Goal: Task Accomplishment & Management: Complete application form

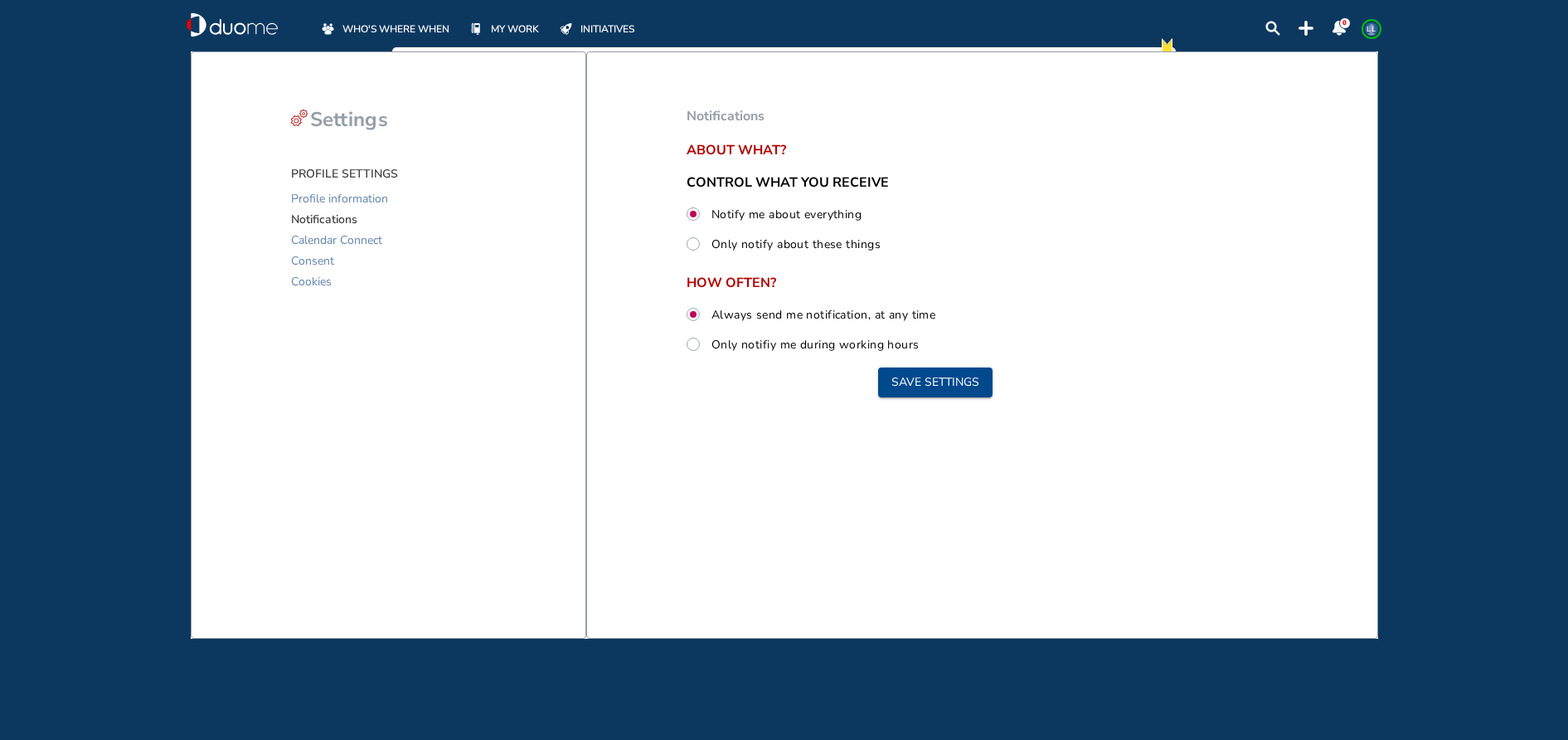
click at [365, 27] on span "WHO'S WHERE WHEN" at bounding box center [395, 29] width 107 height 17
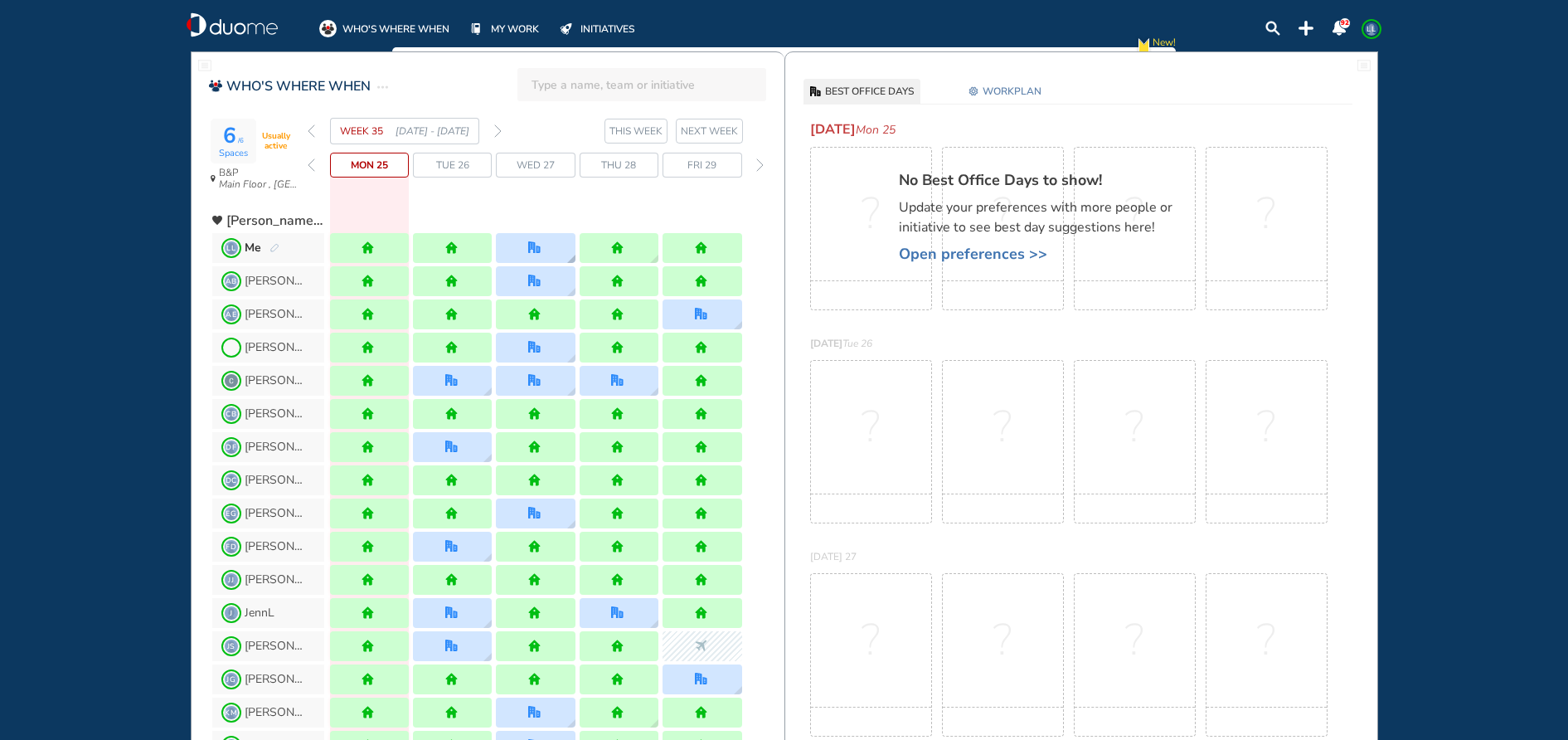
click at [556, 249] on div at bounding box center [535, 248] width 78 height 30
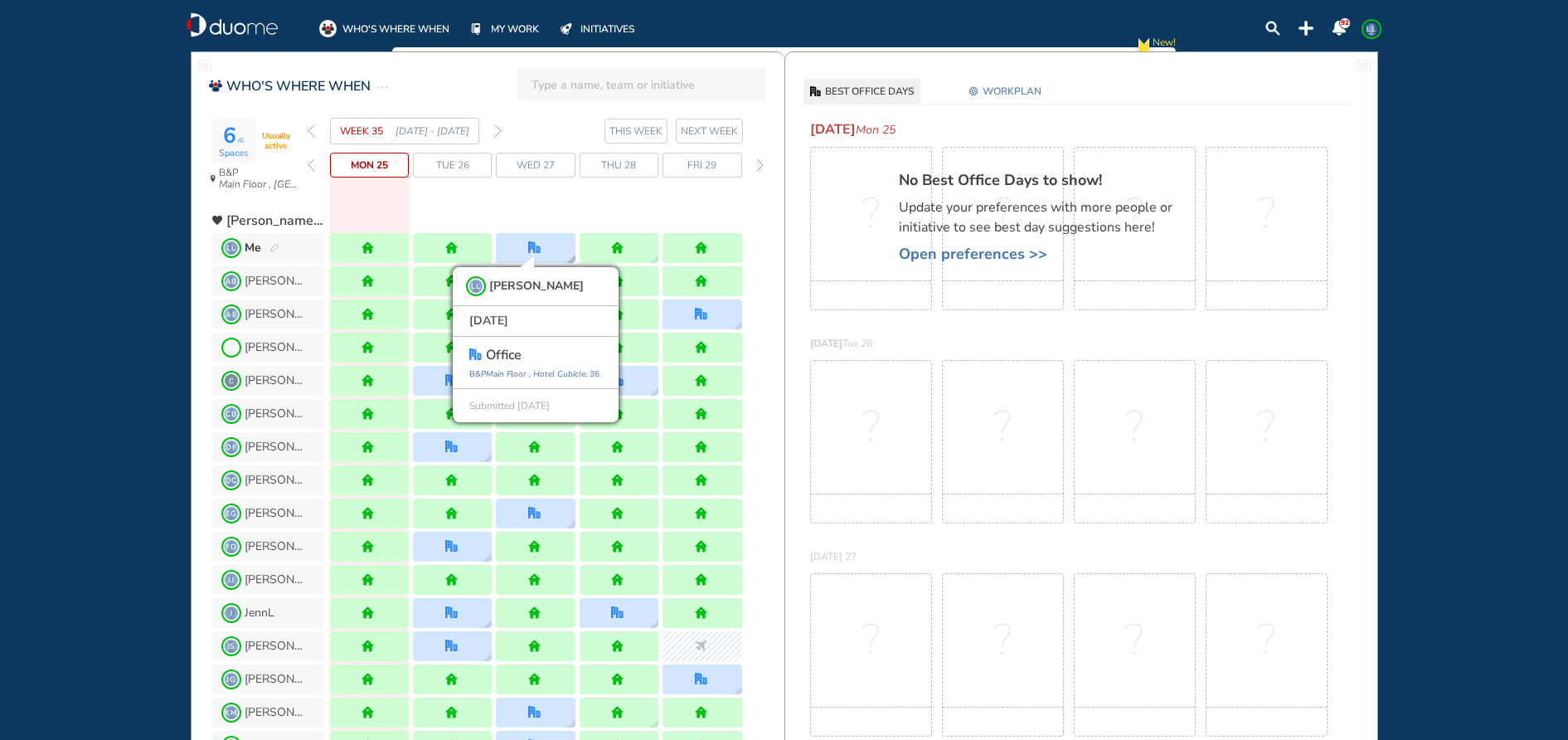
click at [555, 248] on div "LL [PERSON_NAME] [DATE] office [GEOGRAPHIC_DATA] , 36 Submitted [DATE]" at bounding box center [535, 248] width 78 height 30
click at [992, 251] on span "Open preferences >>" at bounding box center [1044, 254] width 290 height 17
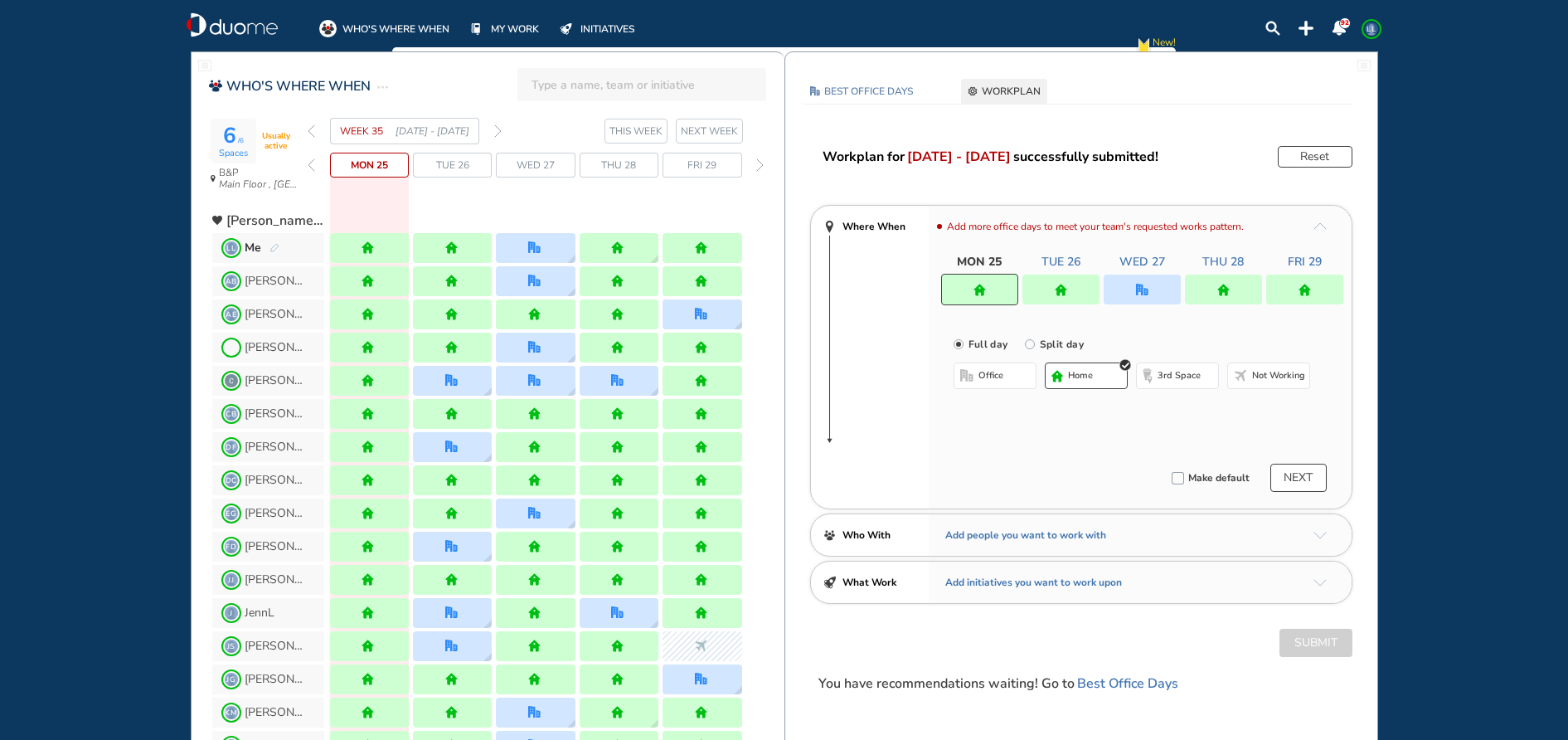
click at [1170, 284] on div at bounding box center [1142, 289] width 77 height 30
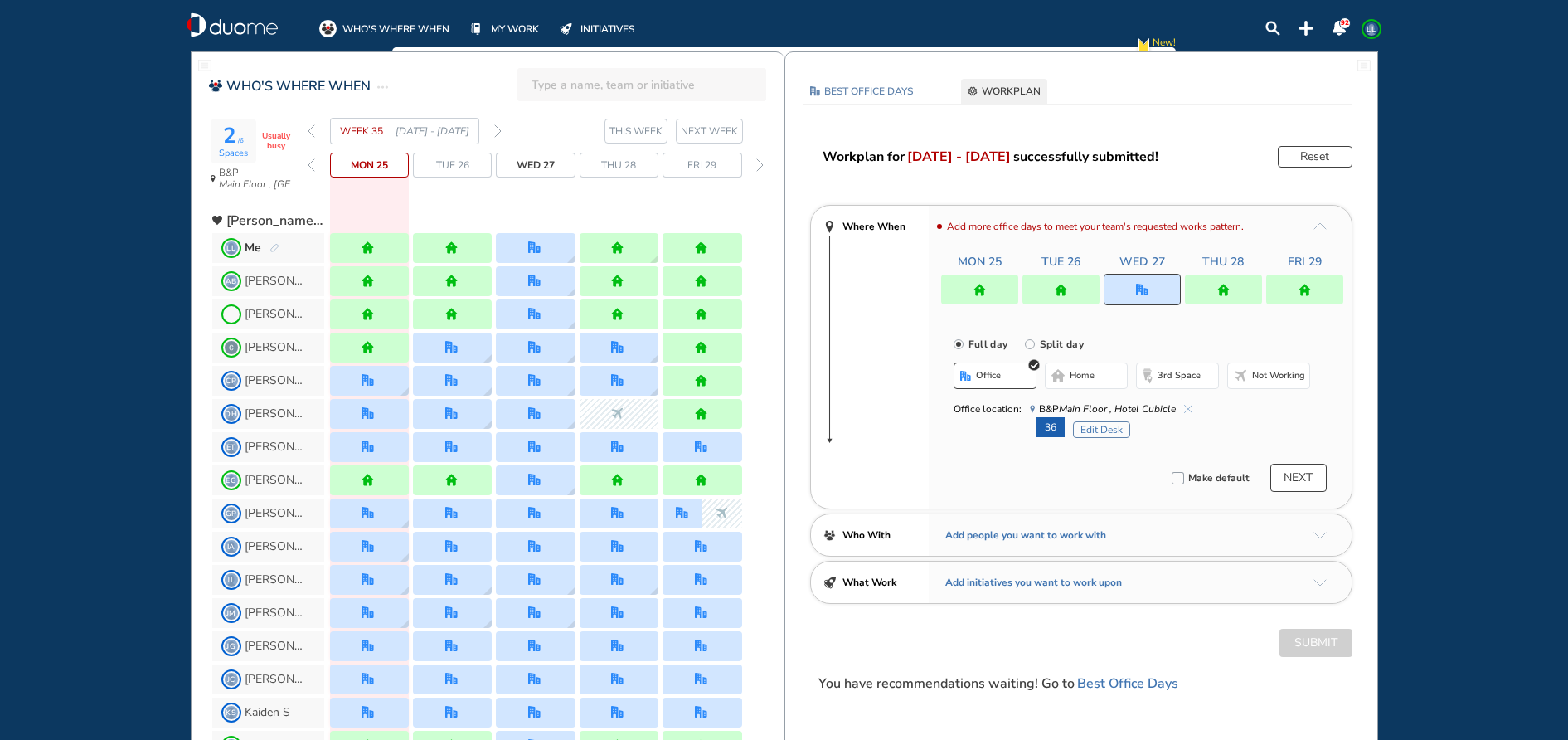
click at [1093, 428] on button "Edit Desk" at bounding box center [1101, 430] width 57 height 17
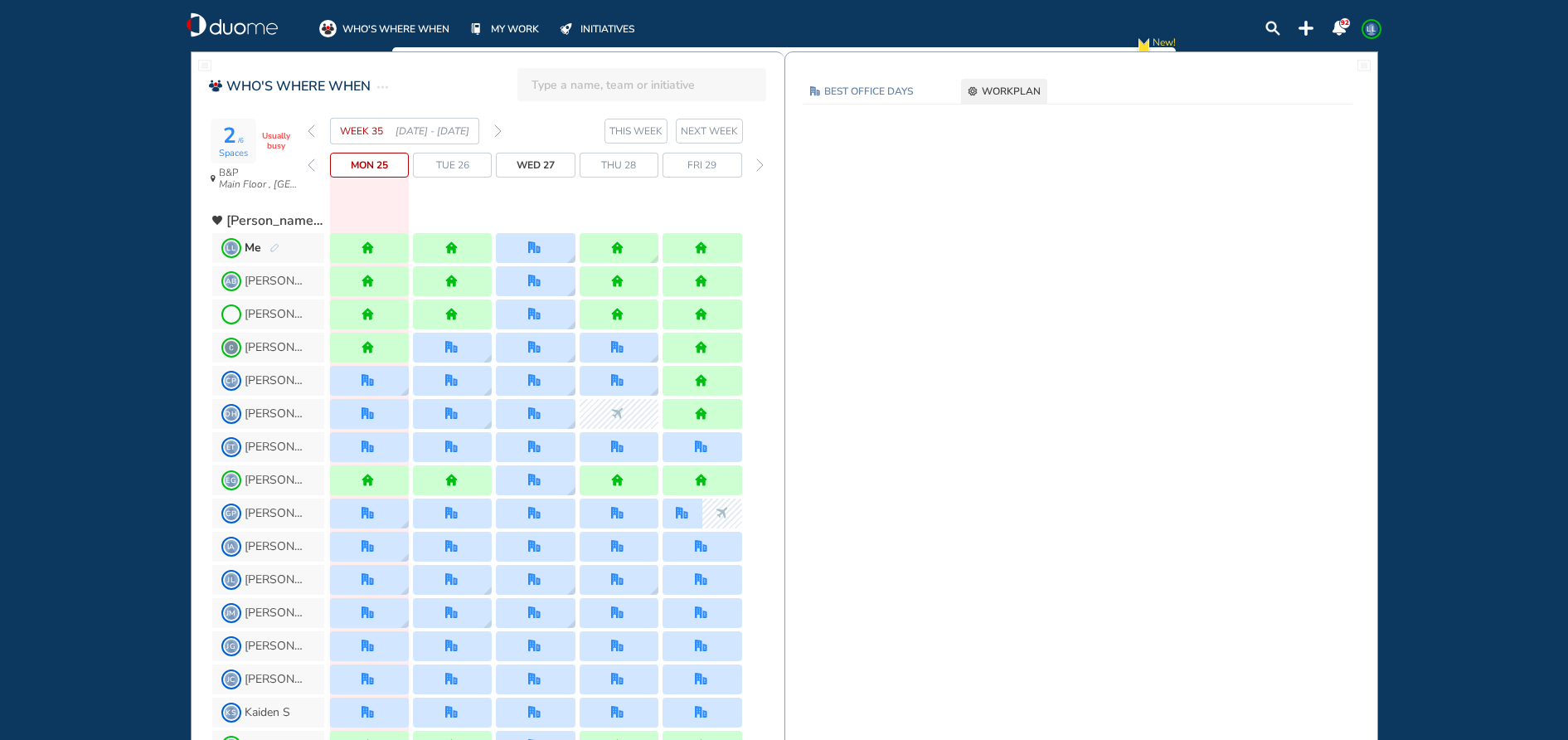
click at [276, 87] on span "WHO'S WHERE WHEN" at bounding box center [298, 86] width 145 height 20
click at [275, 28] on img "duome-logo-whitelogo" at bounding box center [232, 24] width 91 height 25
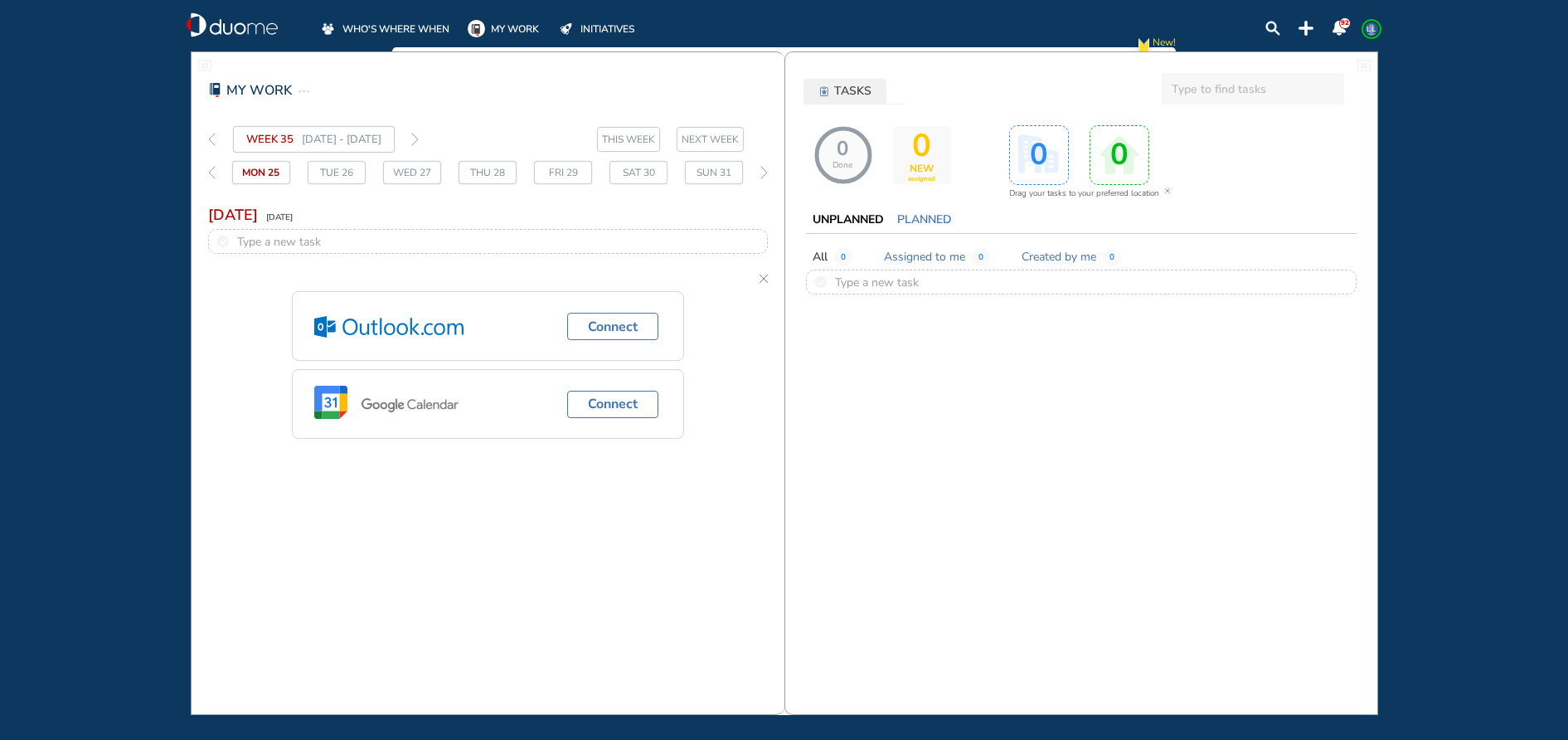
click at [388, 34] on span "WHO'S WHERE WHEN" at bounding box center [395, 29] width 107 height 17
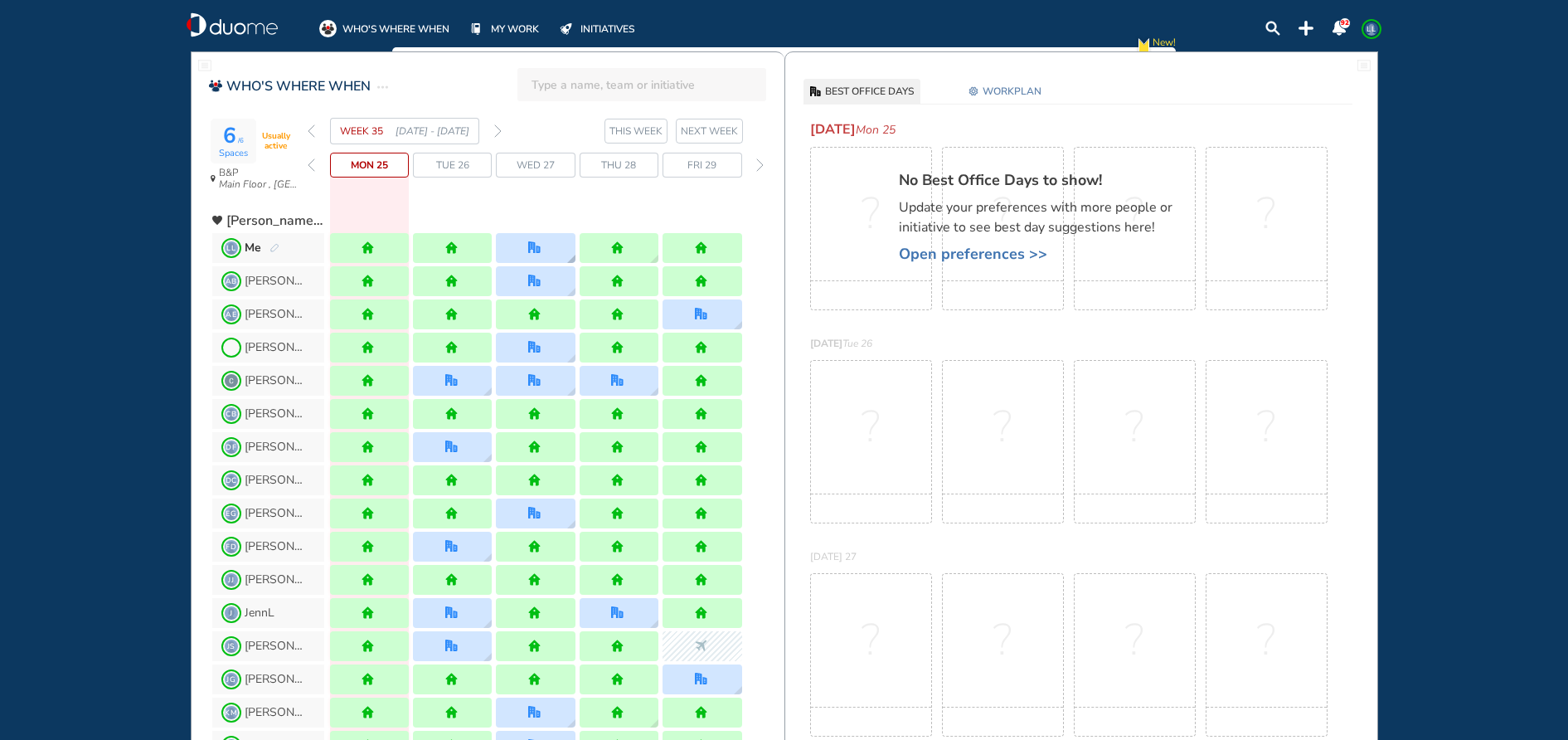
click at [520, 242] on div at bounding box center [535, 248] width 78 height 30
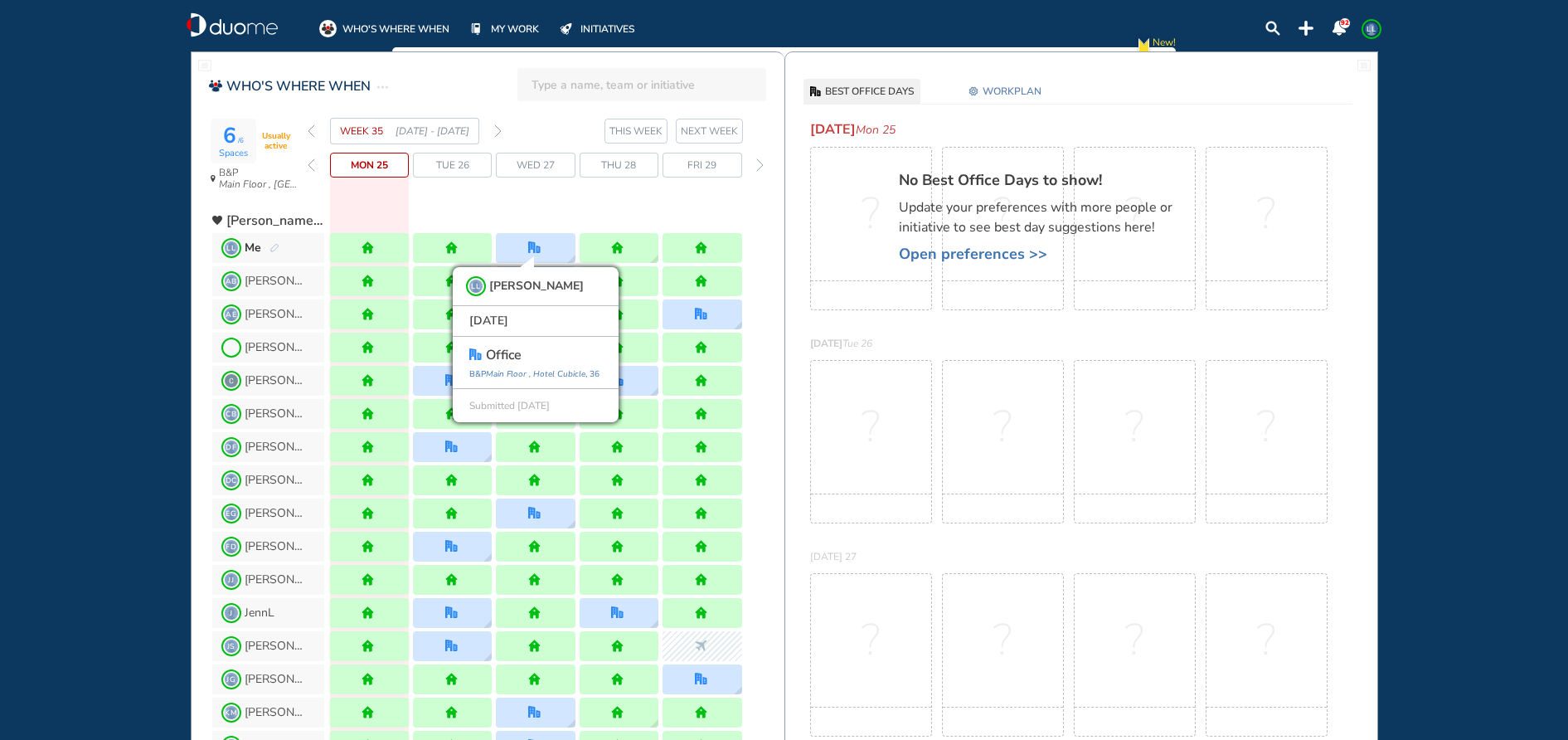
click at [923, 258] on span "Open preferences >>" at bounding box center [1044, 254] width 290 height 17
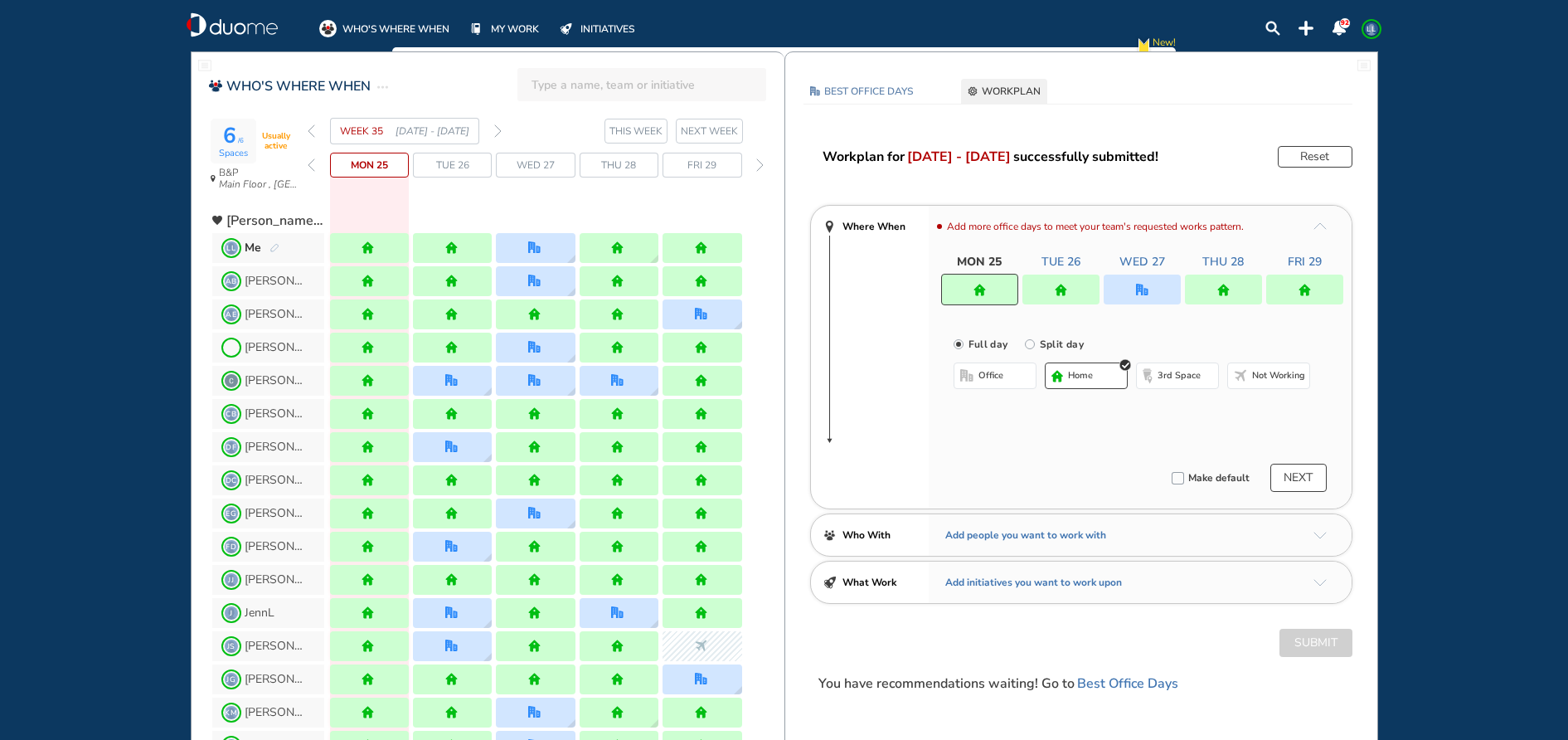
click at [1149, 290] on div at bounding box center [1142, 289] width 77 height 30
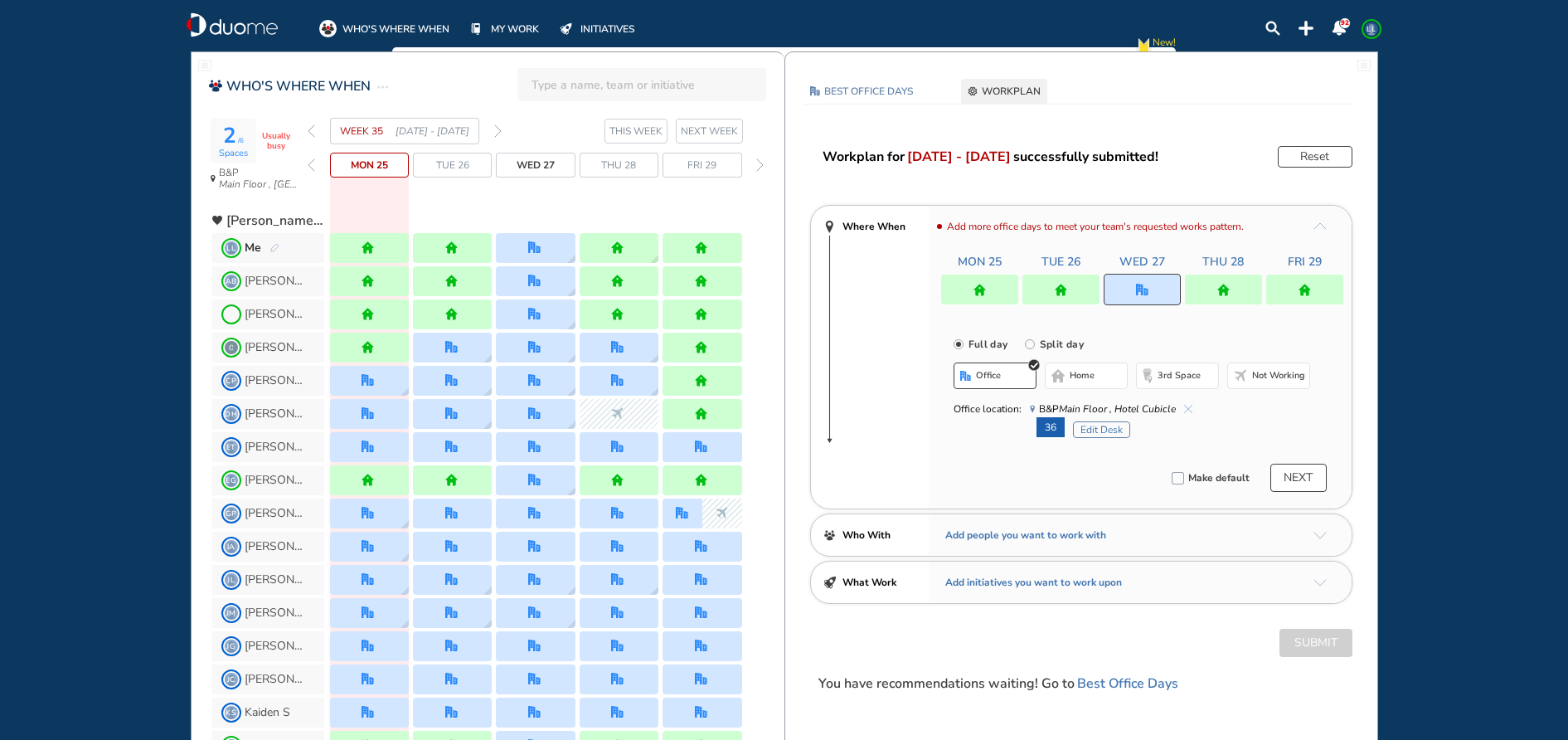
click at [1112, 428] on button "Edit Desk" at bounding box center [1101, 430] width 57 height 17
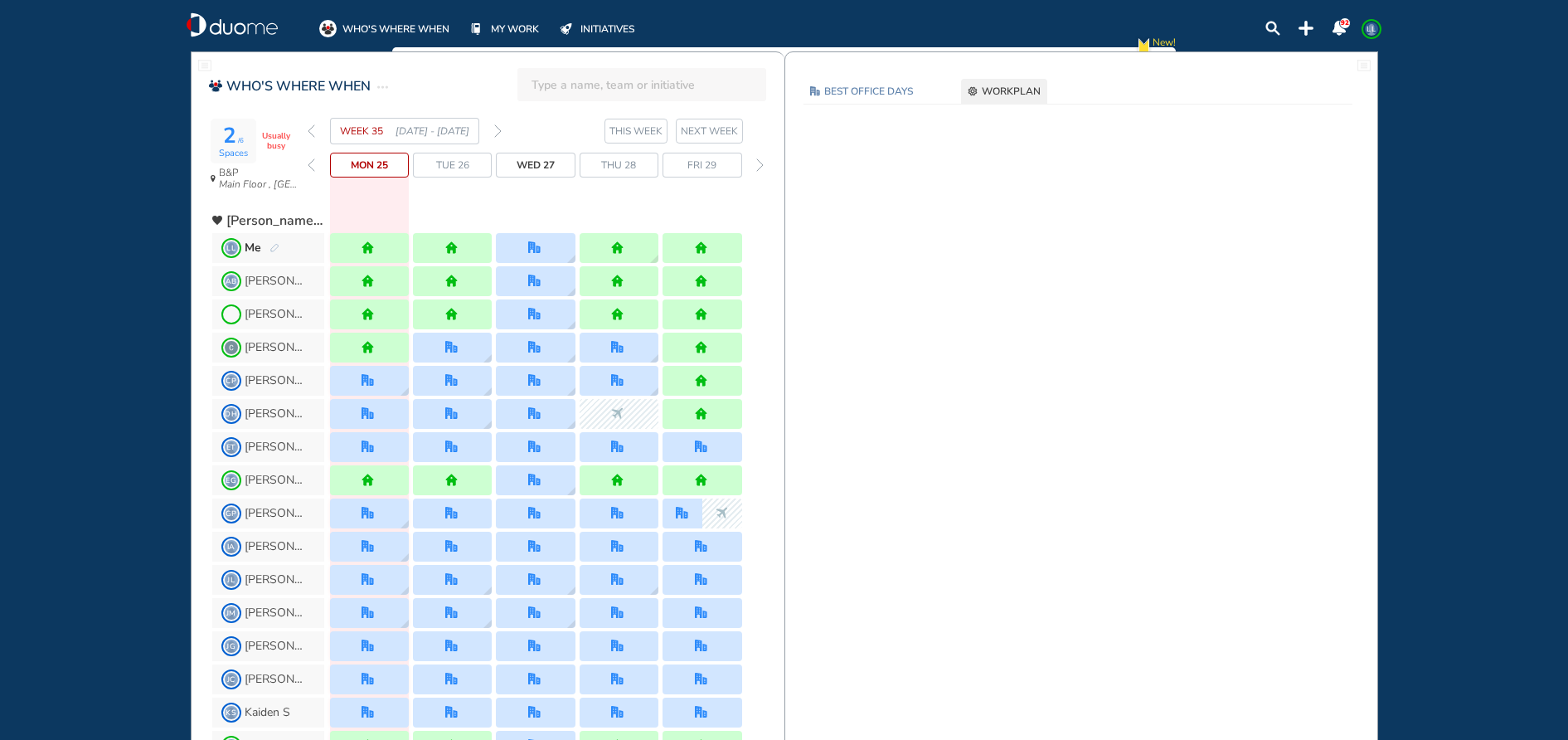
drag, startPoint x: 1015, startPoint y: 82, endPoint x: 941, endPoint y: 85, distance: 74.1
click at [1015, 84] on button "WORKPLAN" at bounding box center [1004, 91] width 86 height 25
click at [893, 87] on span "BEST OFFICE DAYS" at bounding box center [868, 91] width 89 height 17
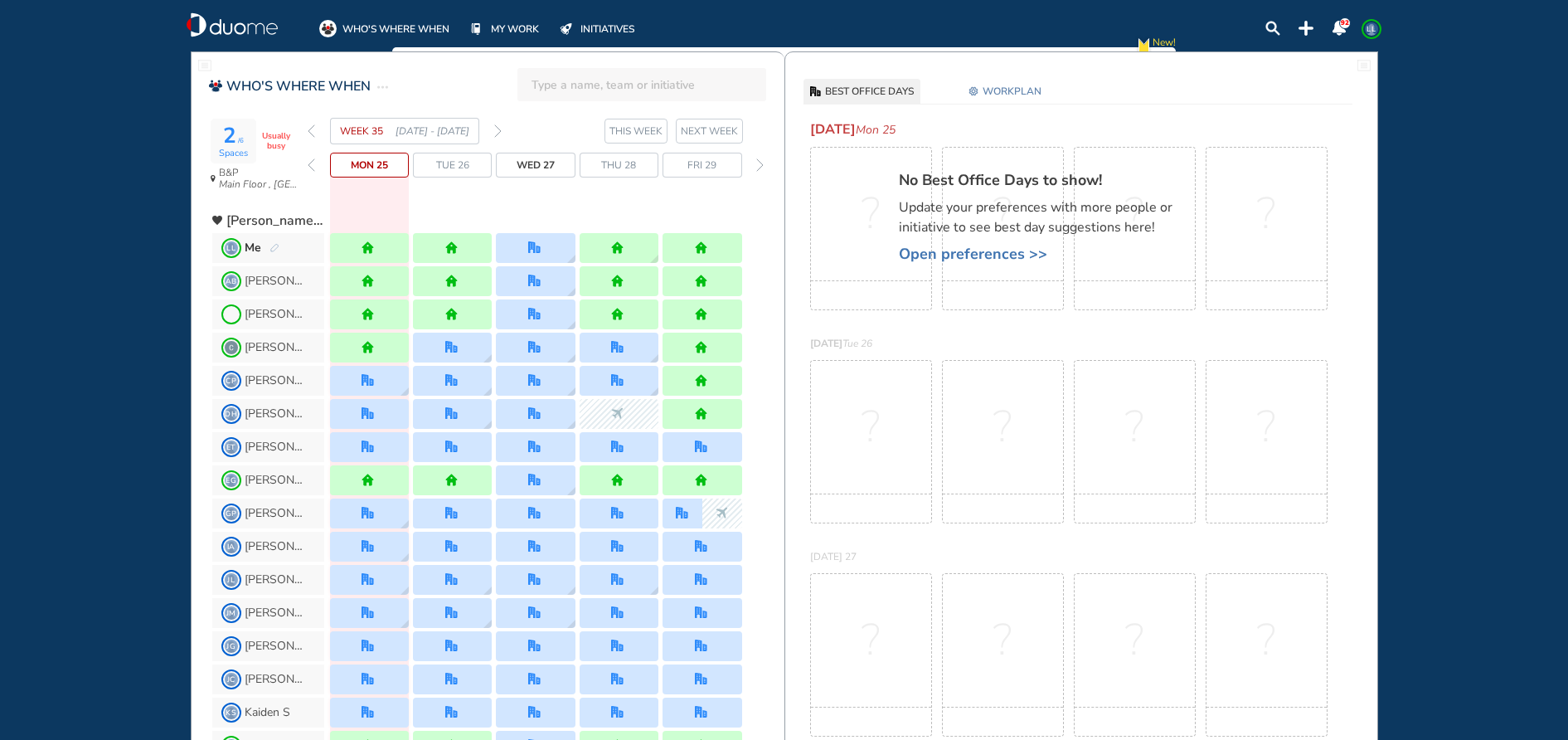
click at [993, 260] on span "Open preferences >>" at bounding box center [1044, 254] width 290 height 17
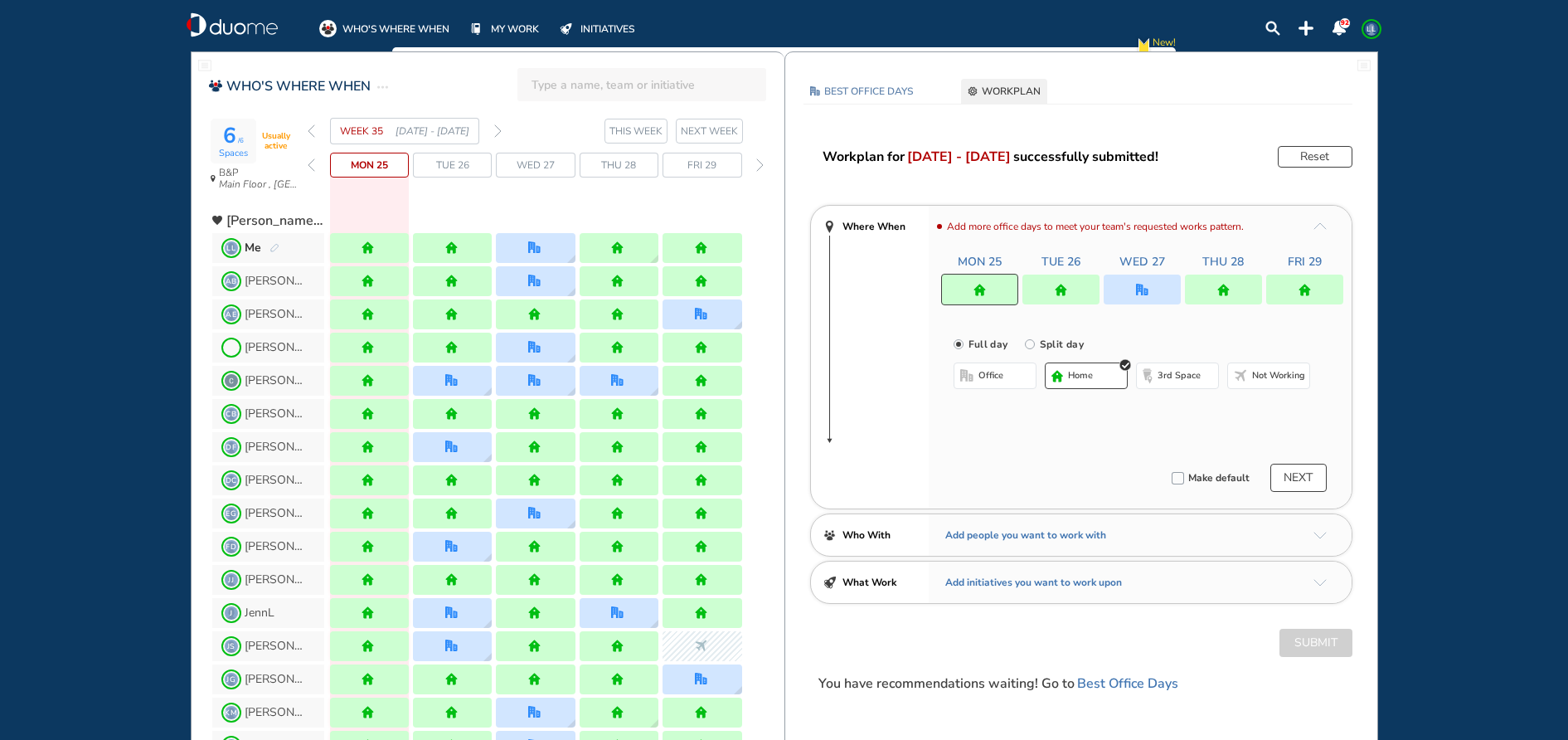
click at [1151, 301] on div at bounding box center [1142, 289] width 77 height 30
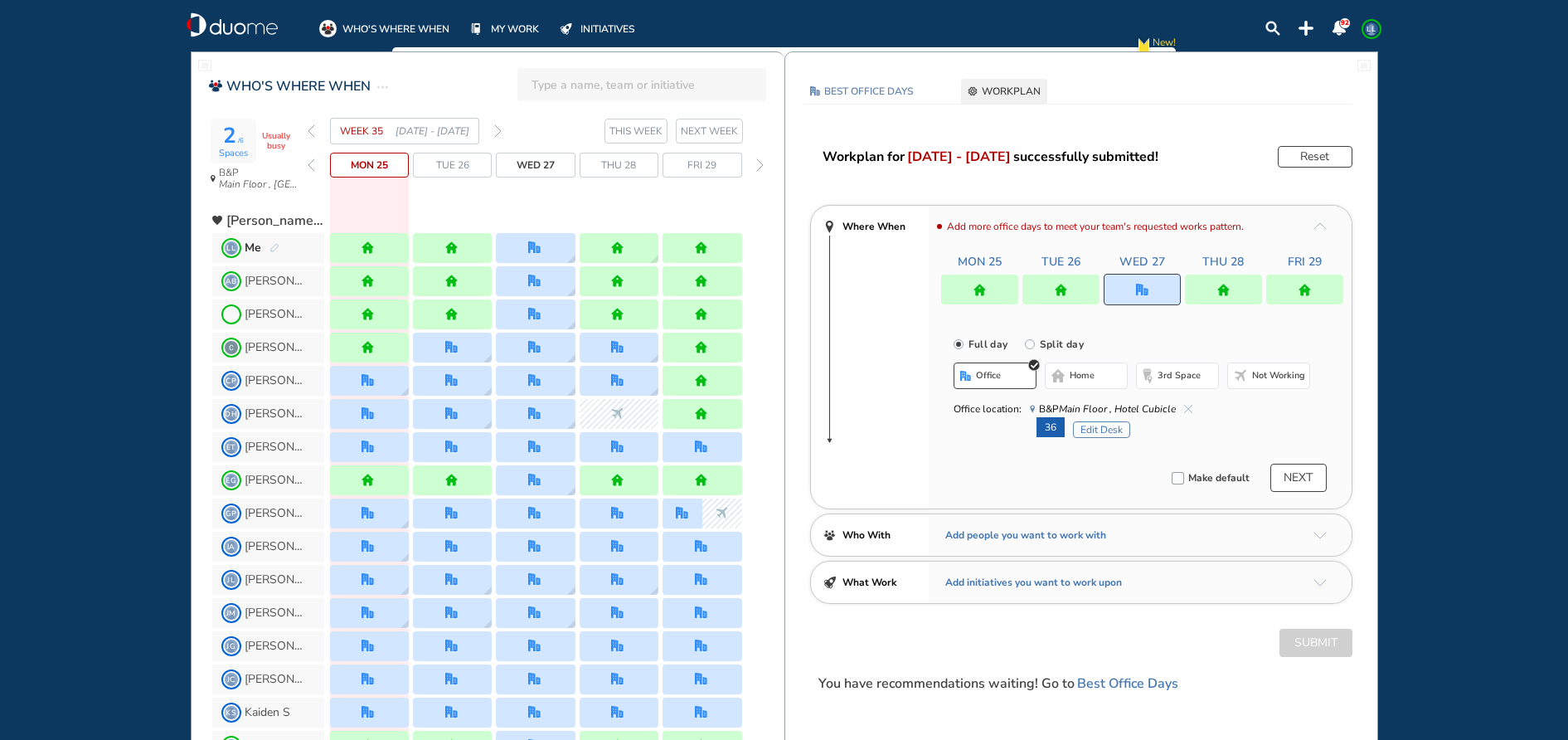
click at [1052, 426] on span "36" at bounding box center [1050, 426] width 28 height 20
click at [1113, 436] on button "Edit Desk" at bounding box center [1101, 430] width 57 height 17
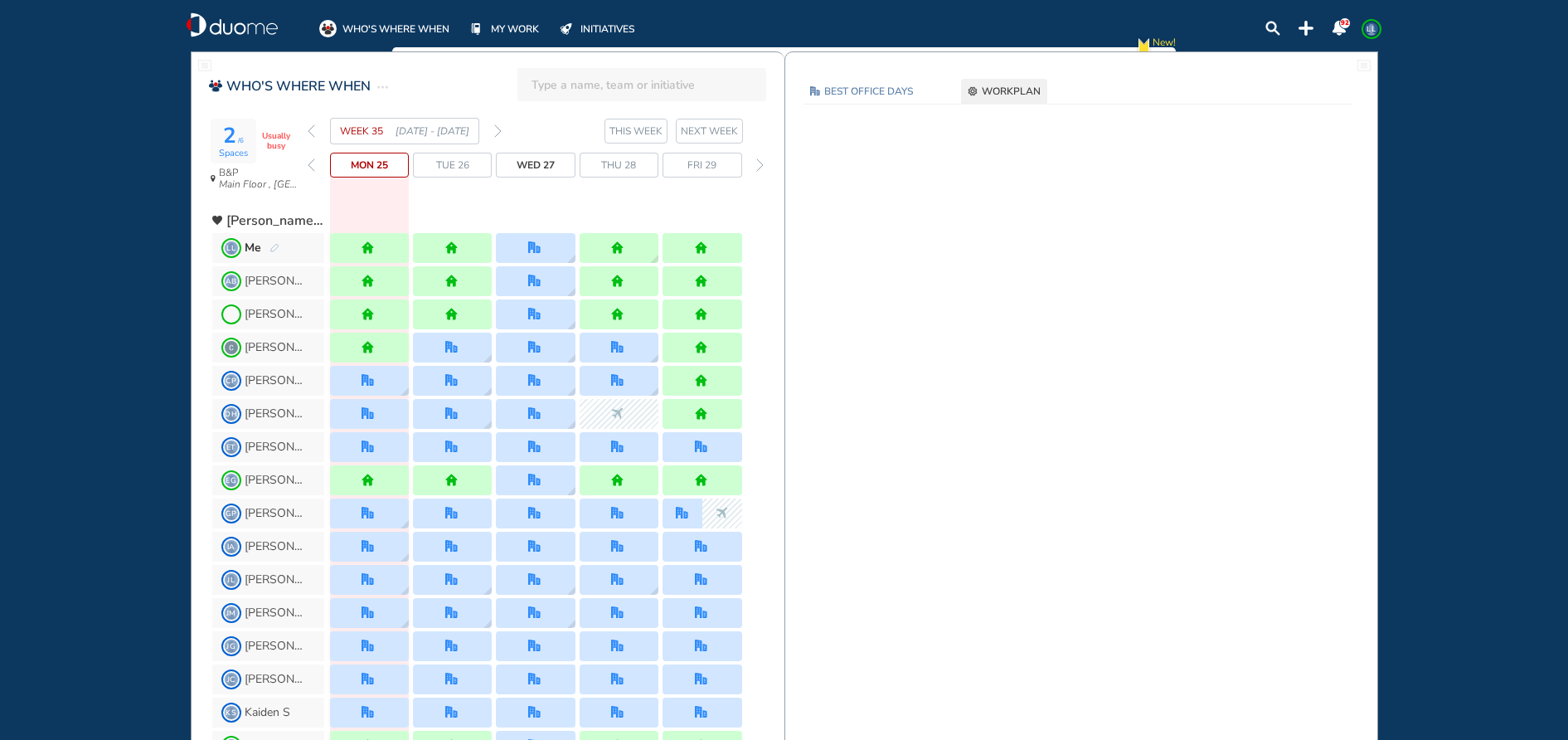
drag, startPoint x: 1027, startPoint y: 80, endPoint x: 992, endPoint y: 79, distance: 35.0
click at [1028, 81] on button "WORKPLAN" at bounding box center [1004, 91] width 86 height 25
click at [896, 97] on span "BEST OFFICE DAYS" at bounding box center [868, 91] width 89 height 17
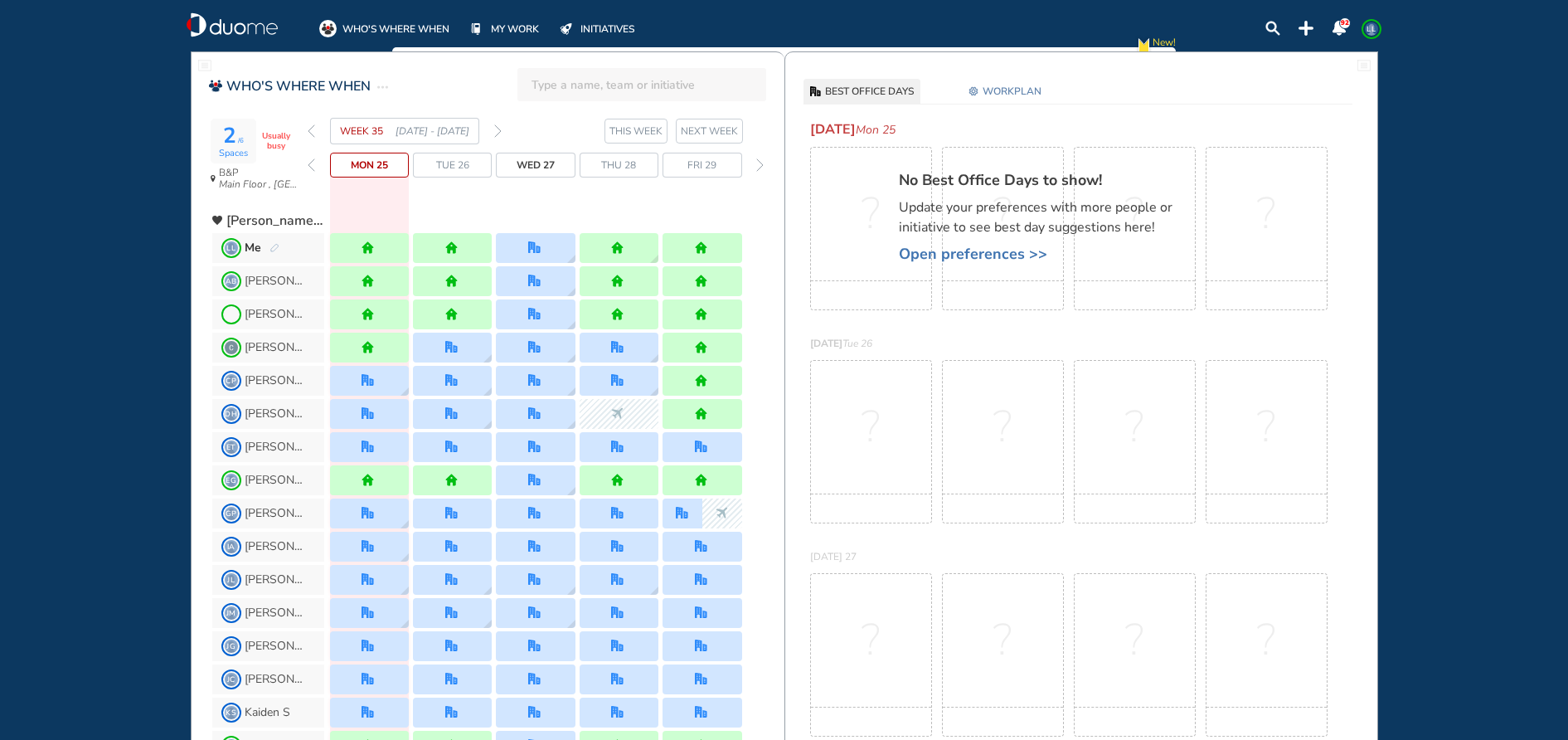
click at [970, 252] on span "Open preferences >>" at bounding box center [1044, 254] width 290 height 17
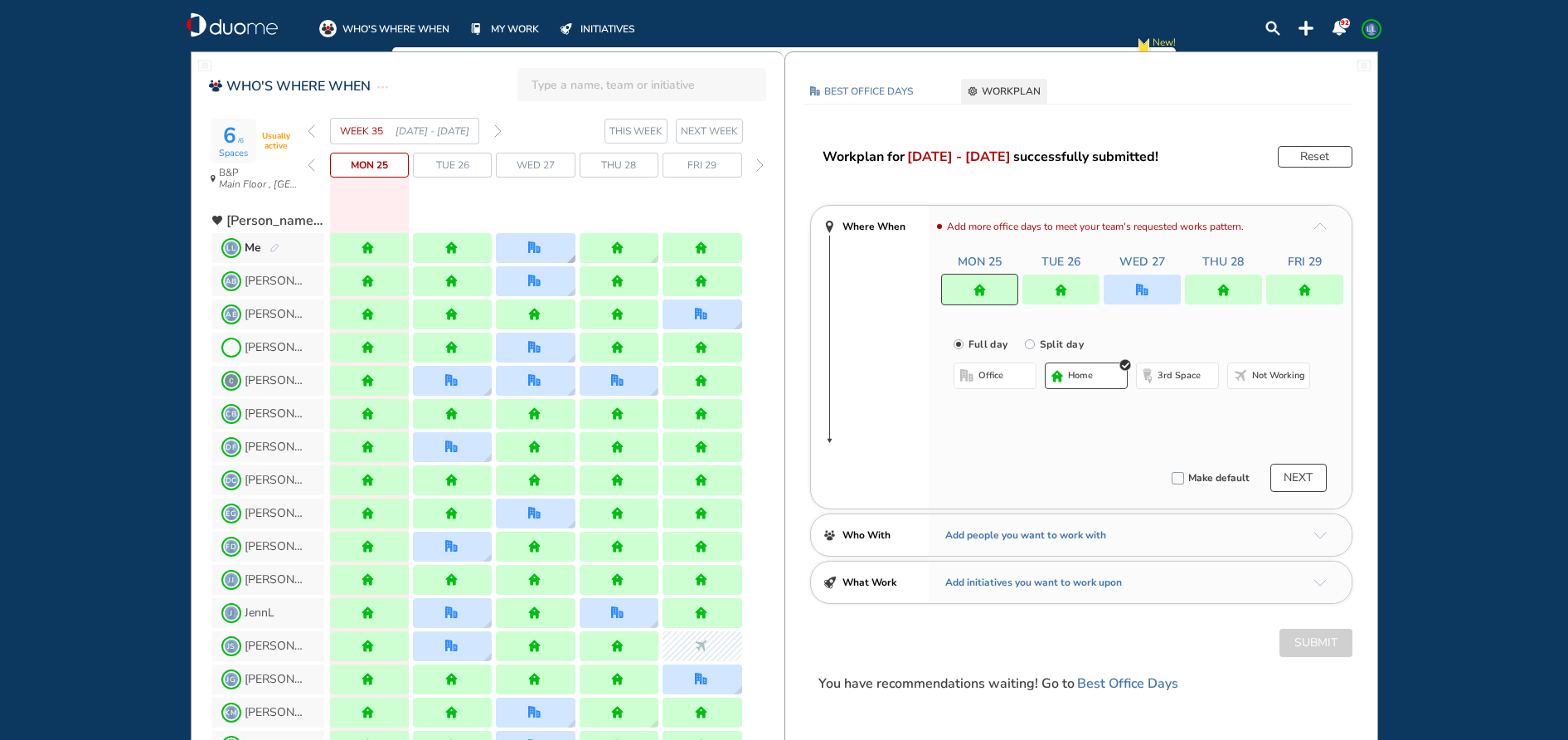
click at [534, 245] on img "office" at bounding box center [534, 247] width 12 height 12
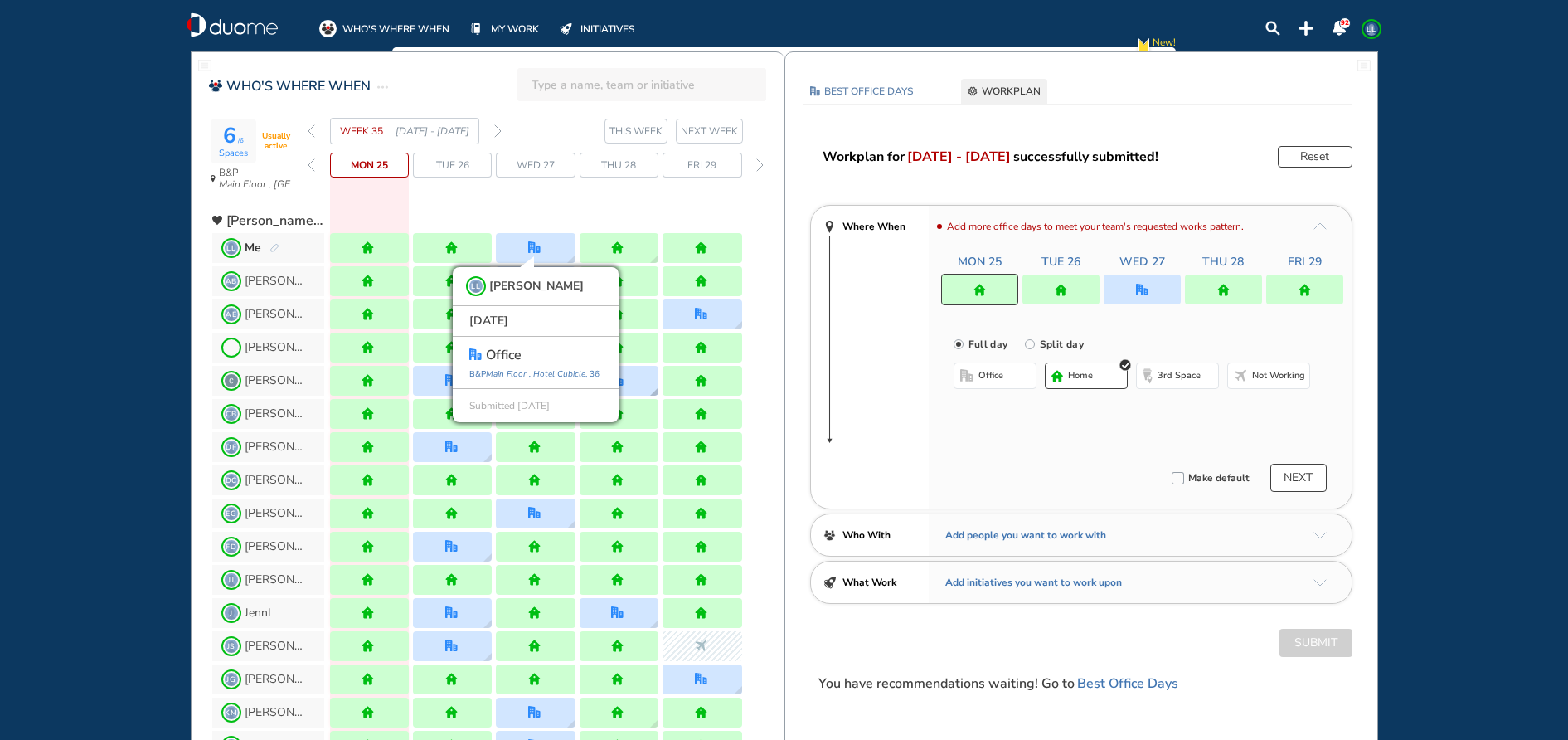
click at [645, 366] on div at bounding box center [618, 381] width 78 height 30
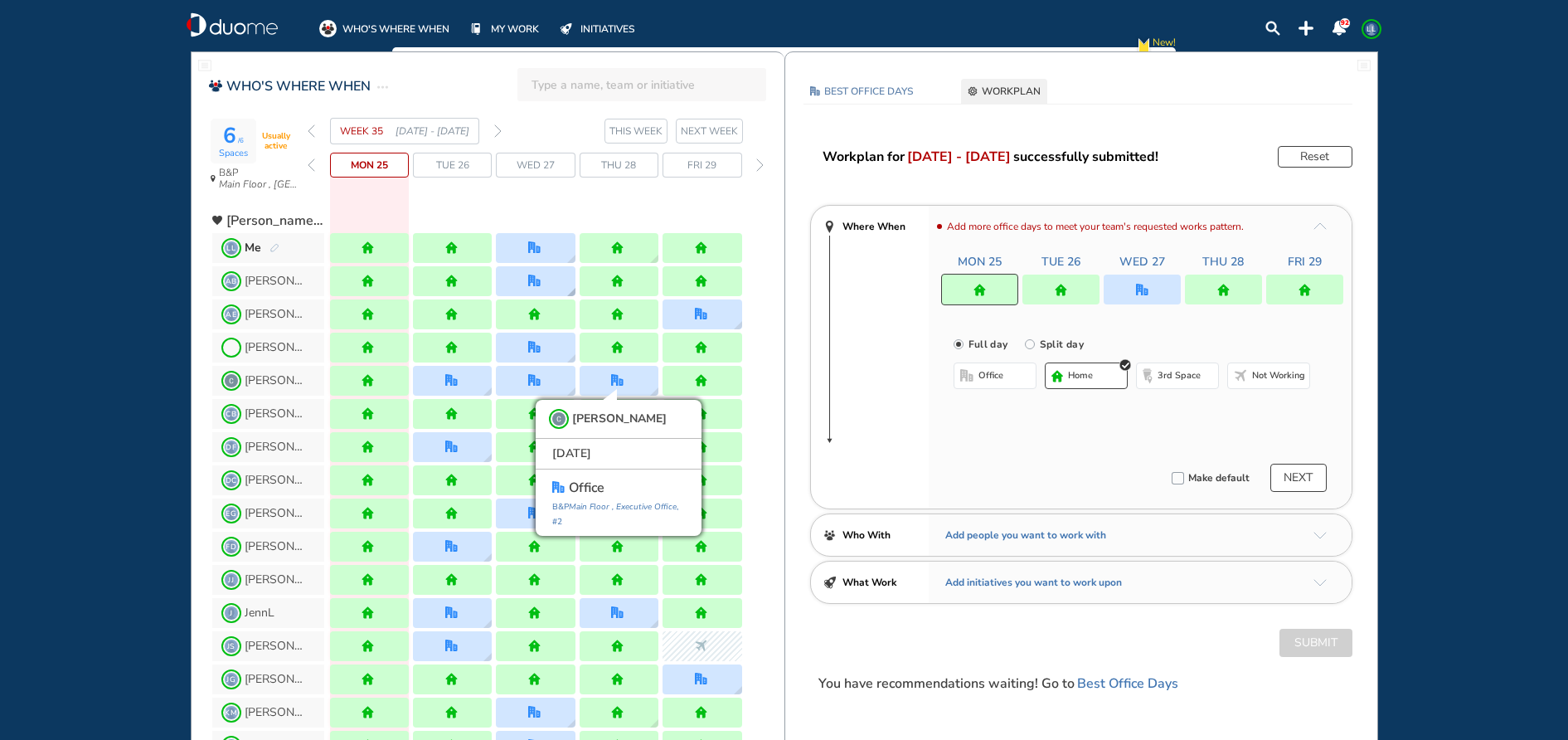
click at [546, 286] on div at bounding box center [535, 281] width 78 height 30
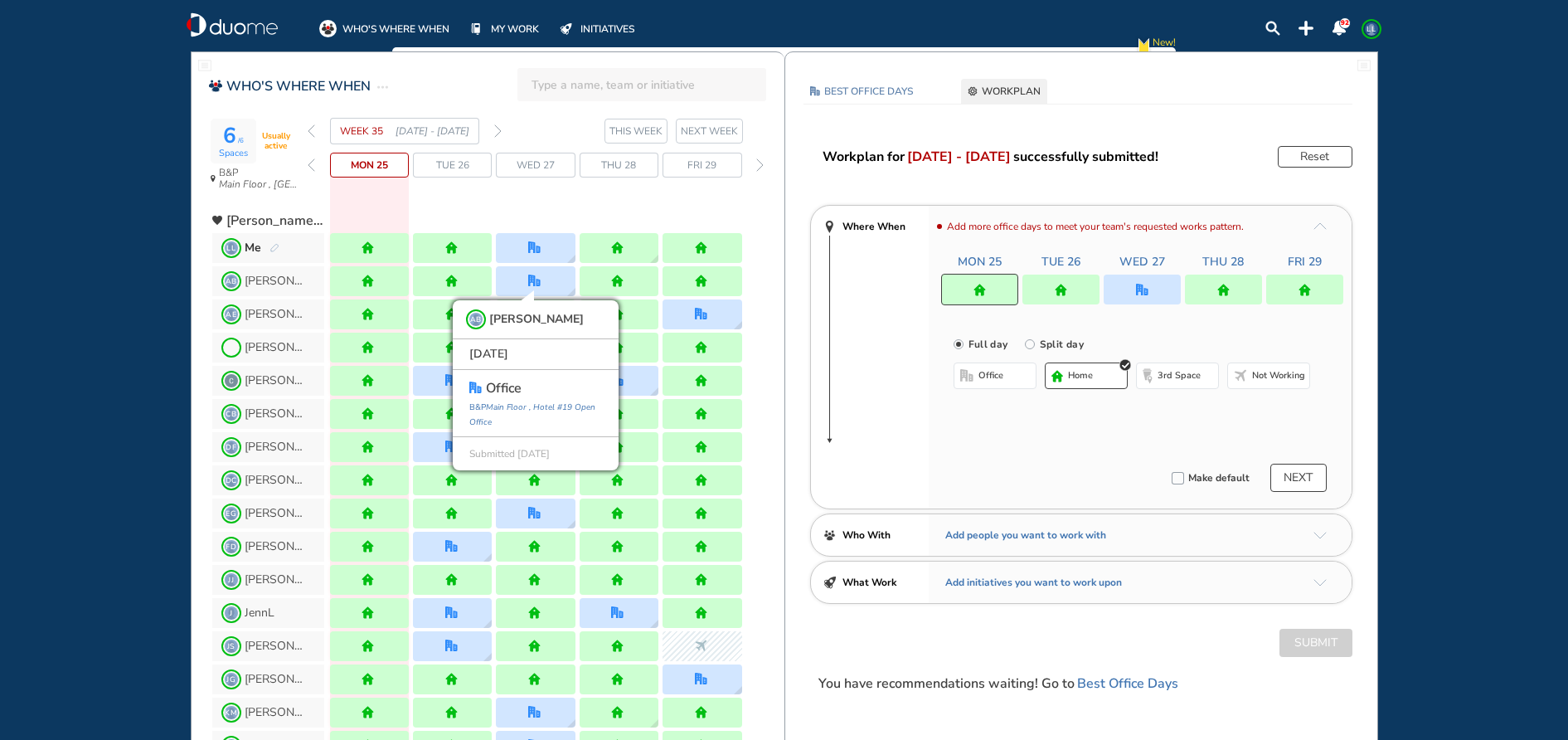
click at [693, 371] on div at bounding box center [701, 381] width 78 height 30
click at [771, 436] on div "[PERSON_NAME]" at bounding box center [498, 447] width 572 height 34
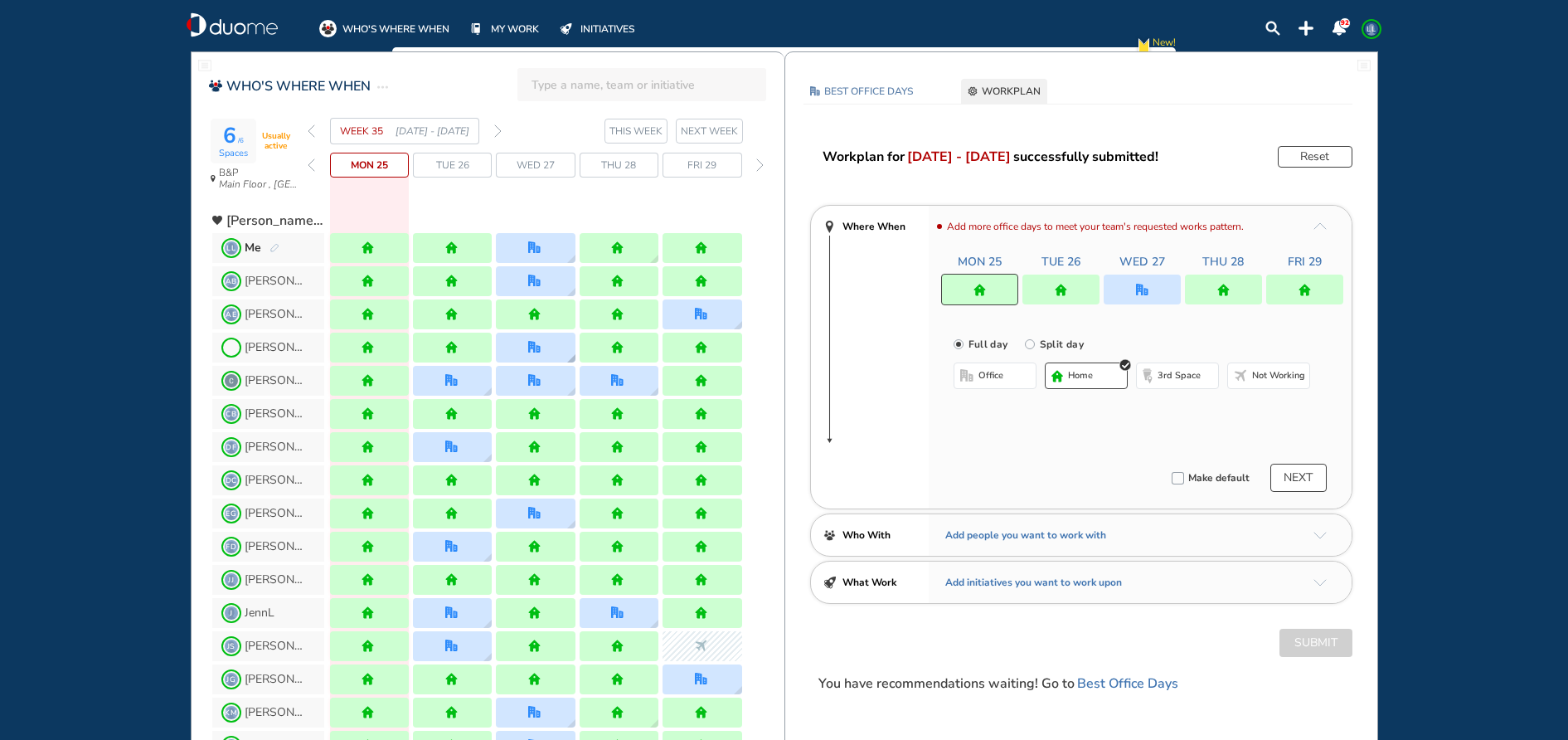
click at [527, 356] on div at bounding box center [535, 348] width 78 height 30
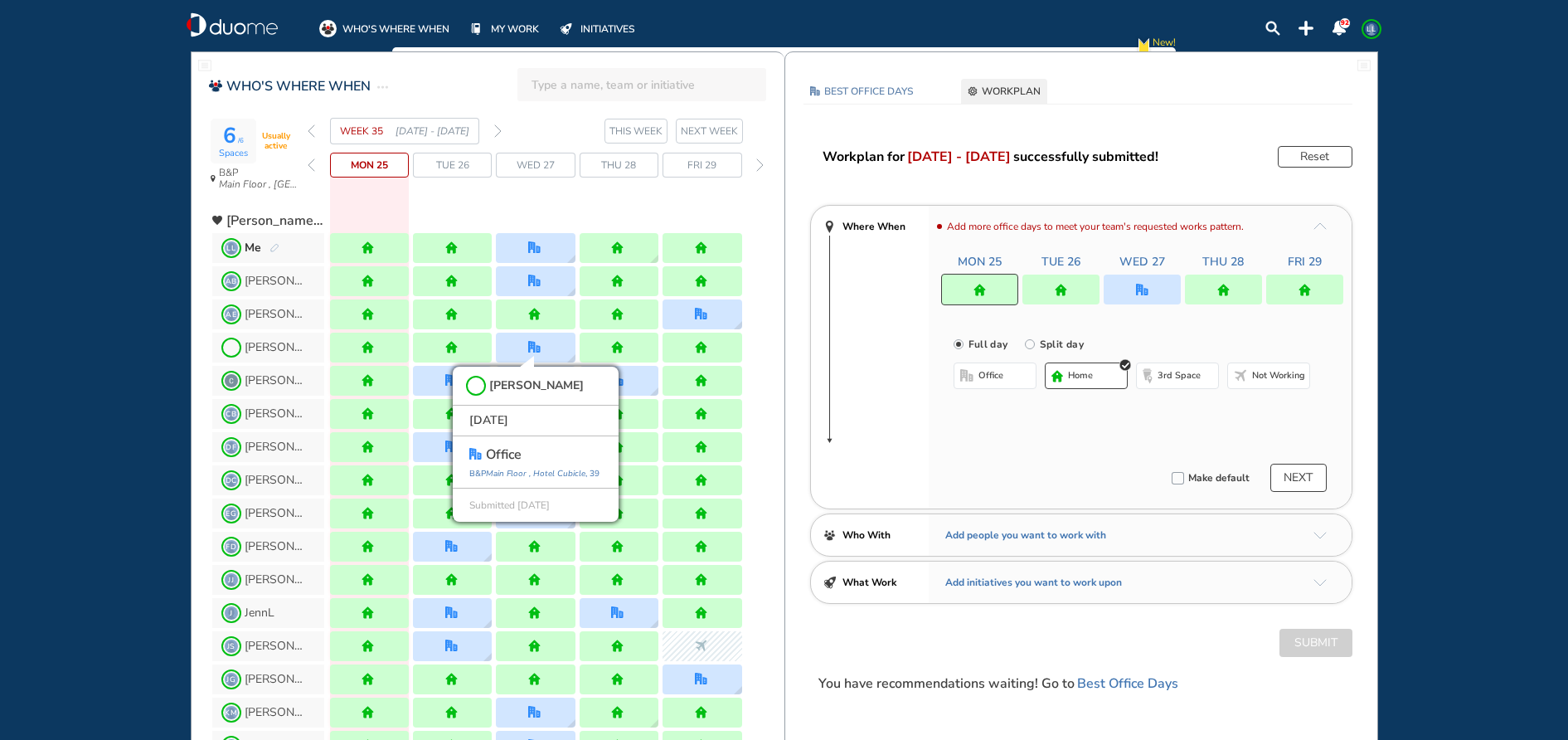
click at [763, 413] on div "CB [PERSON_NAME]" at bounding box center [498, 414] width 572 height 34
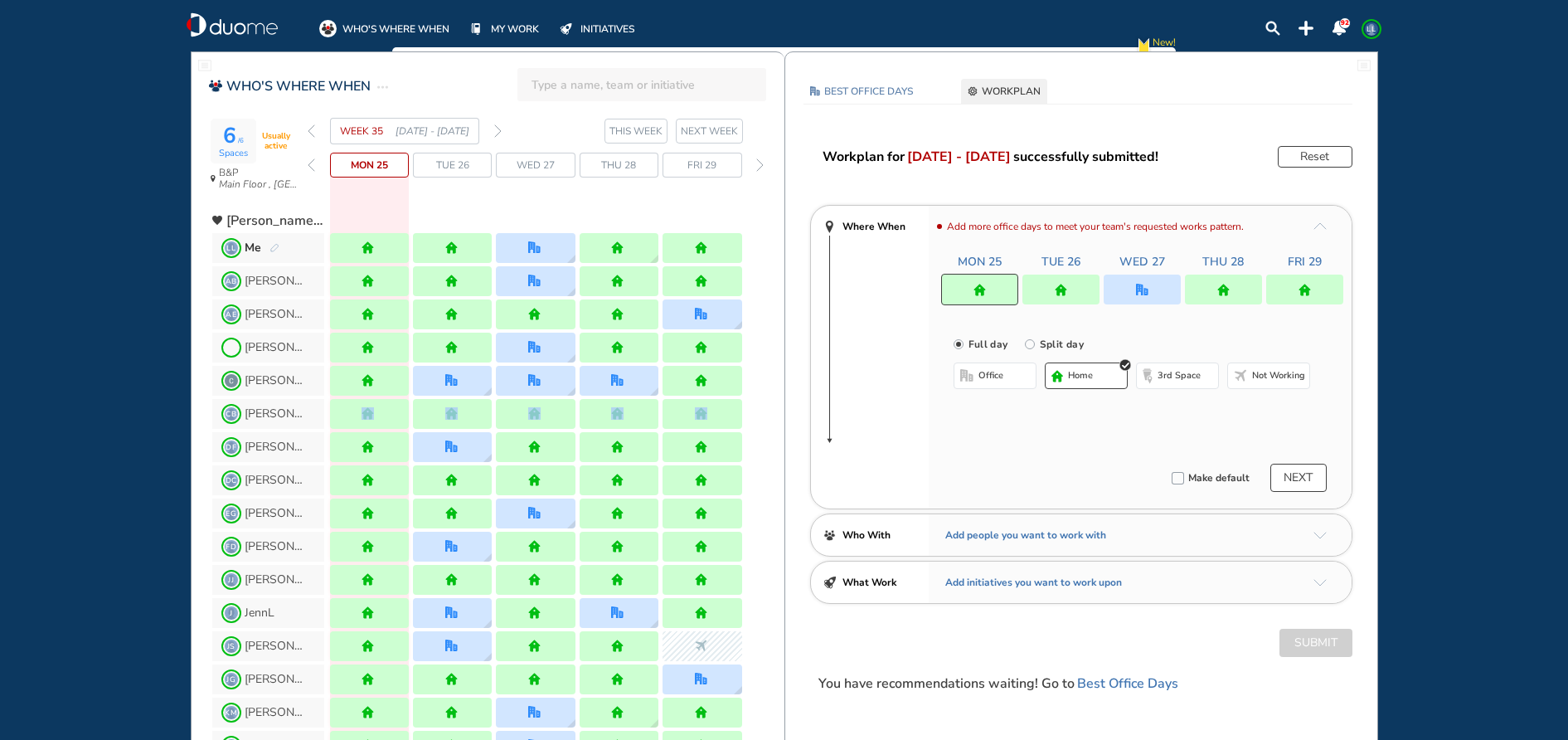
click at [763, 412] on div "CB [PERSON_NAME]" at bounding box center [498, 414] width 572 height 34
click at [509, 381] on div at bounding box center [535, 381] width 78 height 30
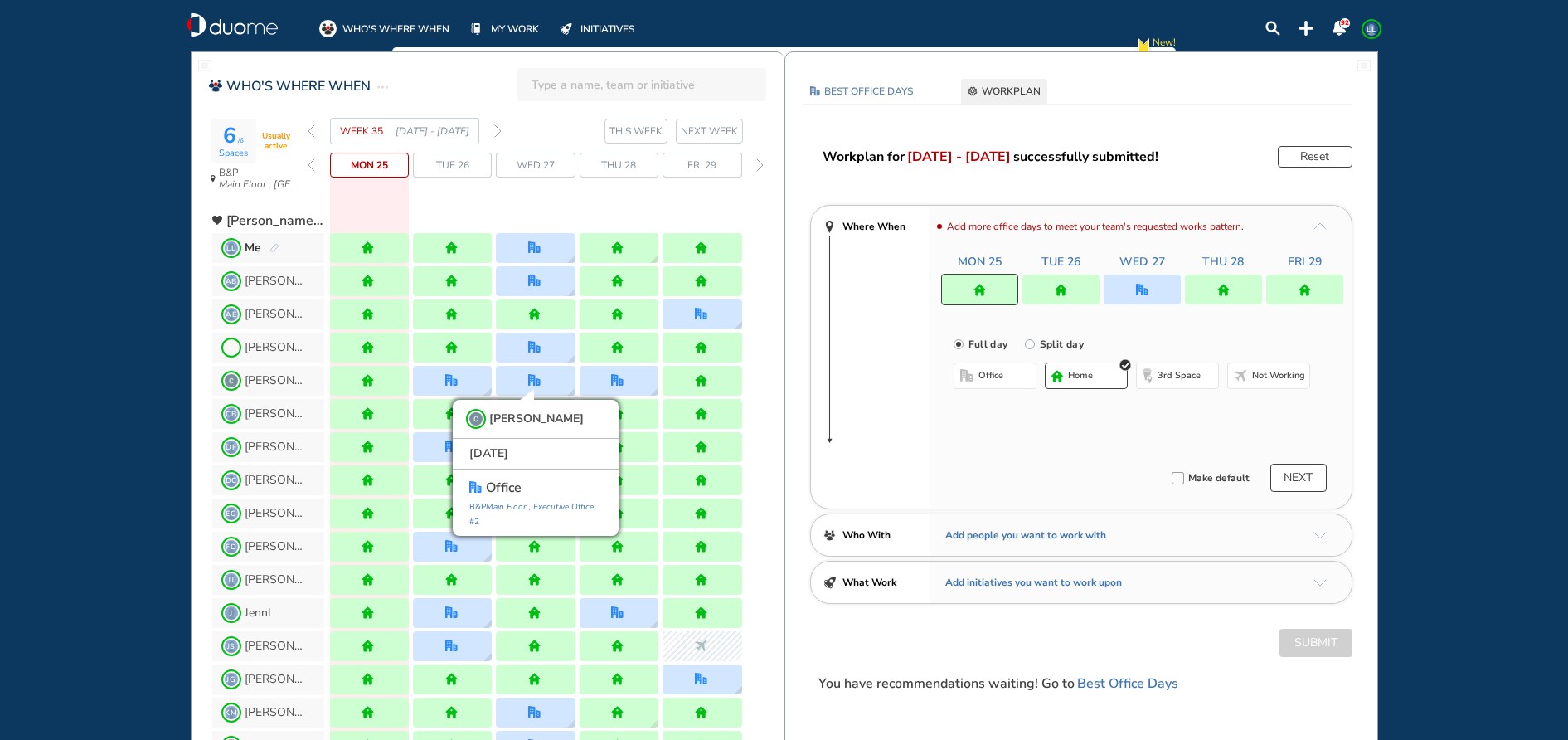
click at [789, 445] on div "Workplan for [DATE] - [DATE] successfully submitted! Reset Where When Add more …" at bounding box center [1081, 419] width 592 height 548
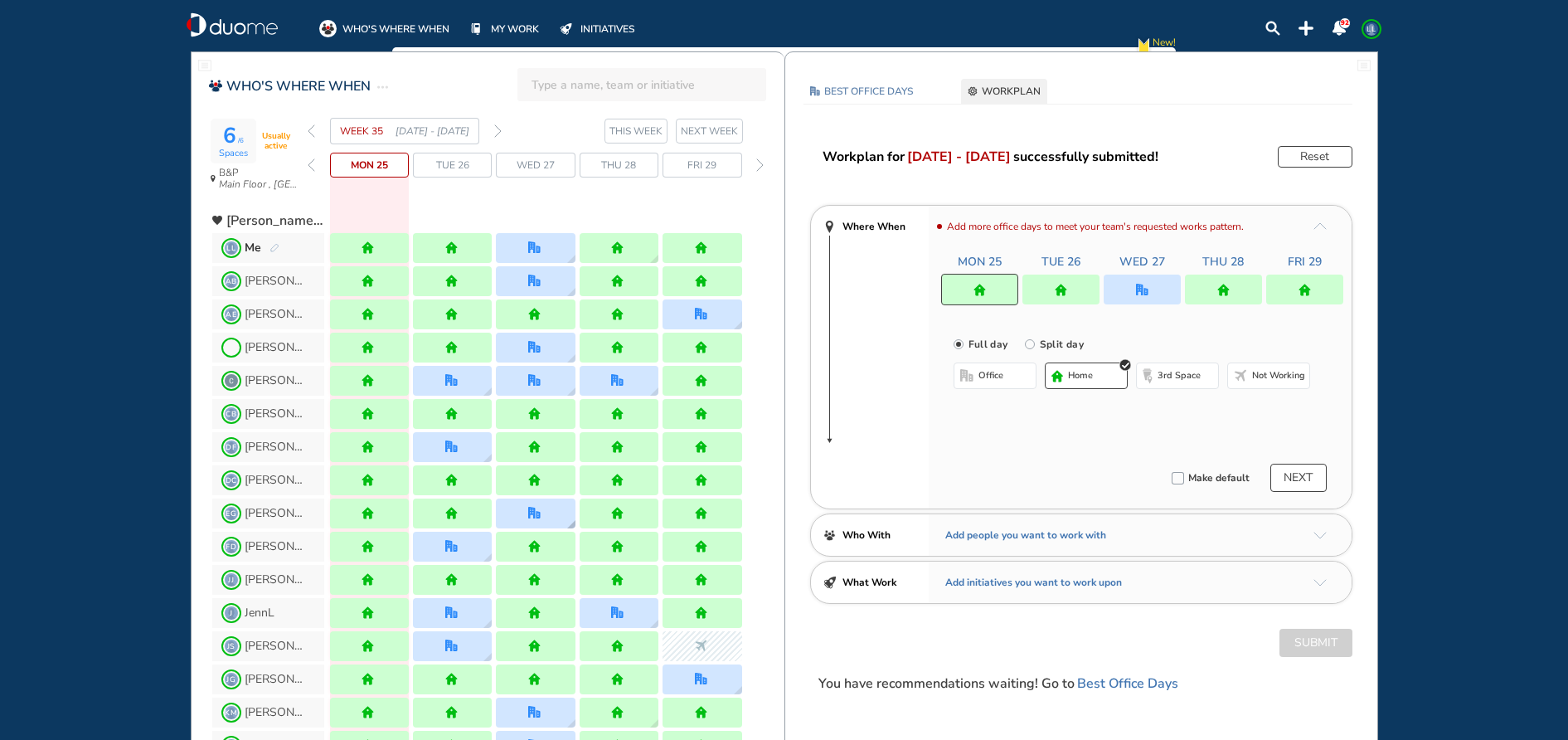
click at [532, 514] on img "office" at bounding box center [534, 512] width 12 height 12
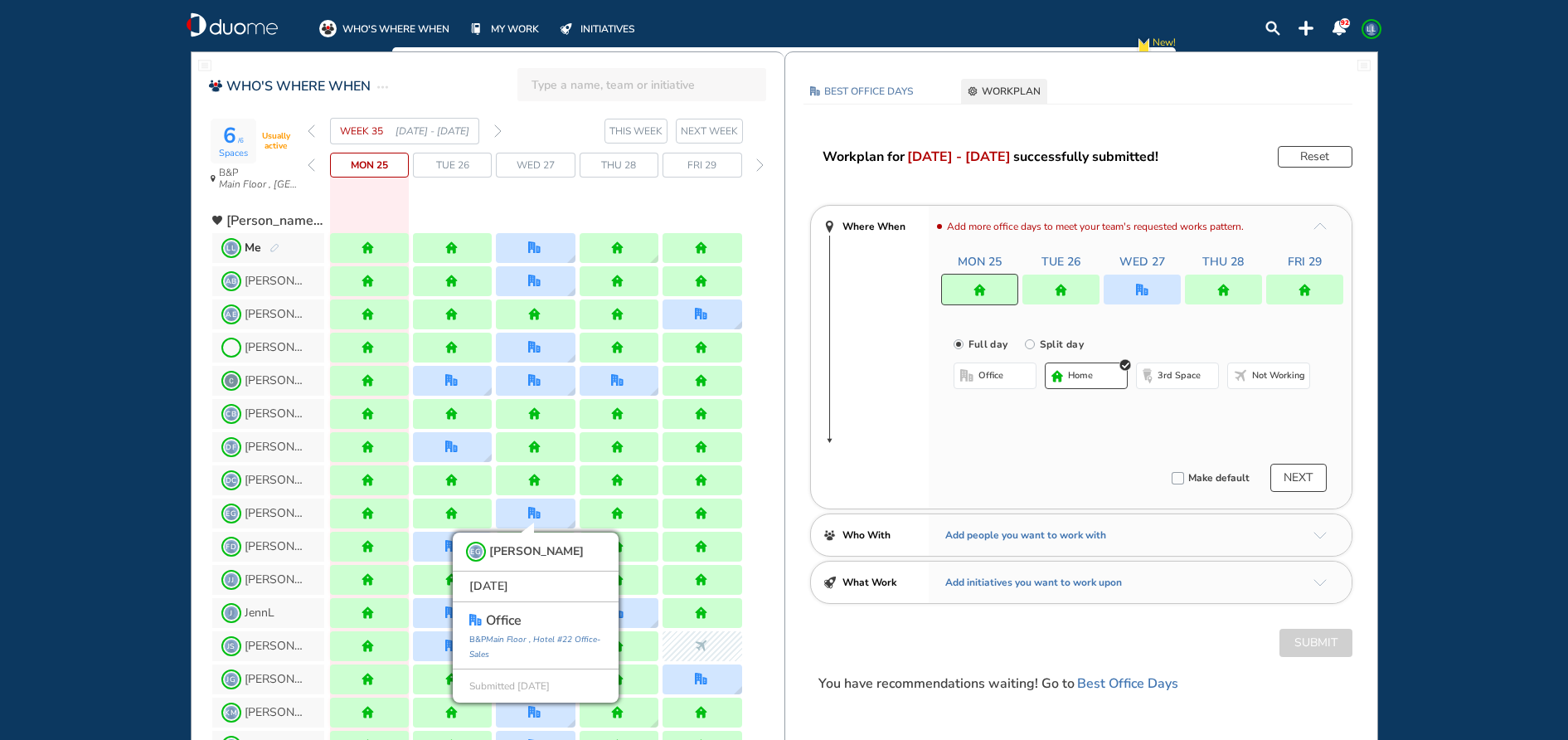
click at [770, 475] on div "DC [PERSON_NAME]" at bounding box center [498, 481] width 572 height 34
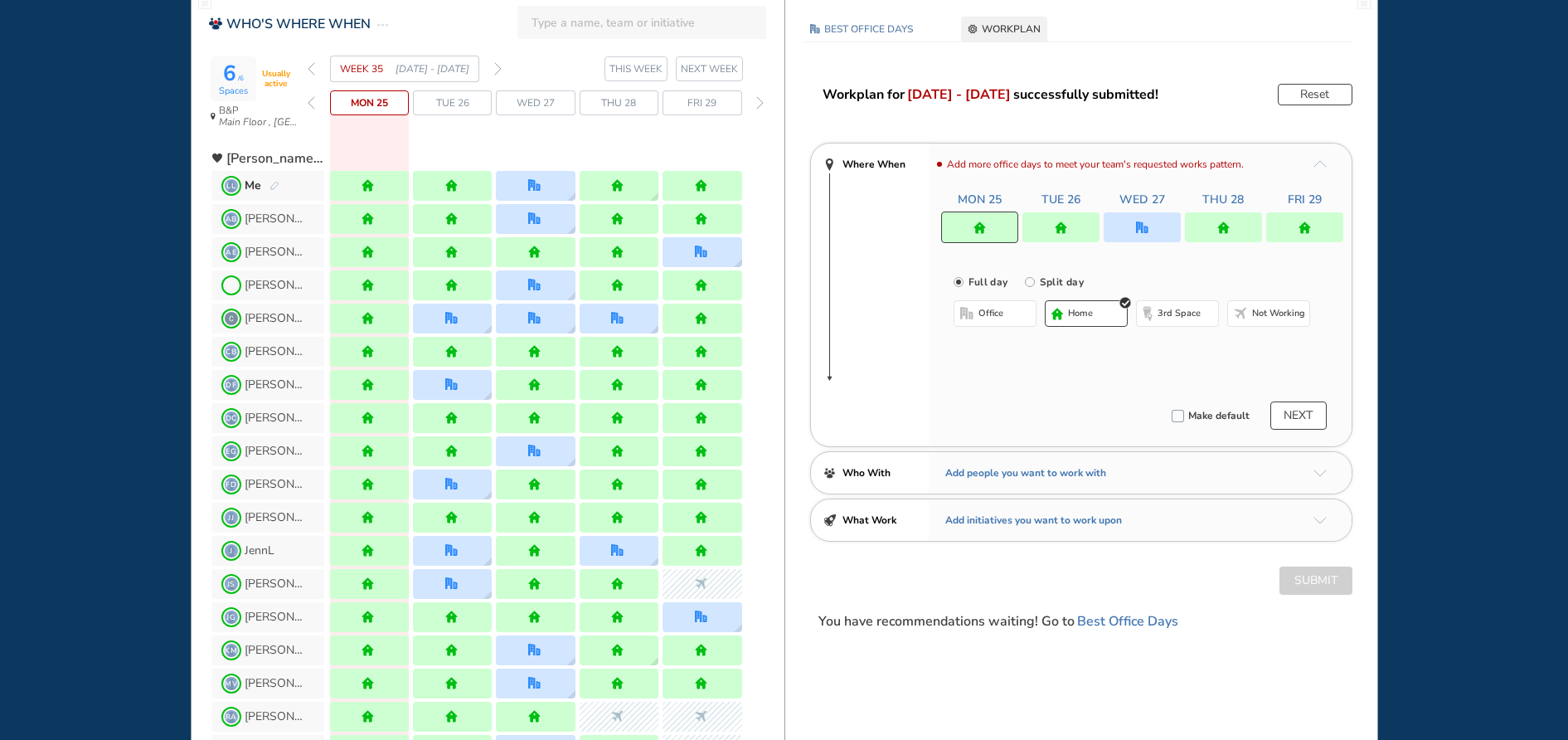
scroll to position [166, 0]
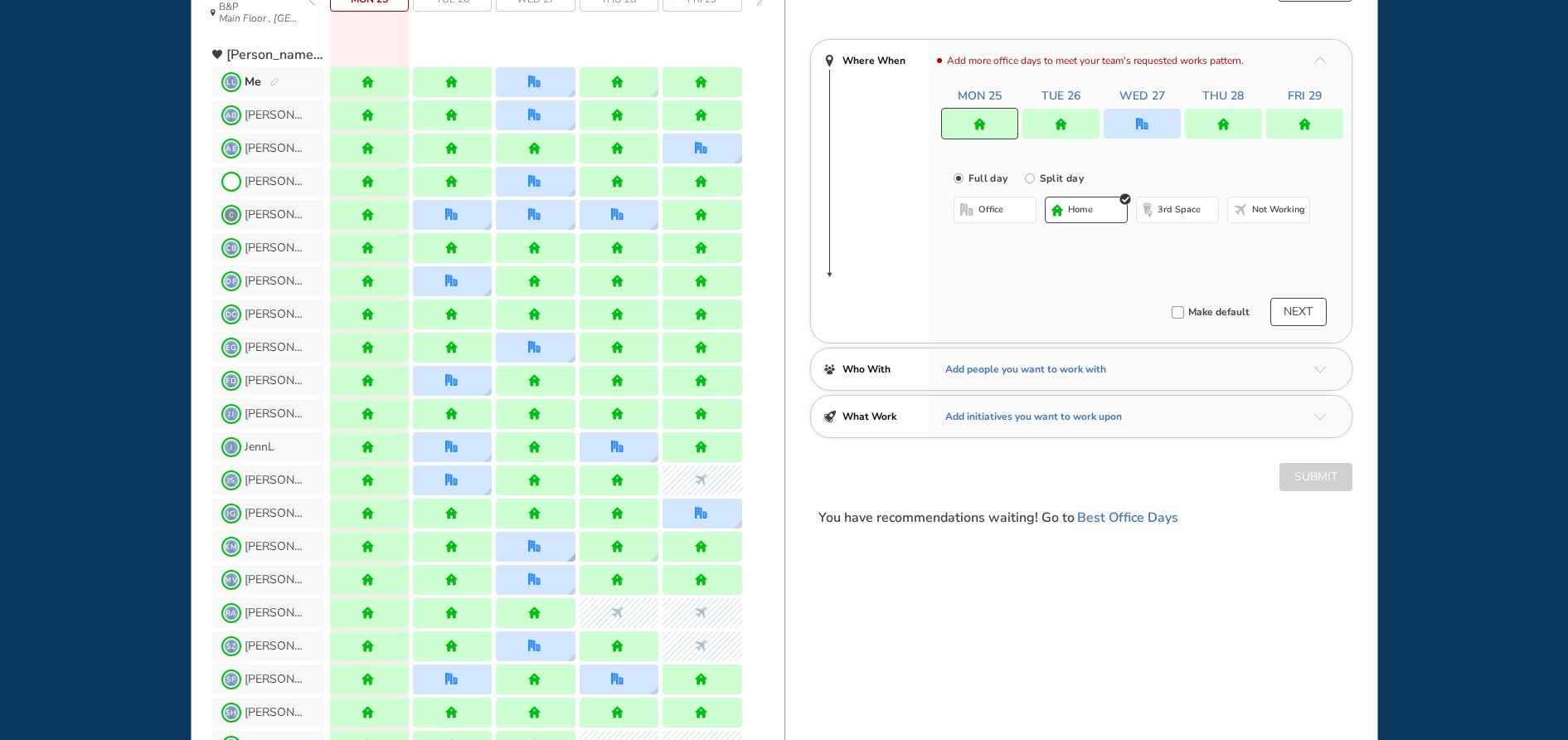
click at [546, 556] on div at bounding box center [535, 547] width 78 height 30
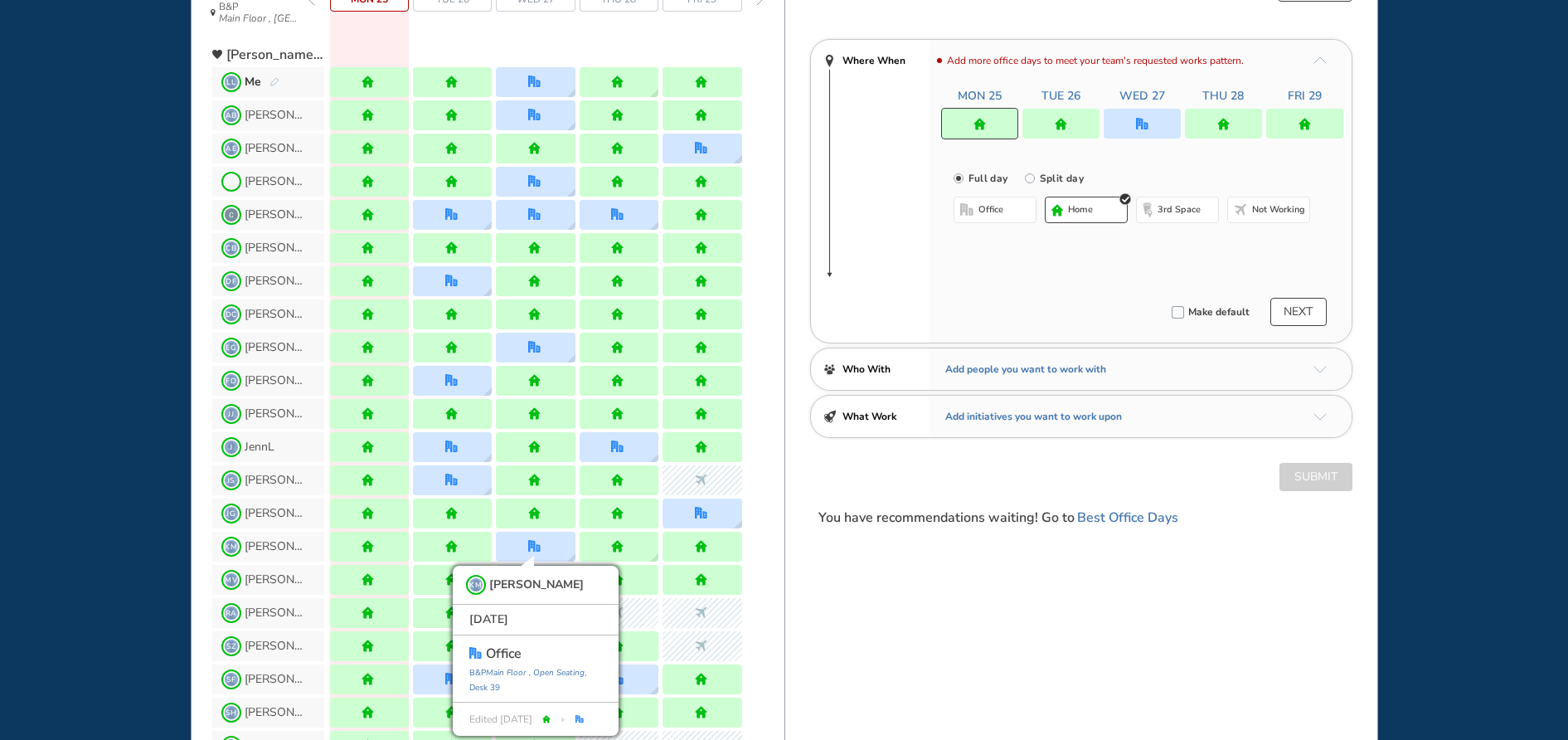
click at [733, 594] on div at bounding box center [701, 579] width 78 height 30
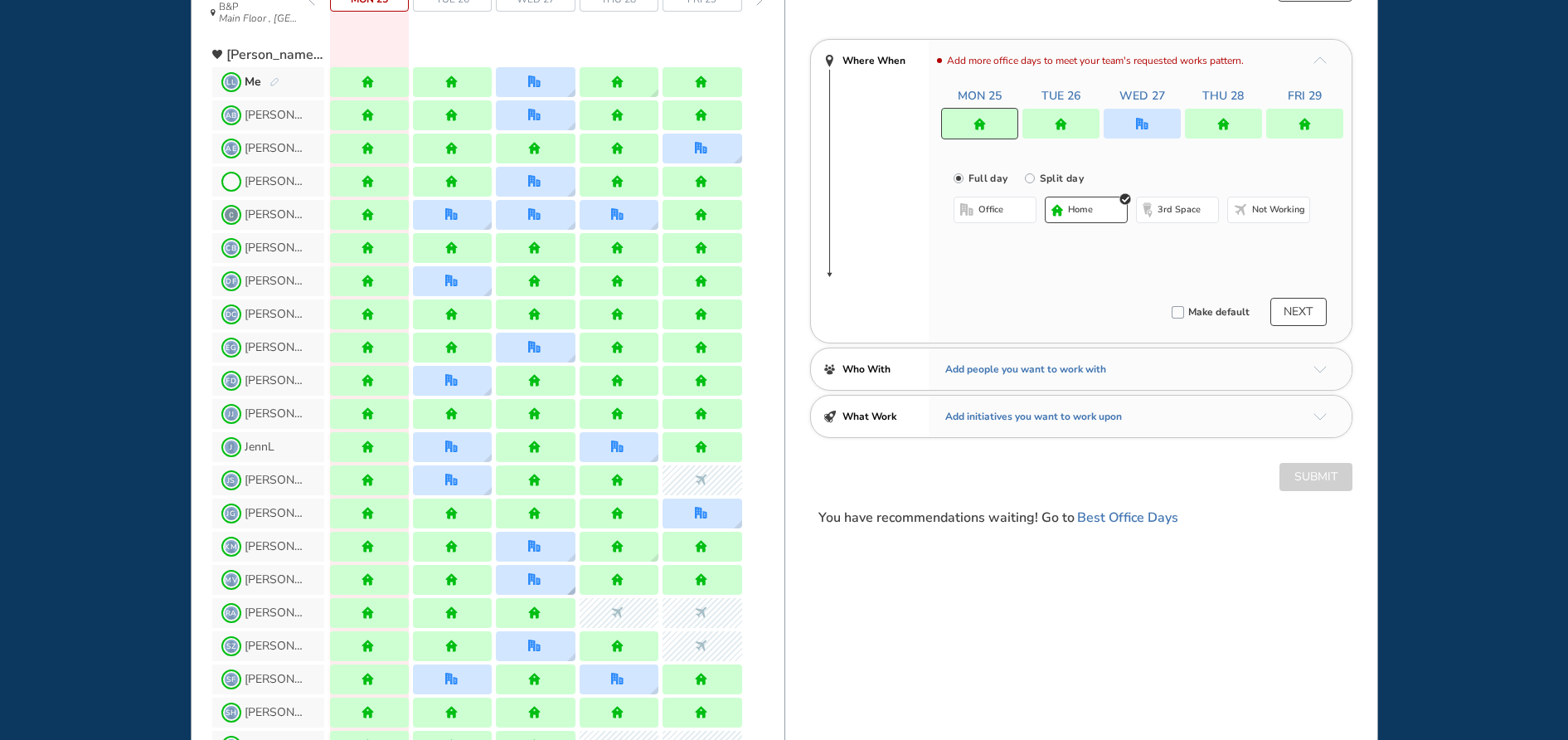
click at [546, 585] on div at bounding box center [535, 579] width 78 height 30
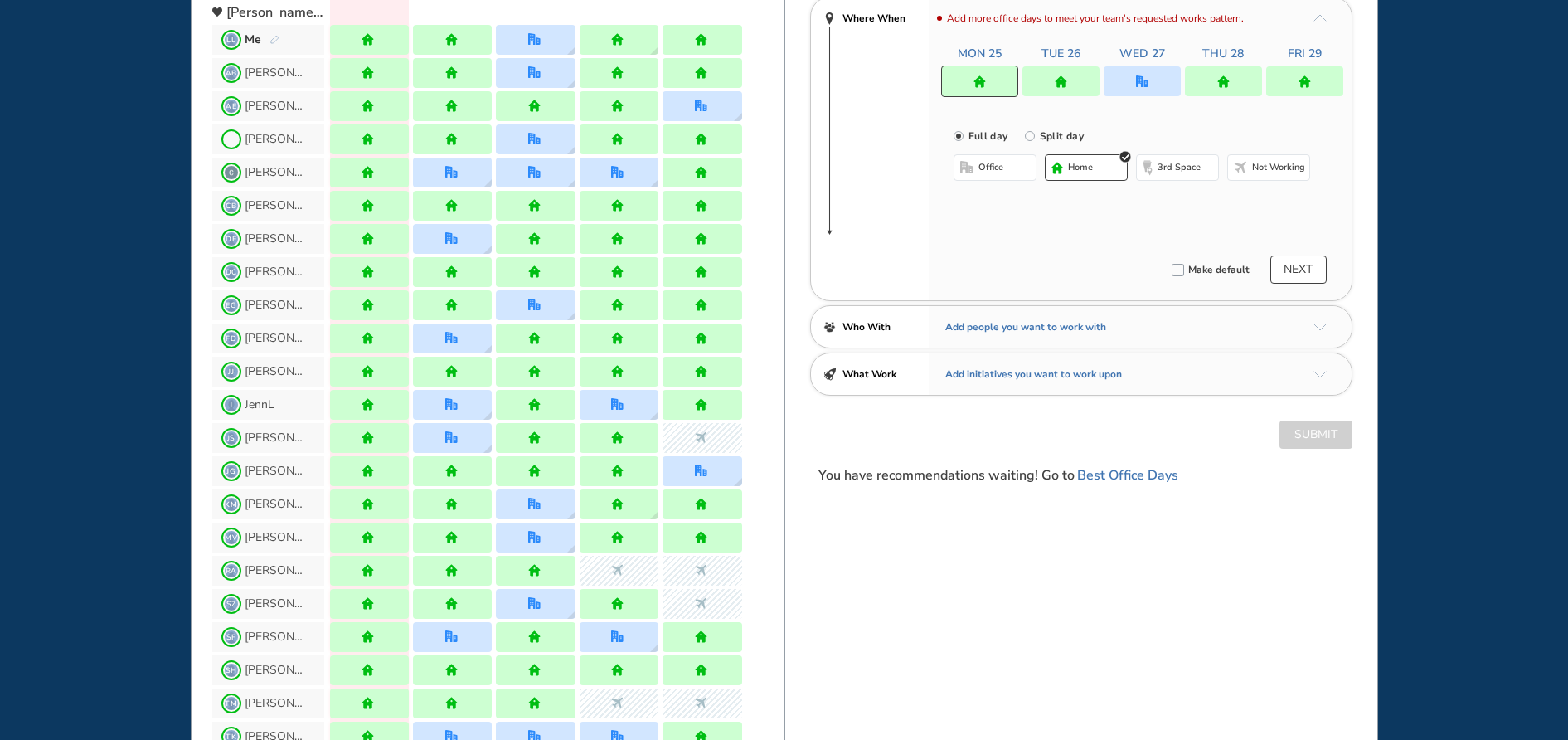
scroll to position [249, 0]
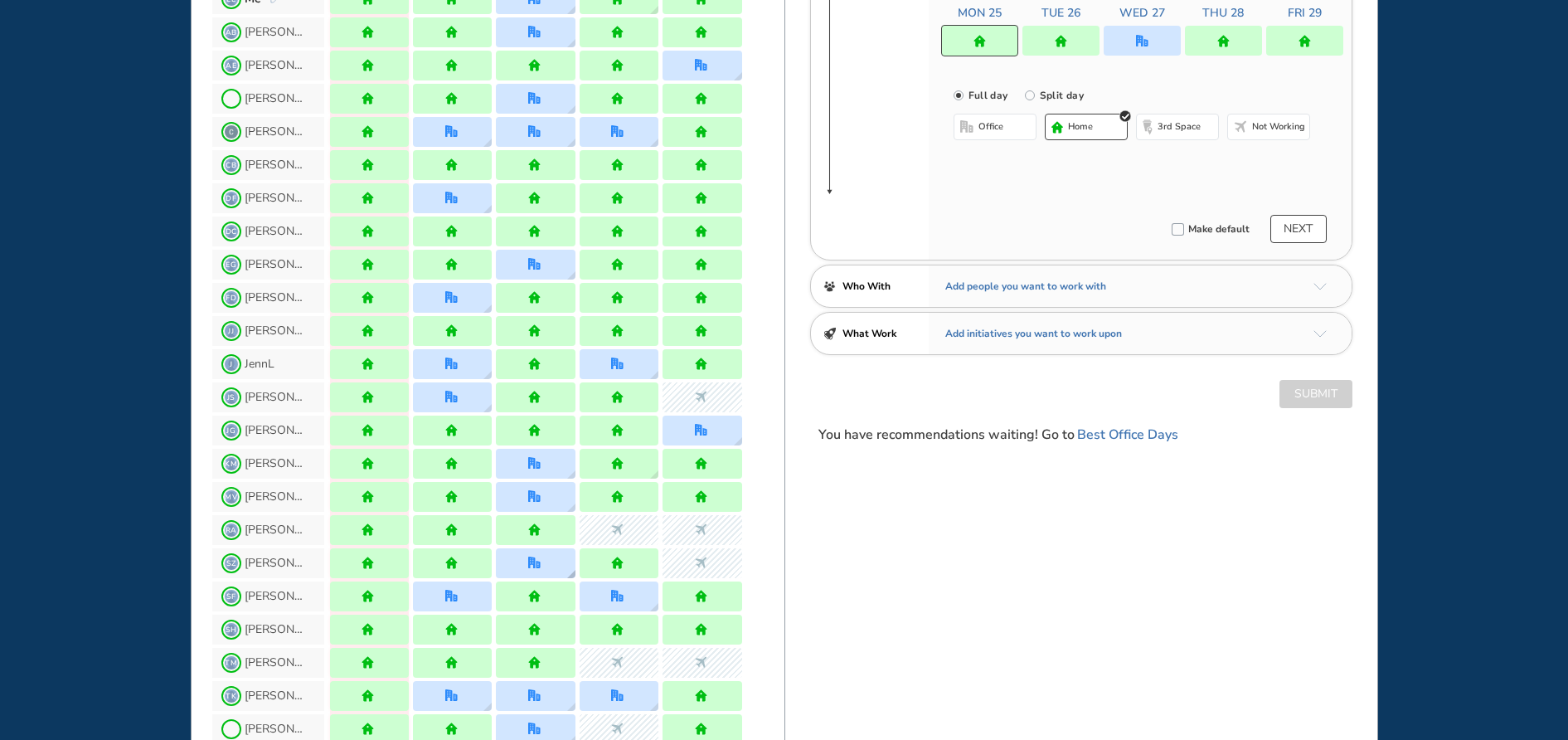
click at [546, 565] on div at bounding box center [535, 564] width 78 height 30
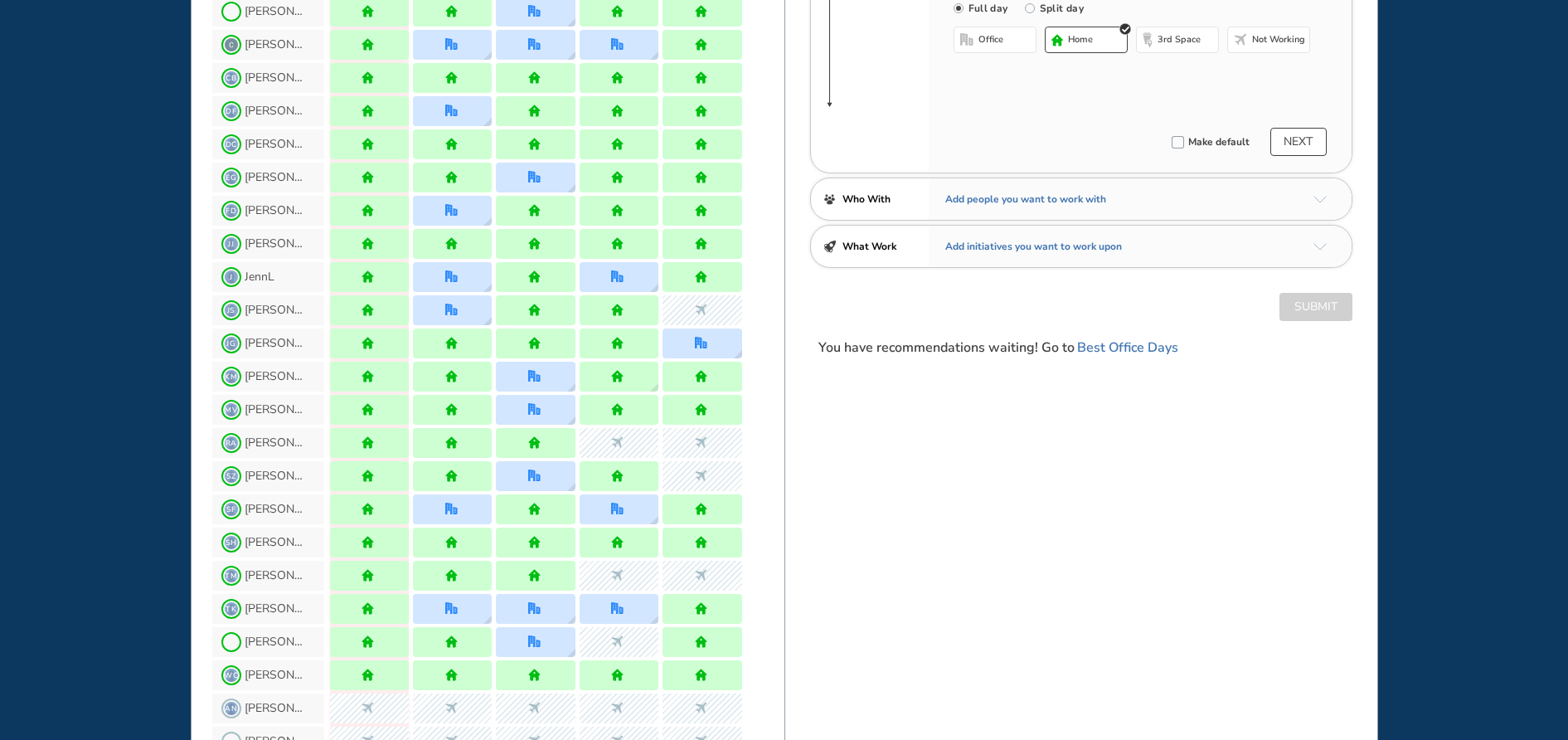
scroll to position [415, 0]
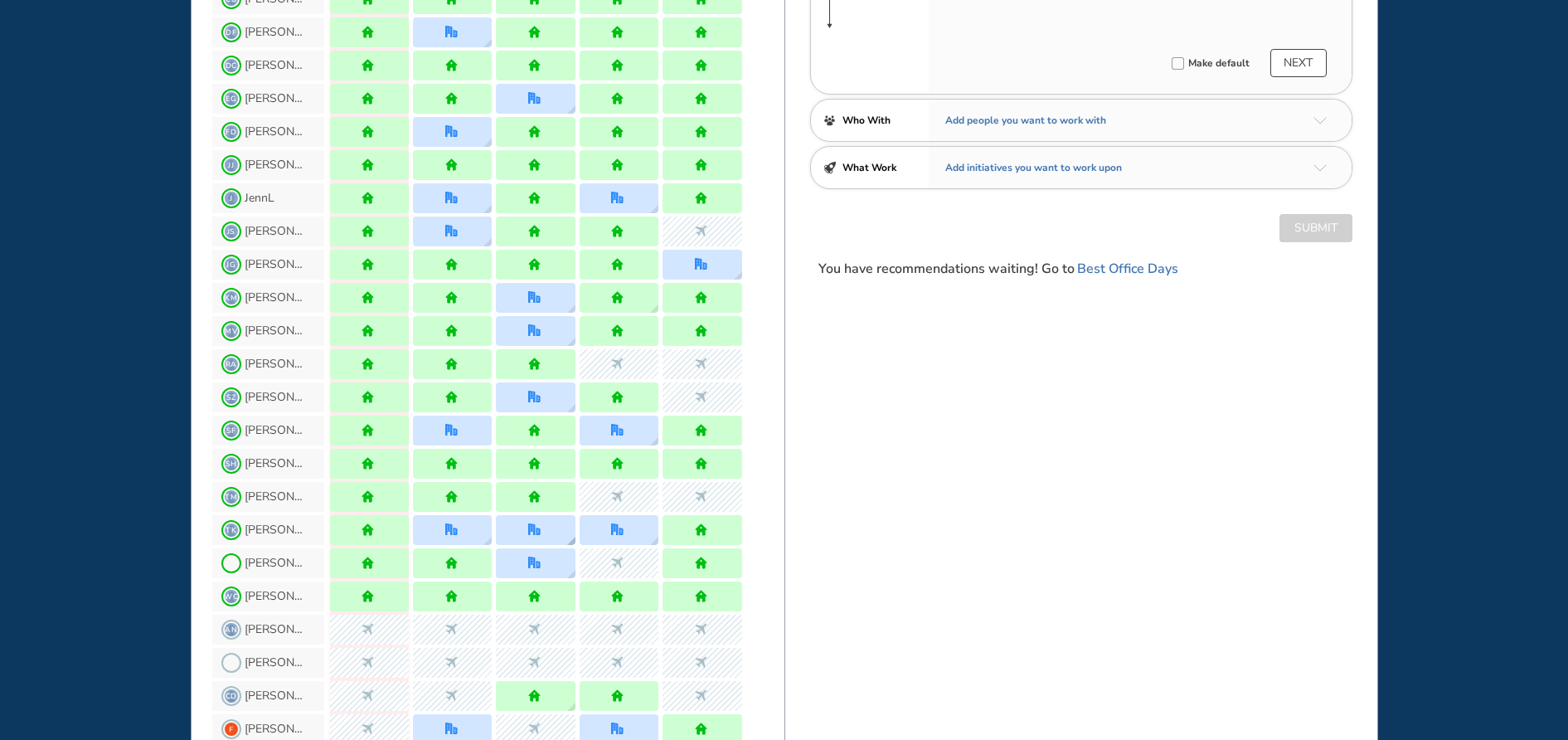
click at [533, 535] on img "office" at bounding box center [534, 529] width 12 height 12
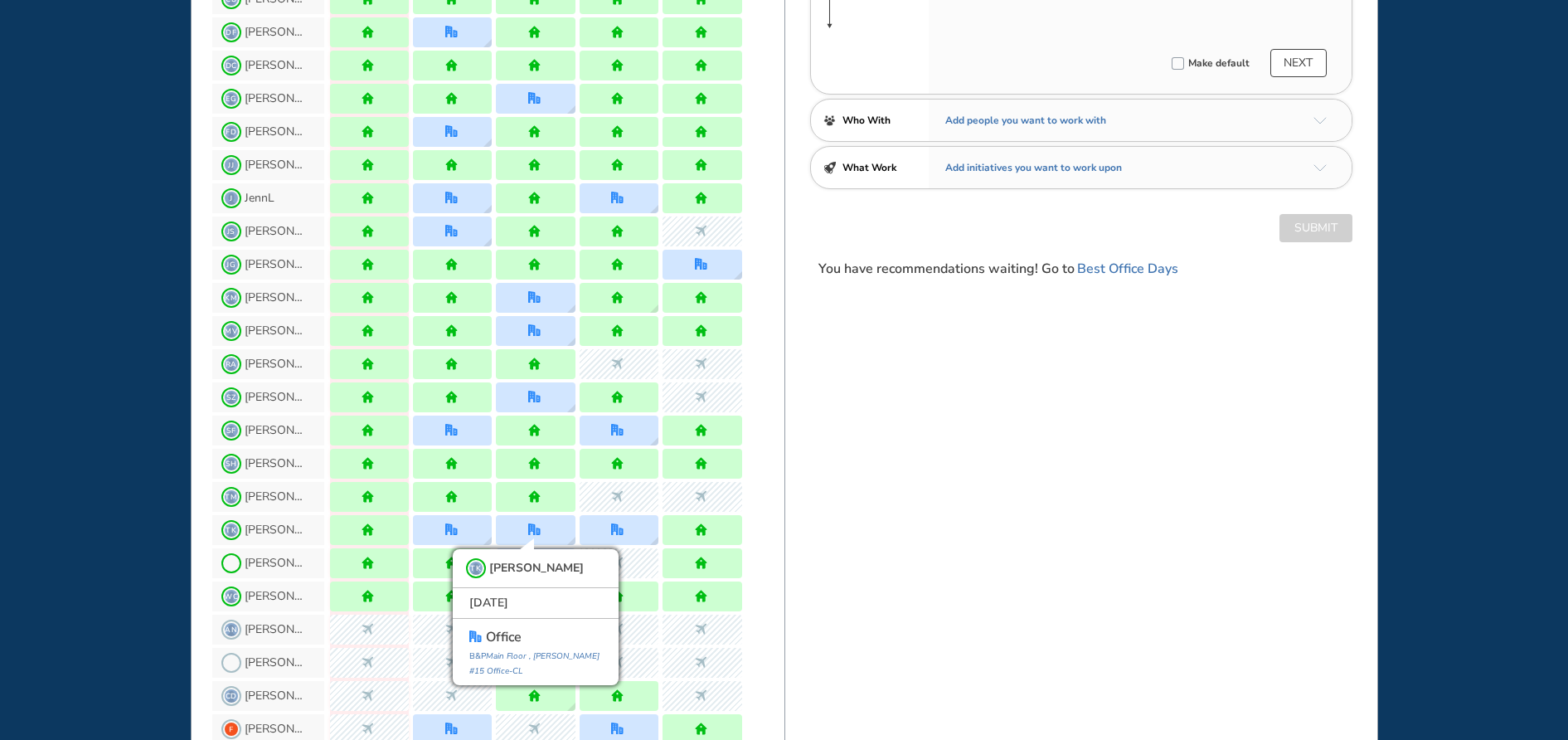
click at [888, 519] on div "BEST OFFICE DAYS WORKPLAN Workplan for [DATE] - [DATE] successfully submitted! …" at bounding box center [1081, 712] width 594 height 2150
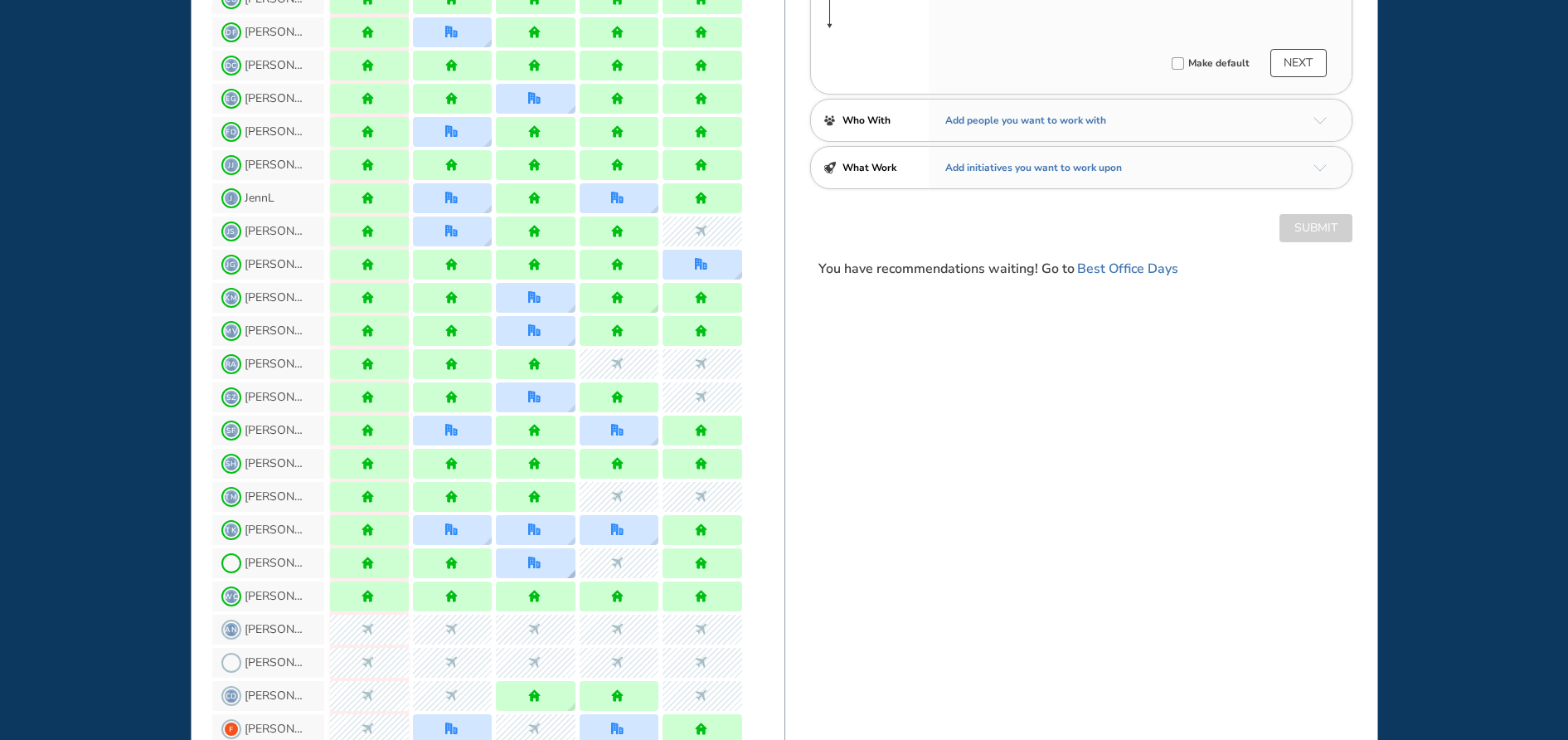
click at [562, 570] on div at bounding box center [535, 564] width 78 height 30
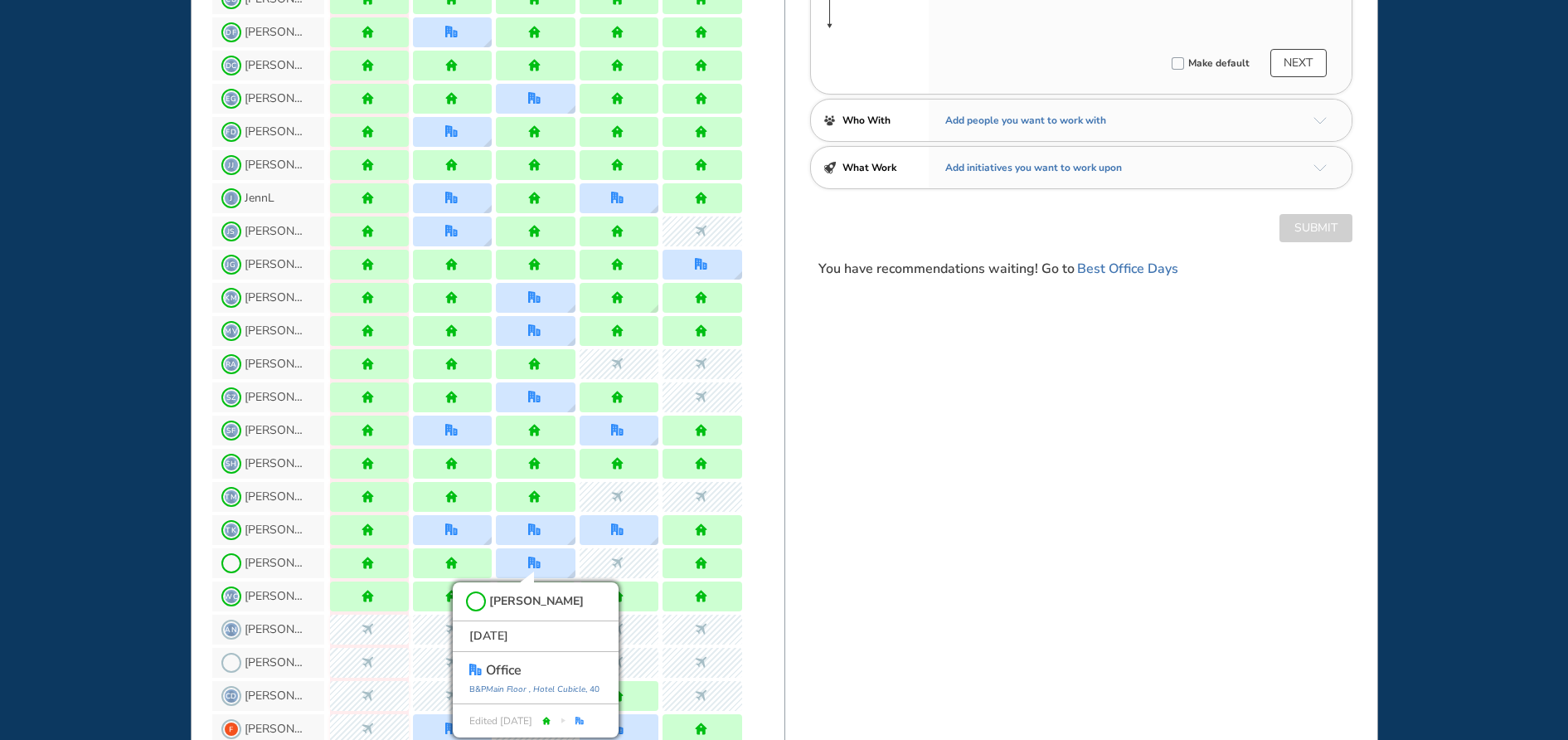
click at [866, 556] on div "BEST OFFICE DAYS WORKPLAN Workplan for [DATE] - [DATE] successfully submitted! …" at bounding box center [1081, 712] width 594 height 2150
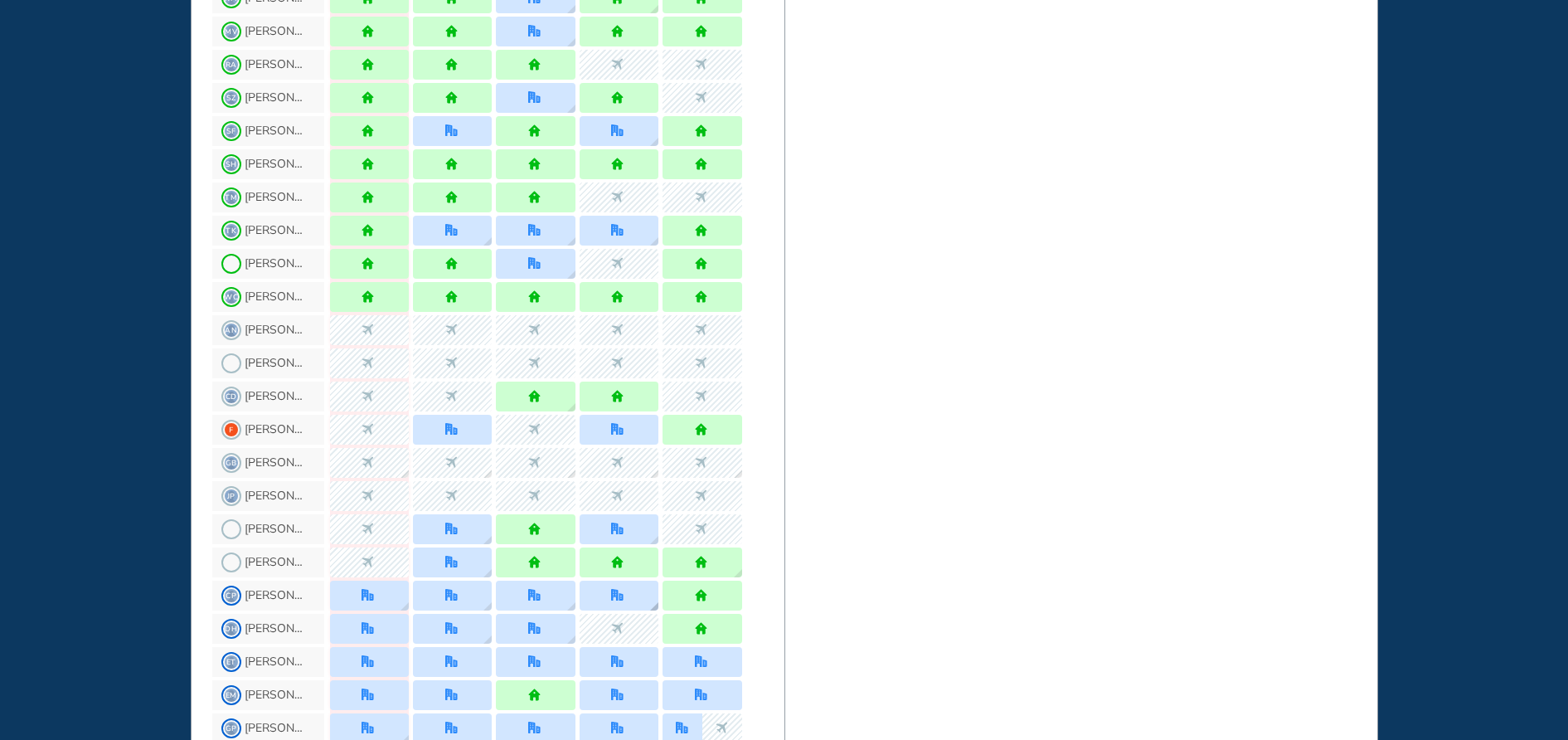
scroll to position [747, 0]
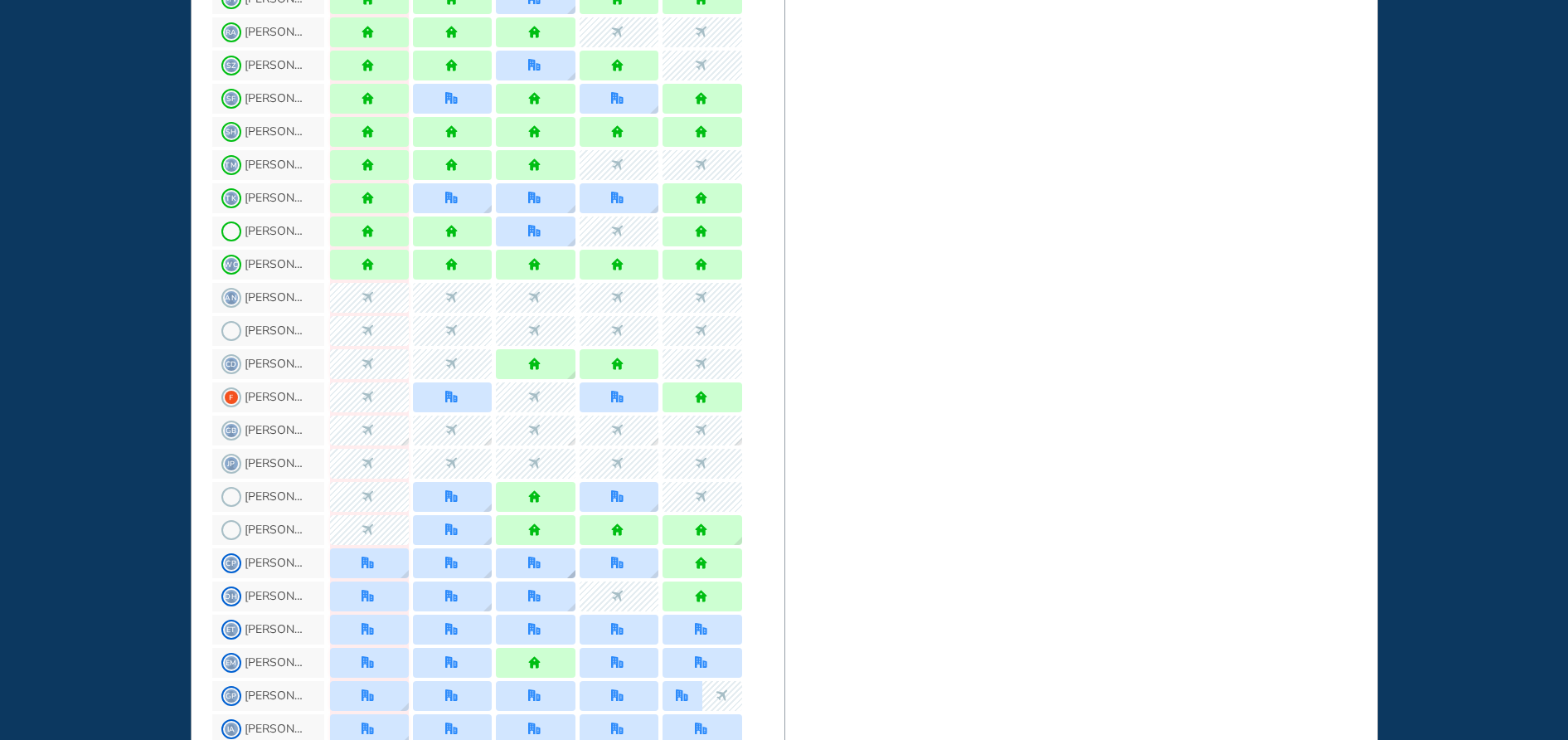
click at [540, 575] on div at bounding box center [535, 564] width 78 height 30
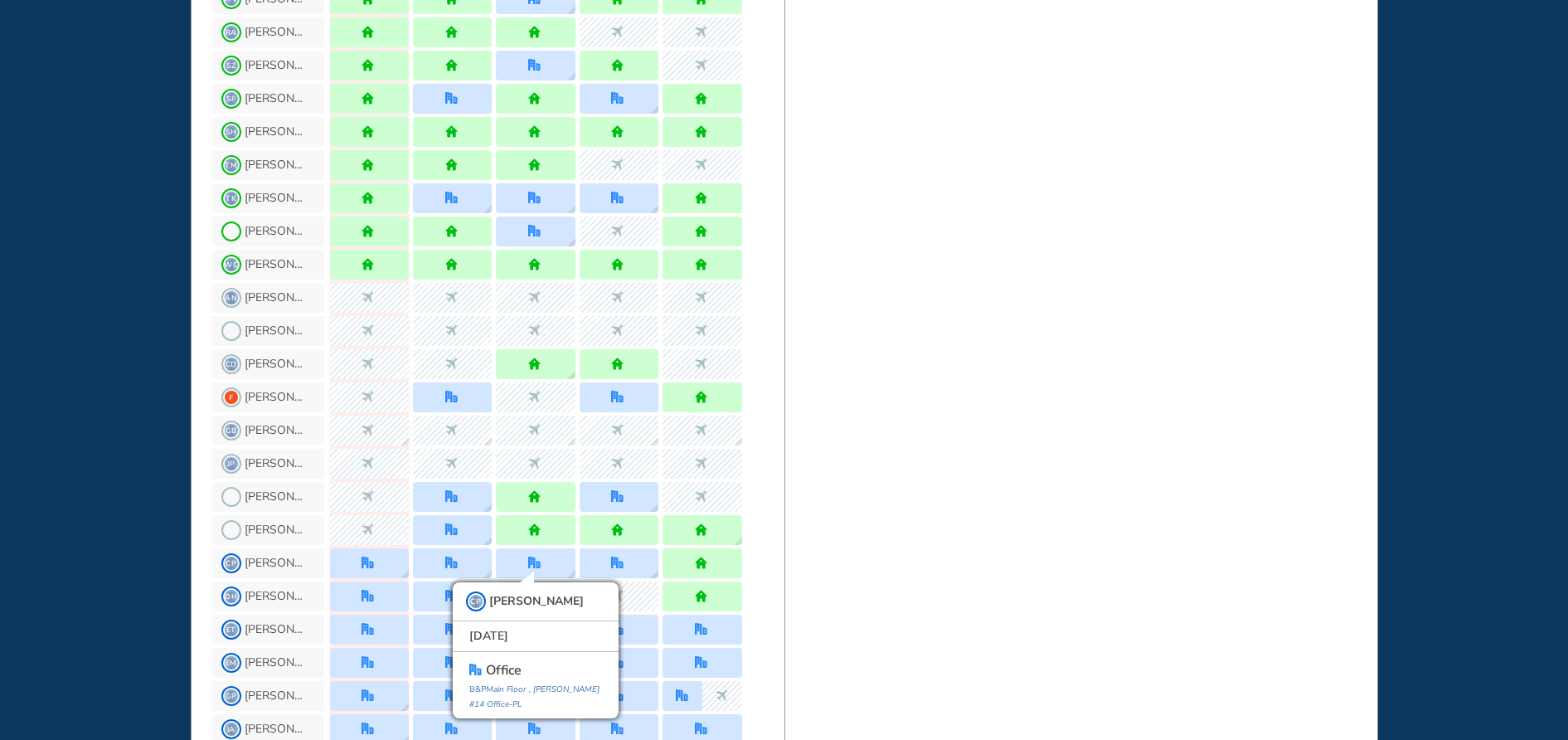
click at [911, 565] on div "BEST OFFICE DAYS WORKPLAN Workplan for [DATE] - [DATE] successfully submitted! …" at bounding box center [1081, 380] width 594 height 2150
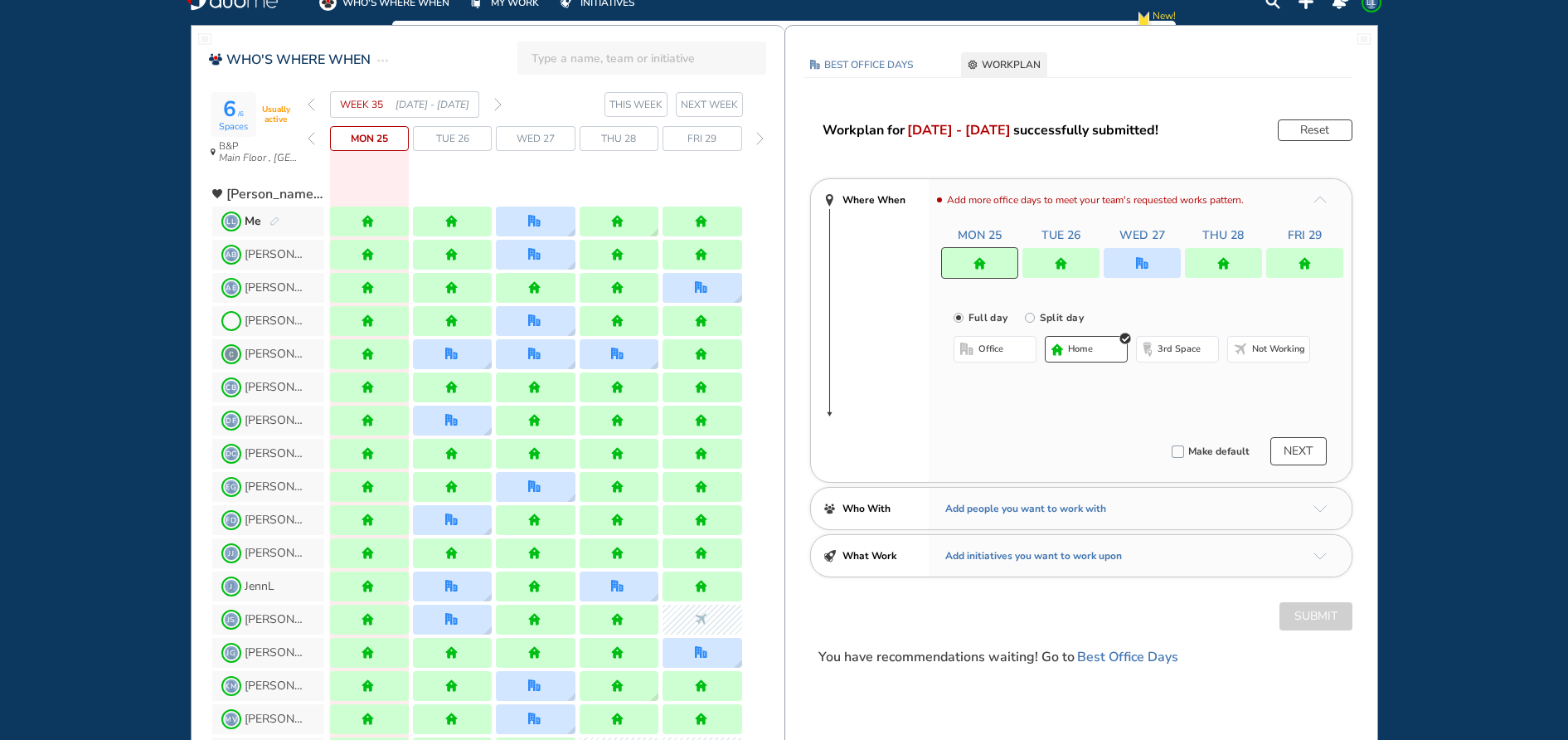
scroll to position [0, 0]
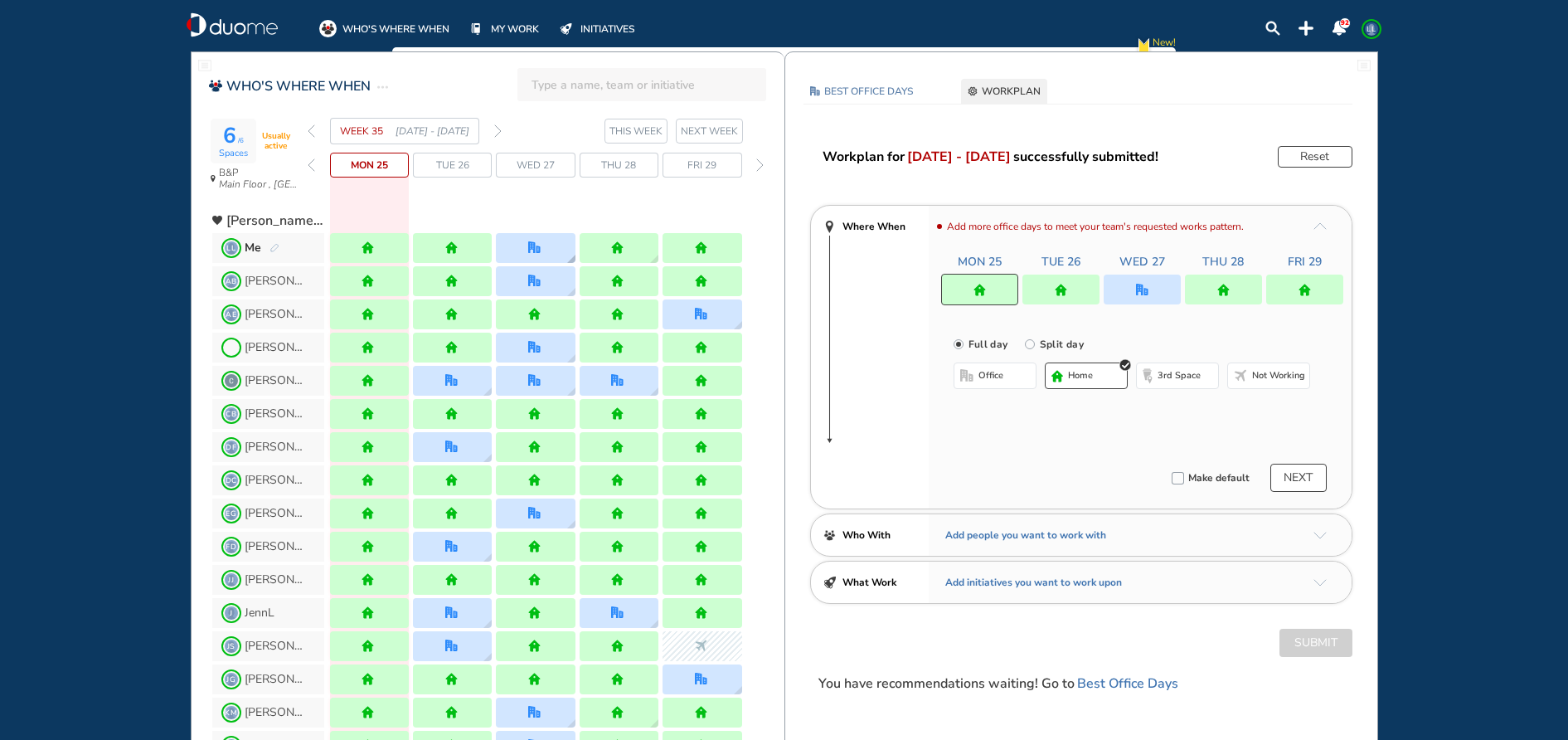
click at [532, 244] on img "office" at bounding box center [534, 247] width 12 height 12
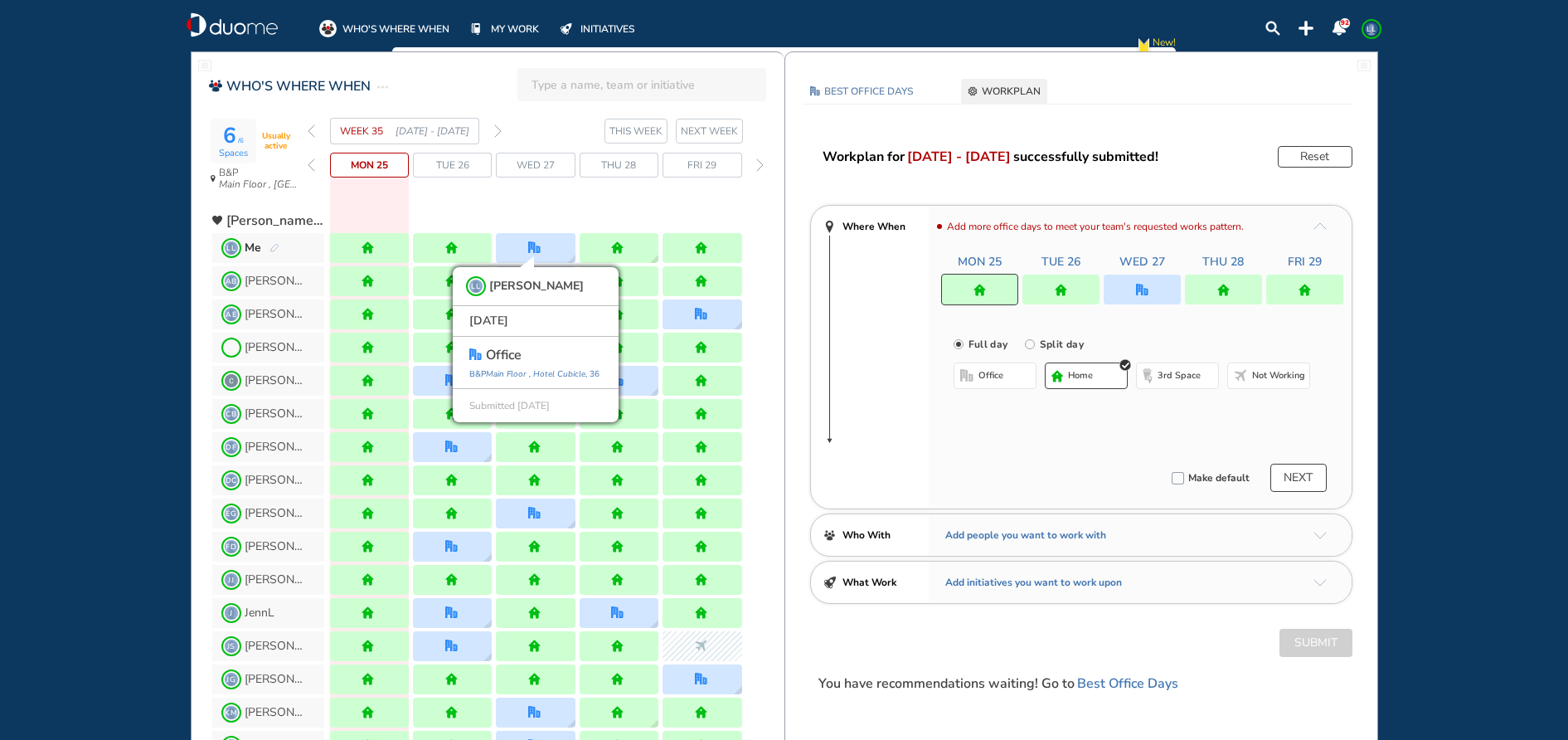
drag, startPoint x: 974, startPoint y: 458, endPoint x: 951, endPoint y: 445, distance: 26.4
click at [973, 457] on div "Add more office days to meet your team's requested works pattern. Mon 25 Tue 26…" at bounding box center [1140, 356] width 423 height 302
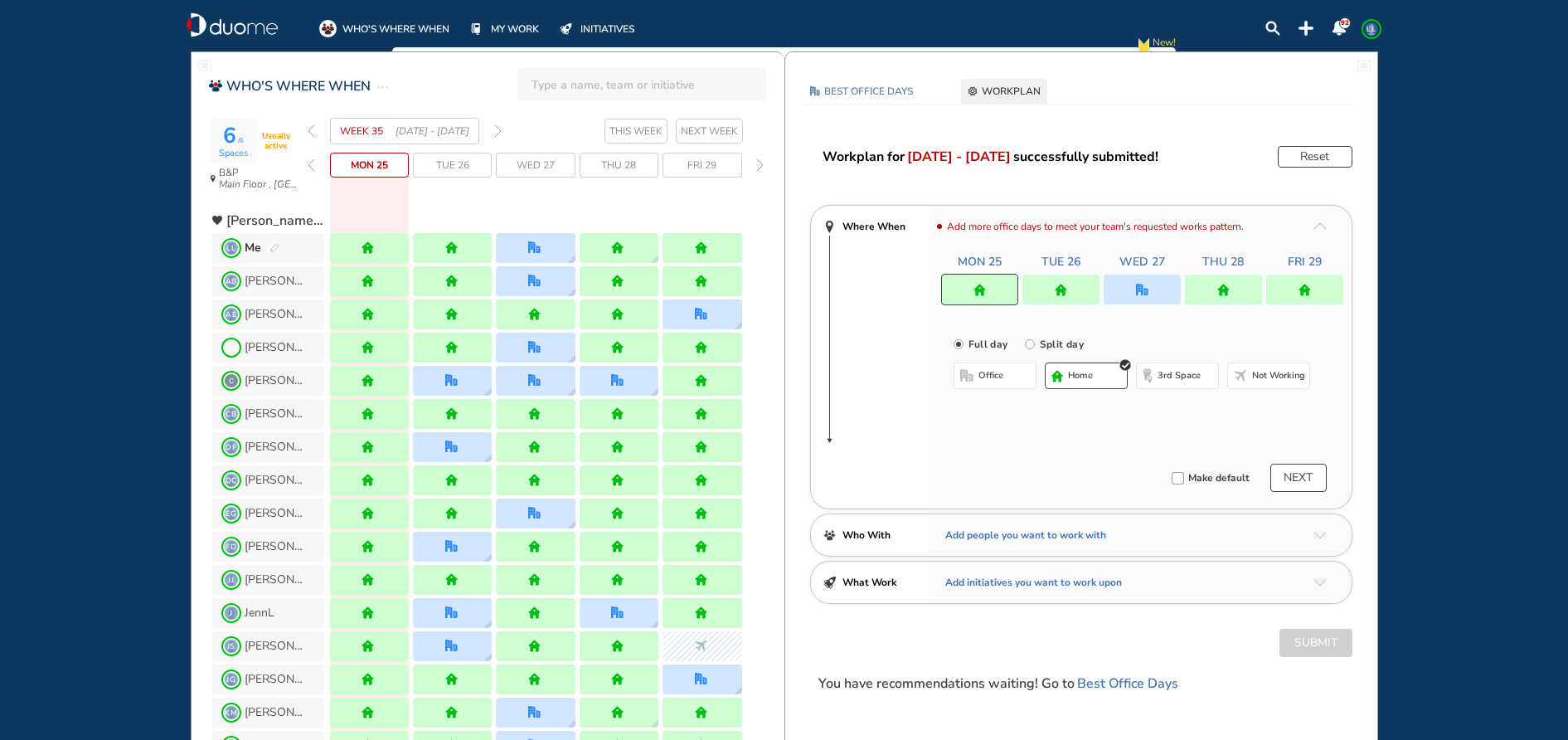
click at [493, 131] on div "WEEK 35 [DATE] - [DATE]" at bounding box center [405, 131] width 194 height 26
click at [498, 135] on img "forward week" at bounding box center [498, 131] width 7 height 13
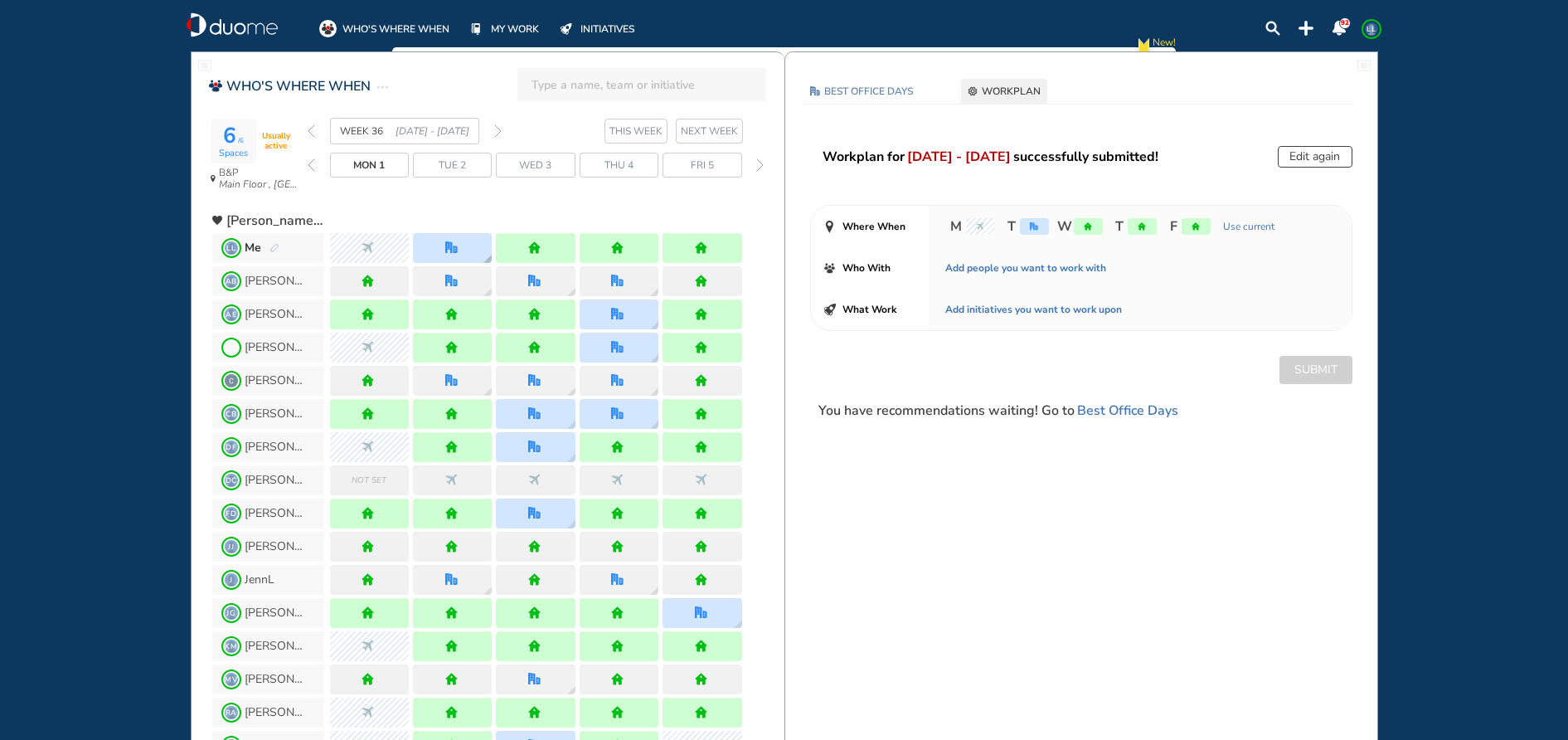
click at [479, 245] on div at bounding box center [452, 248] width 78 height 30
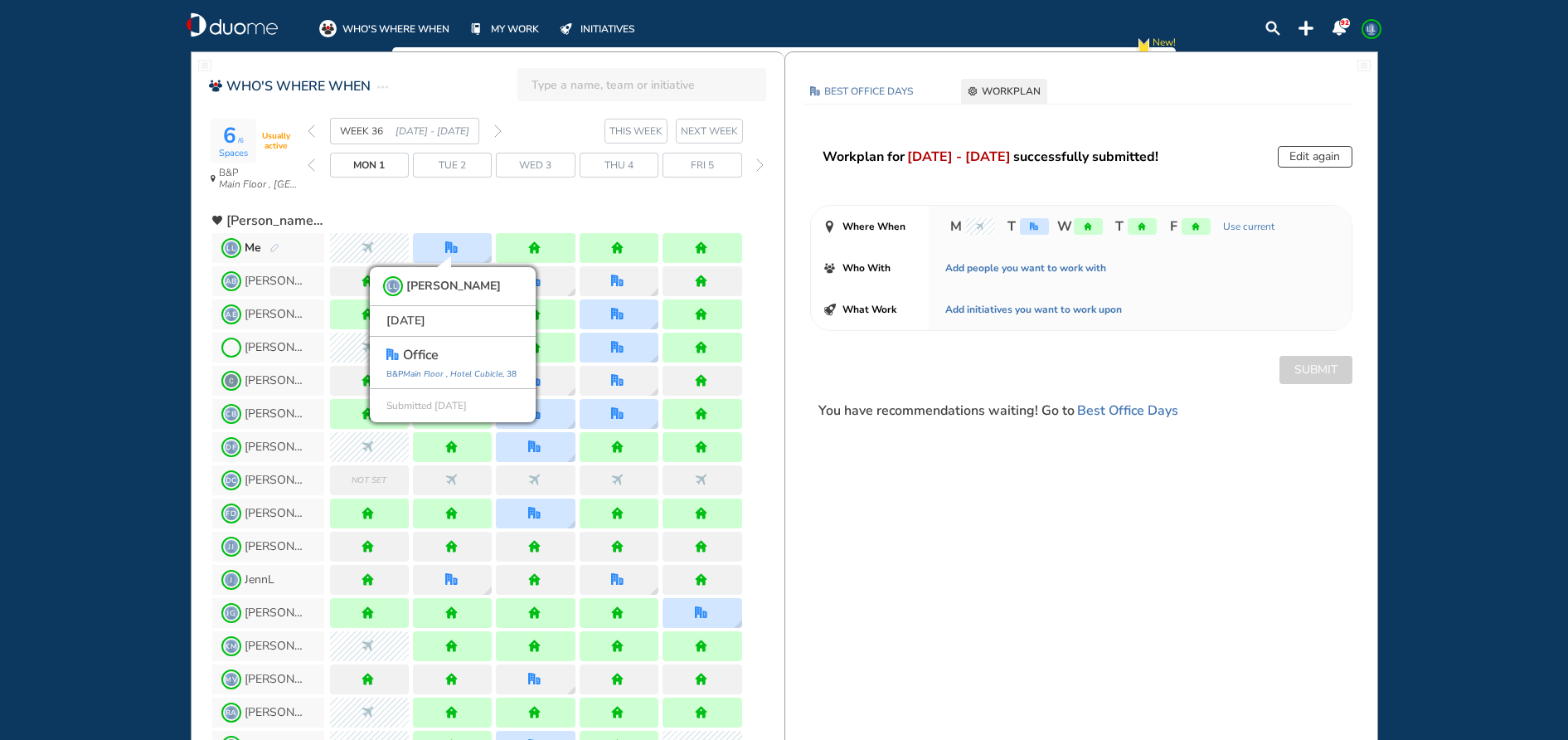
click at [496, 136] on img "forward week" at bounding box center [498, 131] width 7 height 13
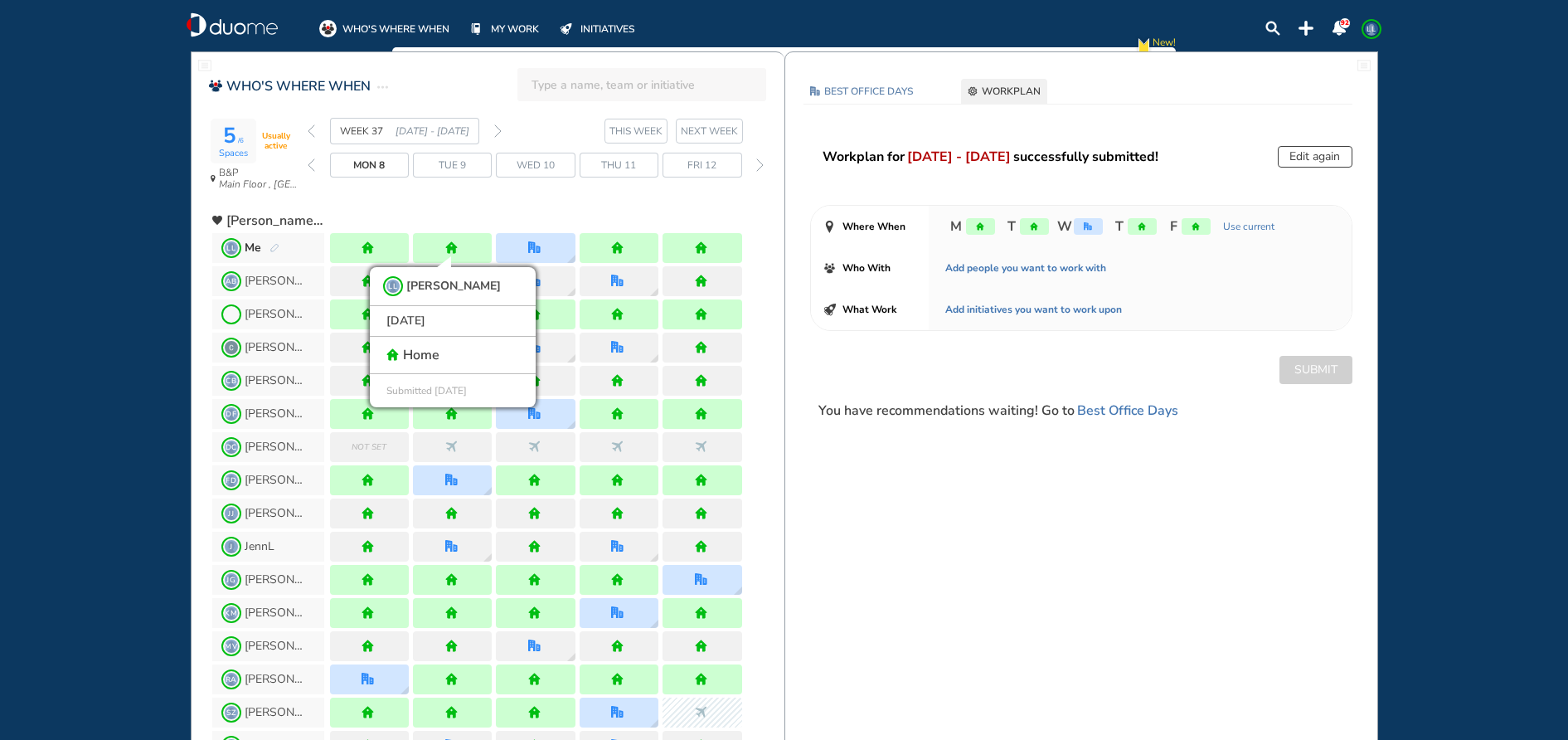
click at [502, 134] on section "WEEK 37 [DATE] - [DATE] THIS WEEK NEXT WEEK" at bounding box center [546, 131] width 477 height 26
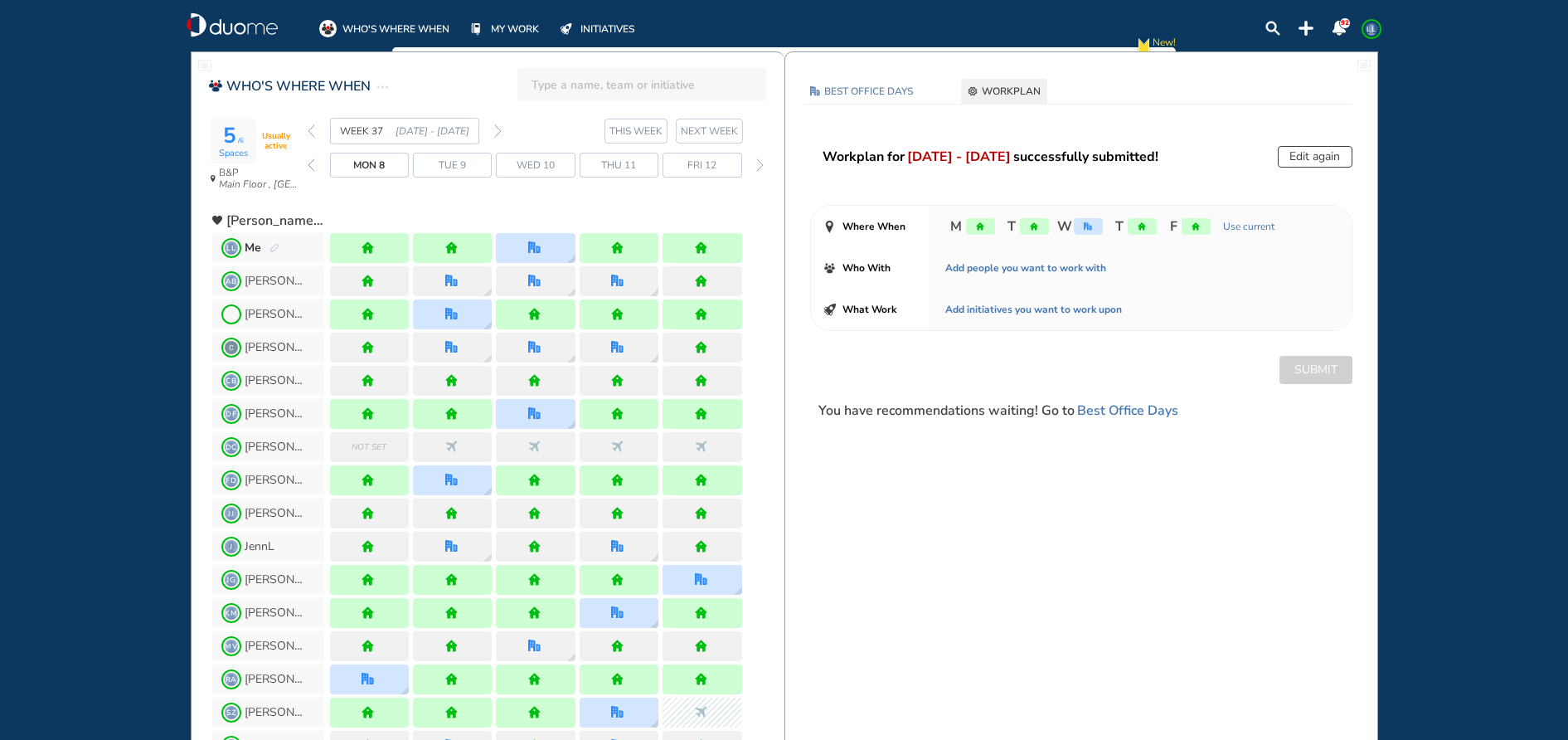
click at [497, 134] on img "forward week" at bounding box center [498, 131] width 7 height 13
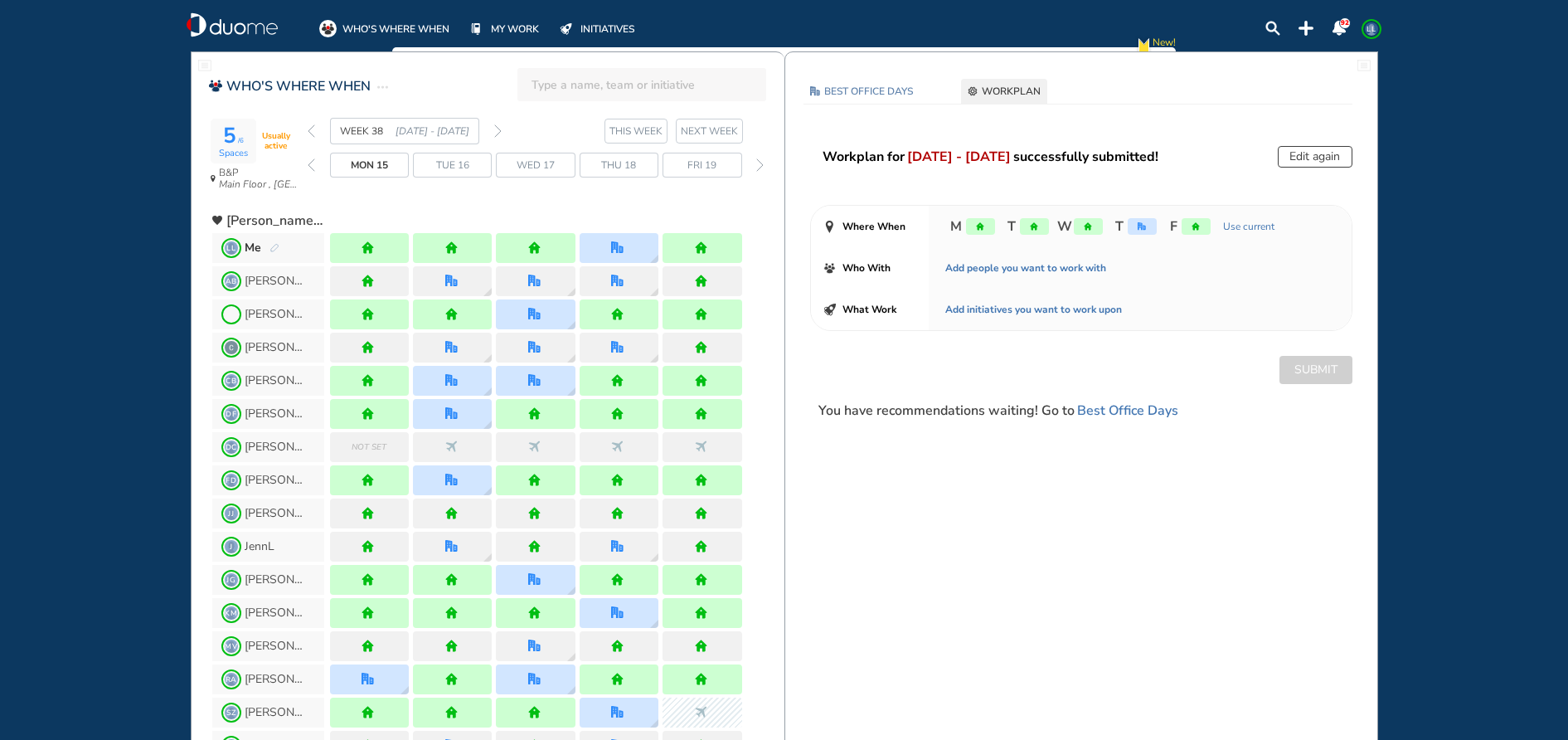
click at [496, 134] on img "forward week" at bounding box center [498, 131] width 7 height 13
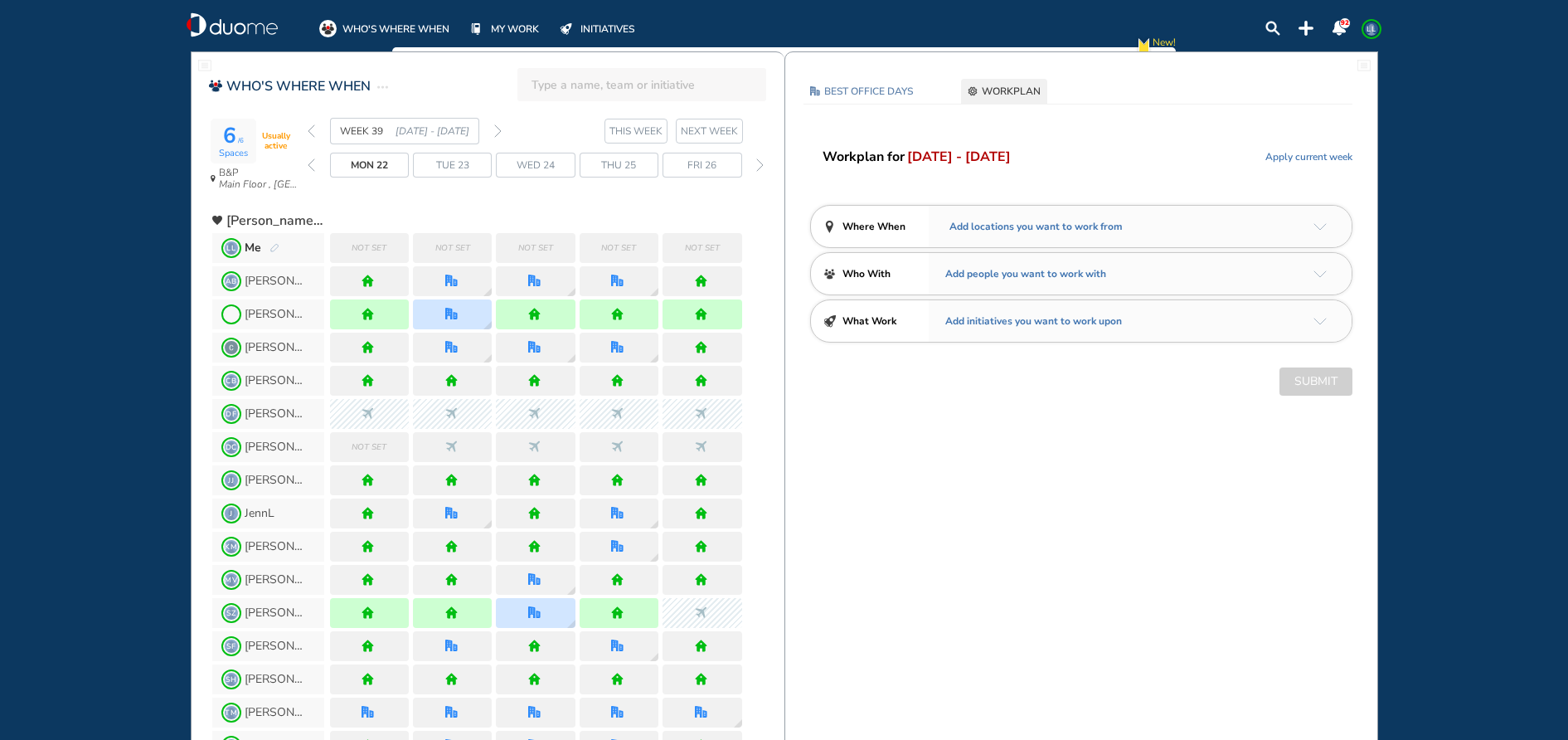
click at [1250, 229] on div "Add locations you want to work from" at bounding box center [1140, 226] width 423 height 41
click at [1320, 229] on img "arrow-down-a5b4c4" at bounding box center [1320, 227] width 13 height 7
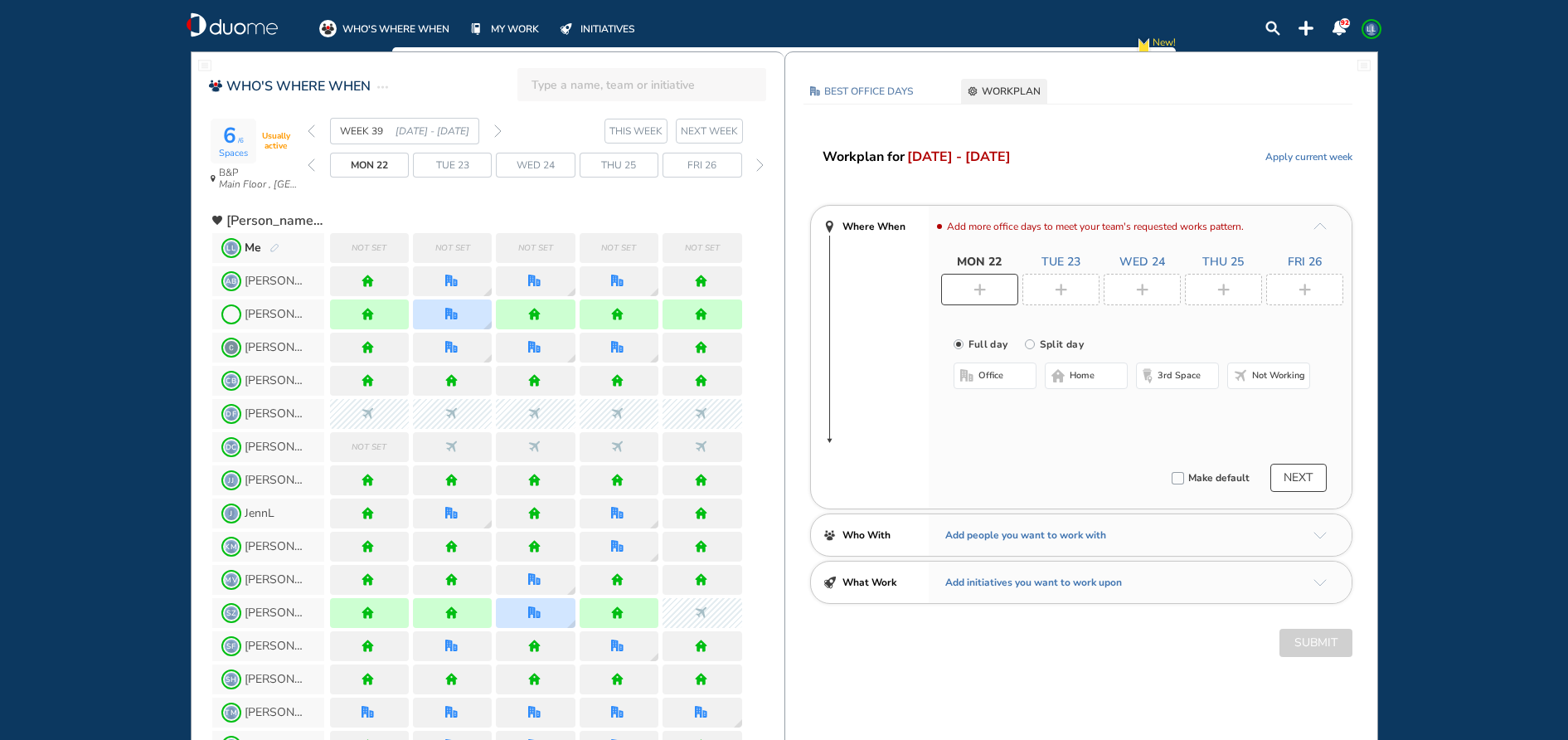
click at [487, 134] on div "WEEK 39 [DATE] - [DATE]" at bounding box center [405, 131] width 194 height 26
drag, startPoint x: 1062, startPoint y: 375, endPoint x: 1064, endPoint y: 352, distance: 23.1
click at [1064, 373] on img "home-bdbdbd" at bounding box center [1058, 376] width 13 height 13
click at [1056, 300] on div at bounding box center [1061, 289] width 77 height 32
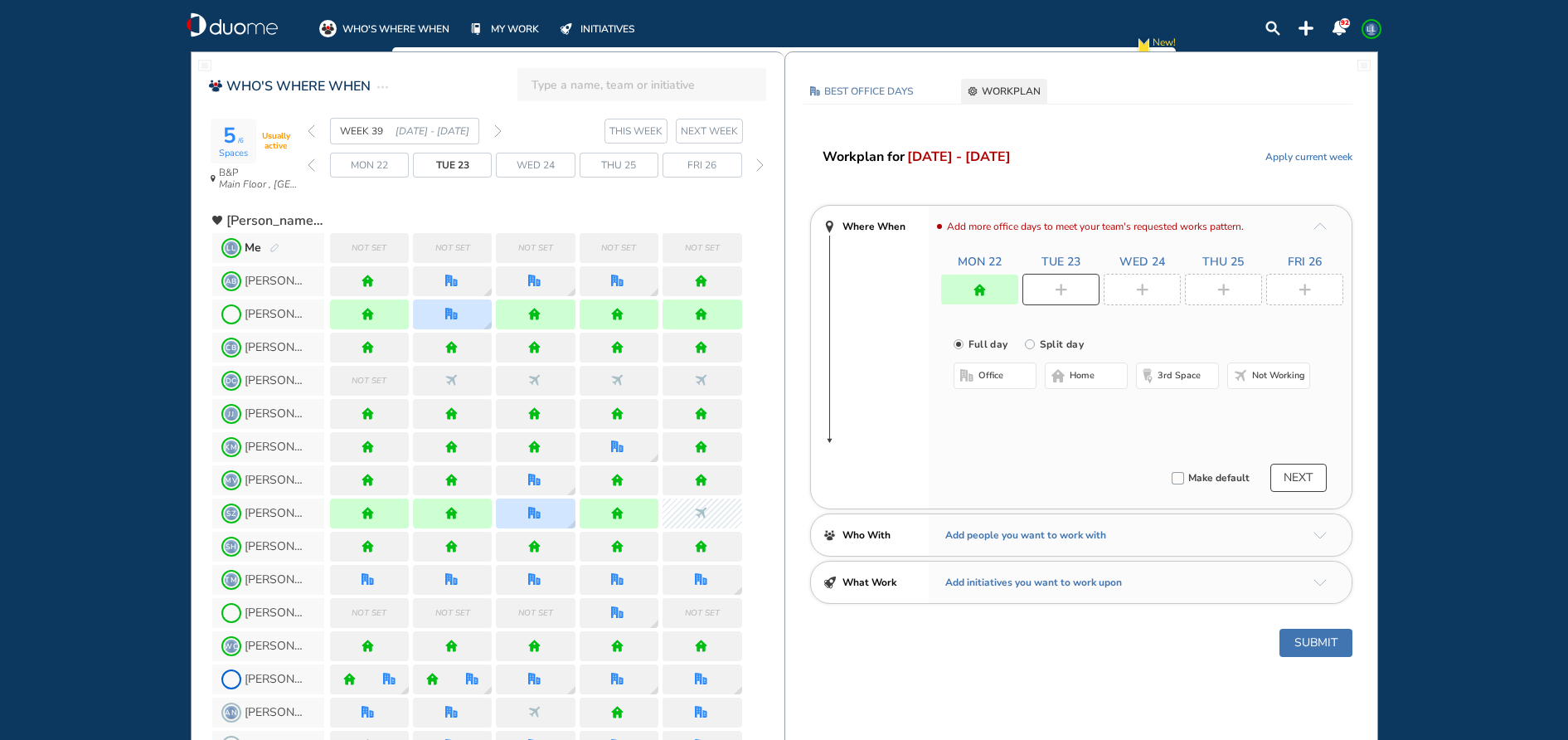
click at [1088, 371] on span "home" at bounding box center [1082, 376] width 25 height 13
click at [1148, 286] on div at bounding box center [1142, 289] width 77 height 32
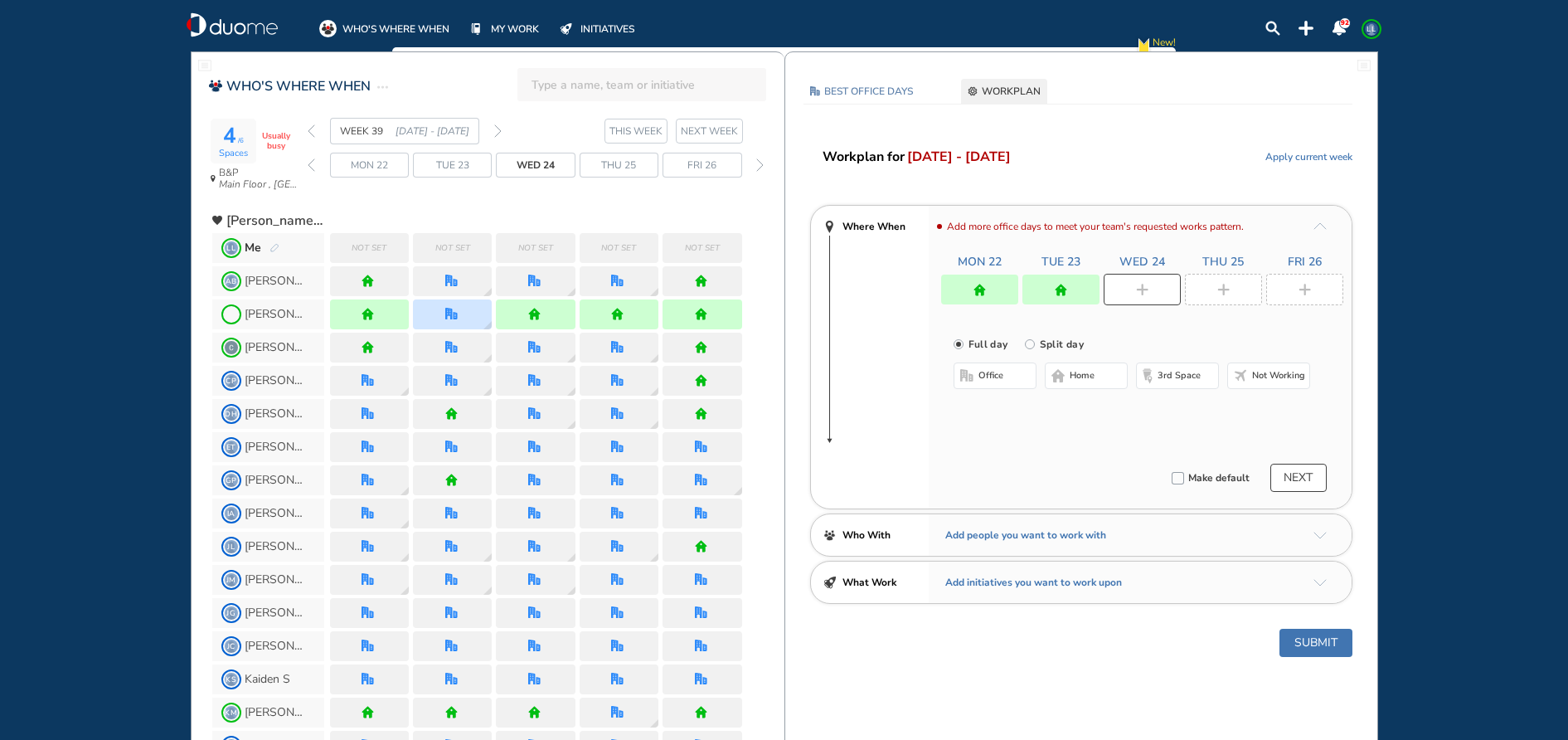
click at [1026, 374] on button "office" at bounding box center [994, 376] width 83 height 26
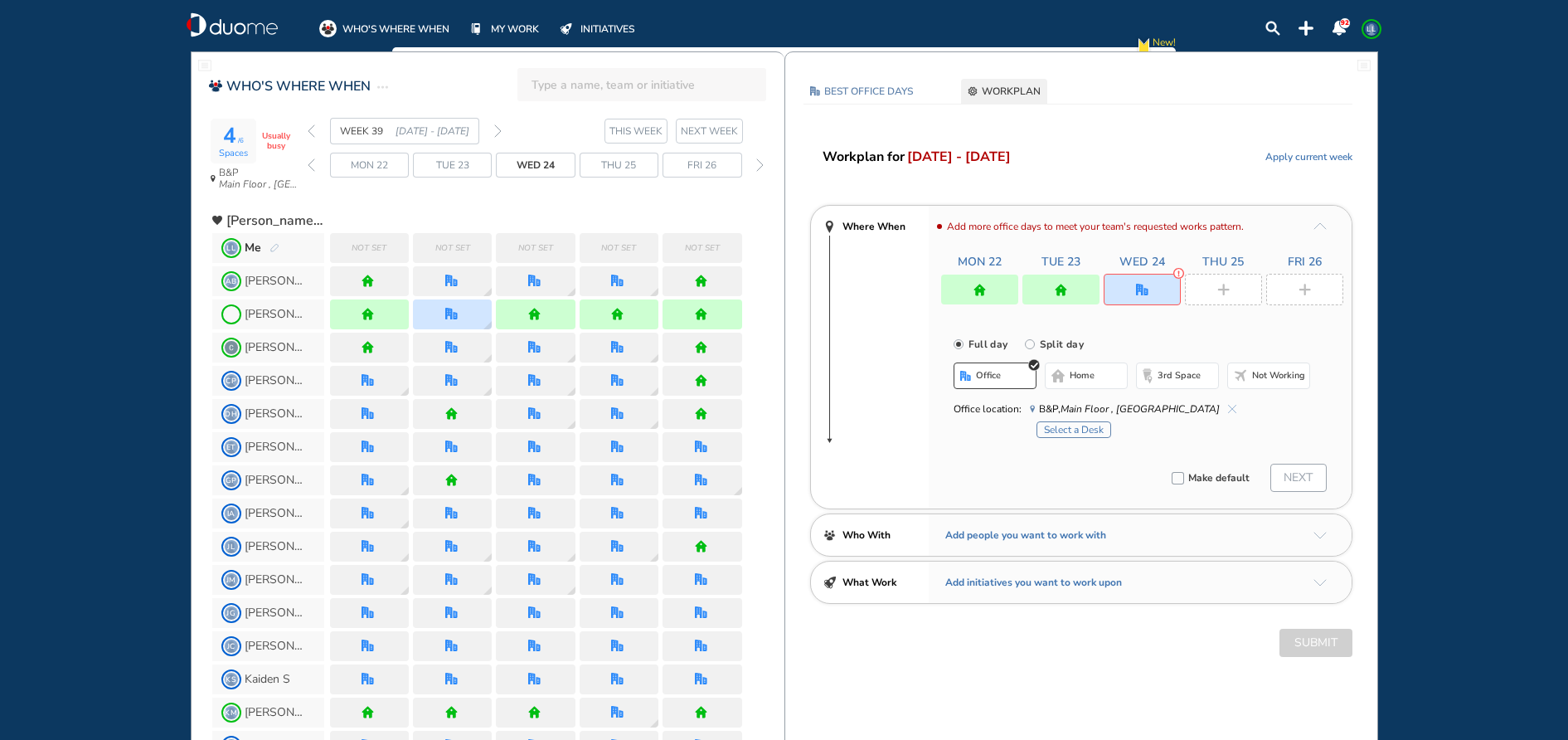
click at [1089, 427] on button "Select a Desk" at bounding box center [1074, 430] width 75 height 17
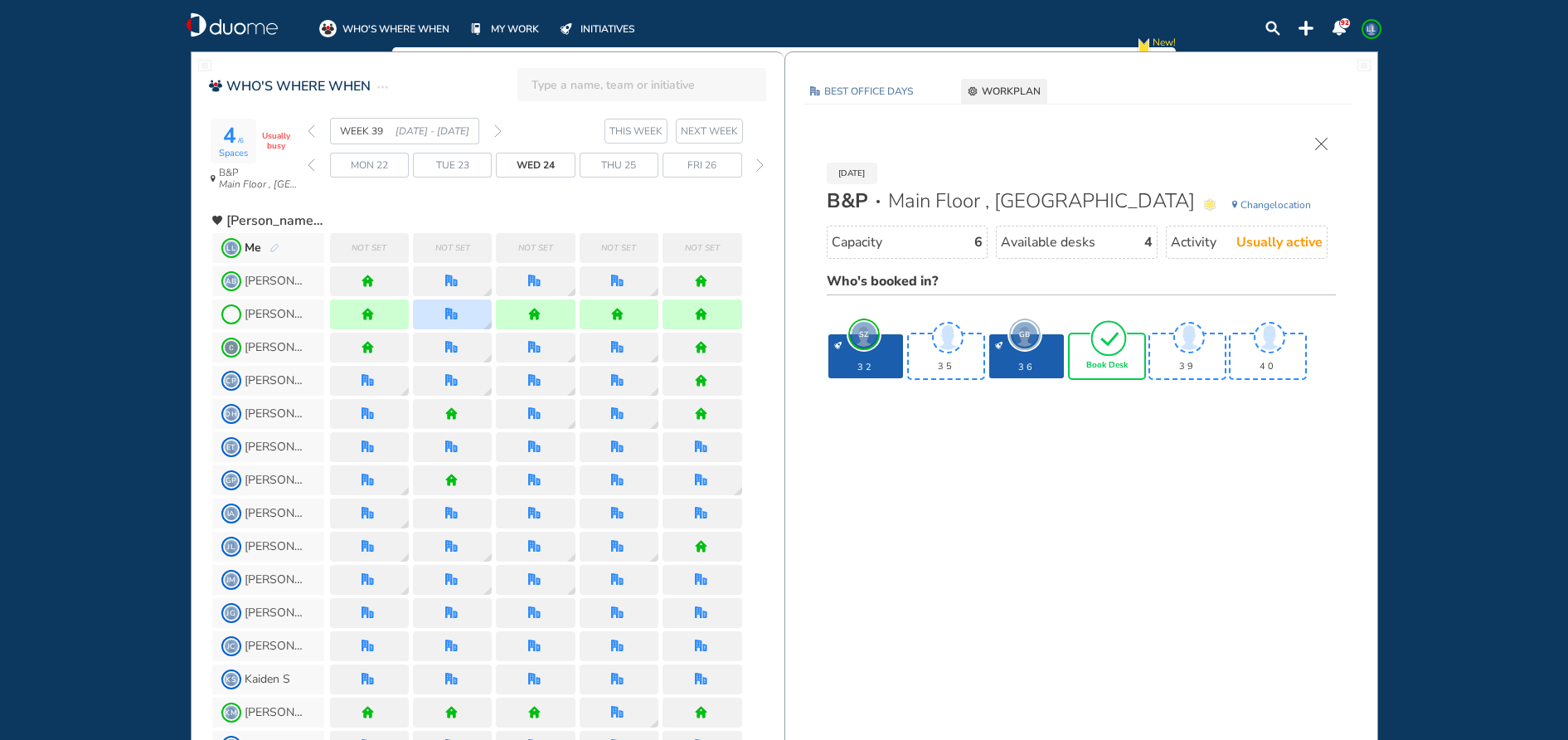
click at [1121, 375] on div "Book Desk" at bounding box center [1107, 356] width 75 height 44
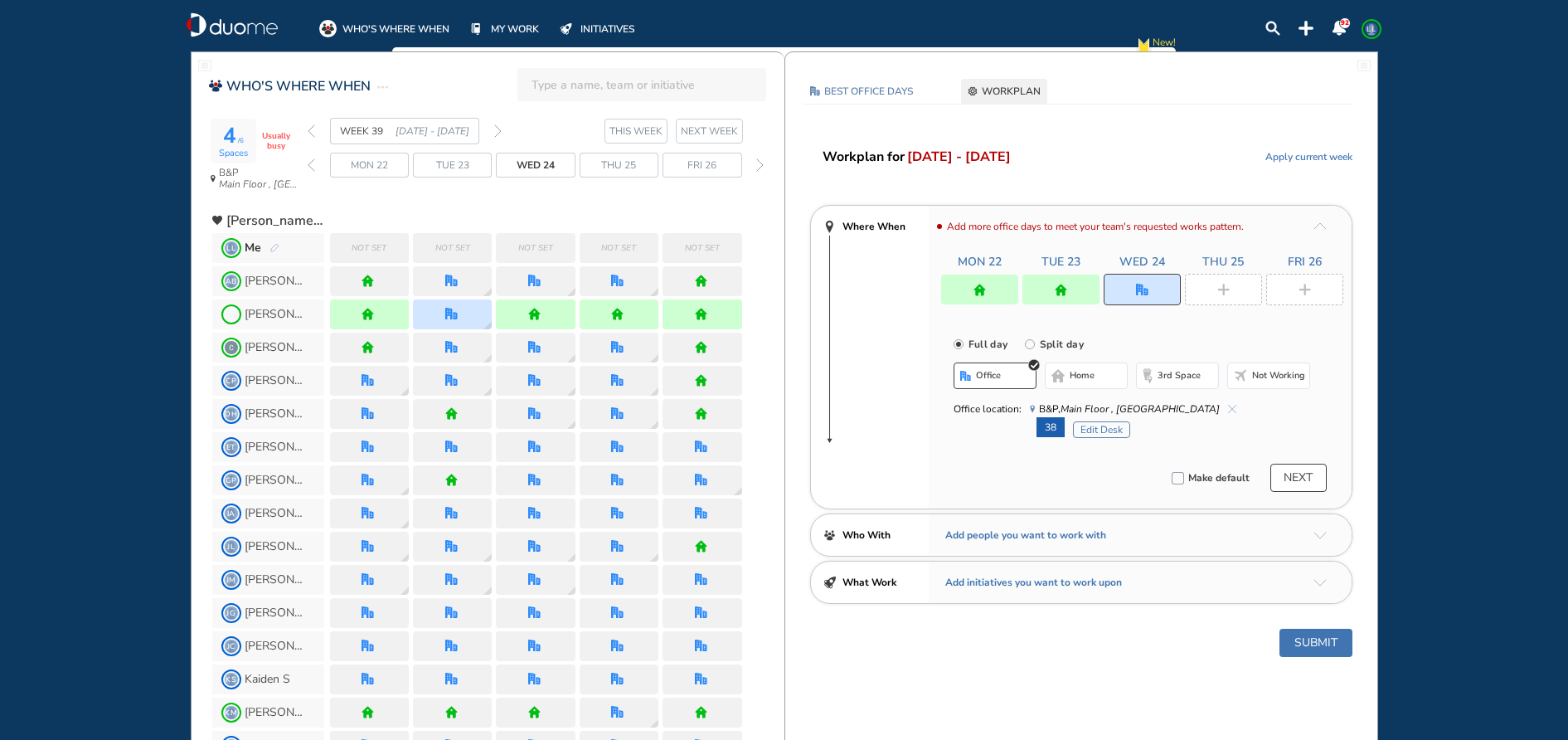
click at [1220, 282] on div at bounding box center [1223, 289] width 77 height 32
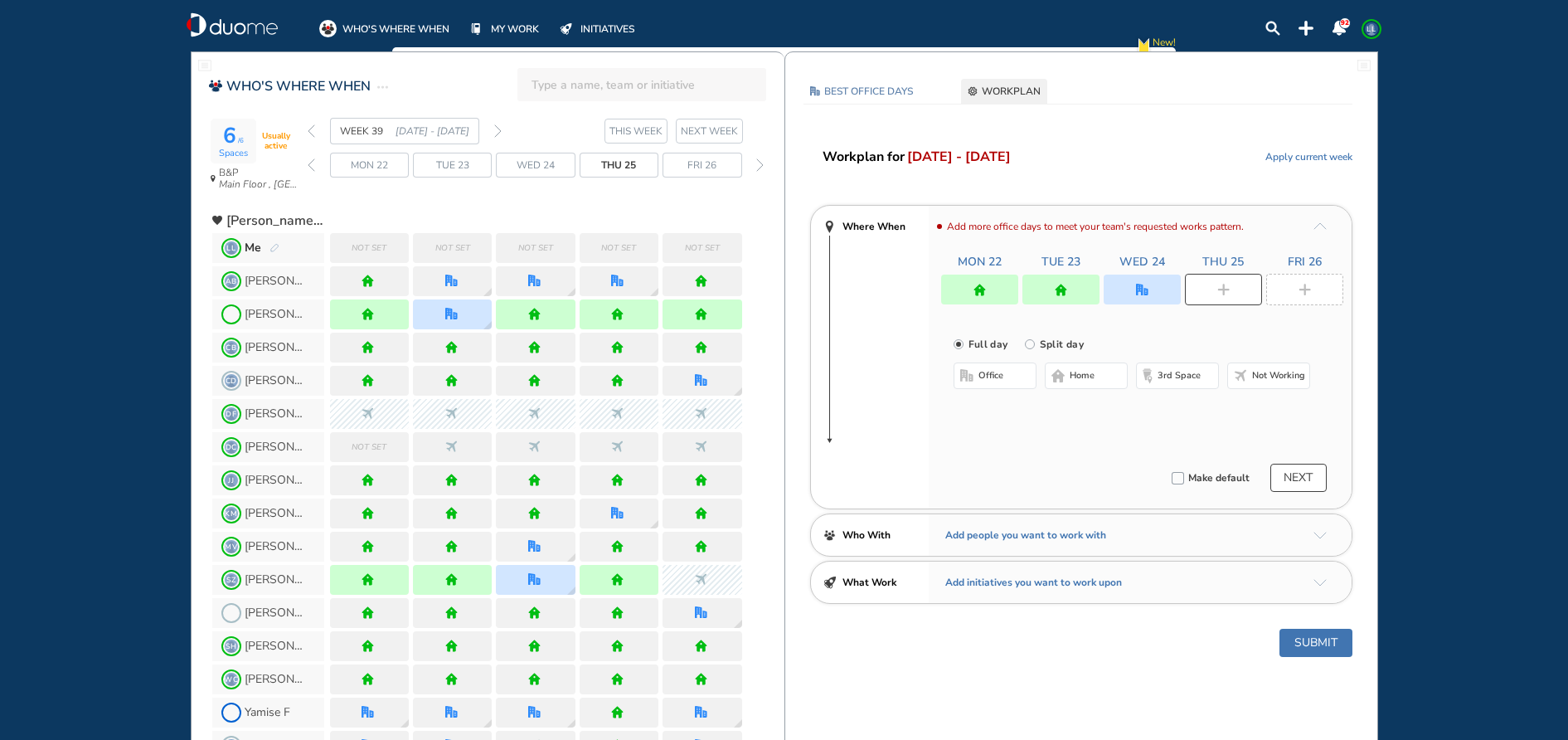
drag, startPoint x: 1096, startPoint y: 368, endPoint x: 1178, endPoint y: 350, distance: 84.0
click at [1097, 366] on button "home" at bounding box center [1086, 376] width 83 height 26
click at [1312, 298] on div at bounding box center [1305, 289] width 77 height 32
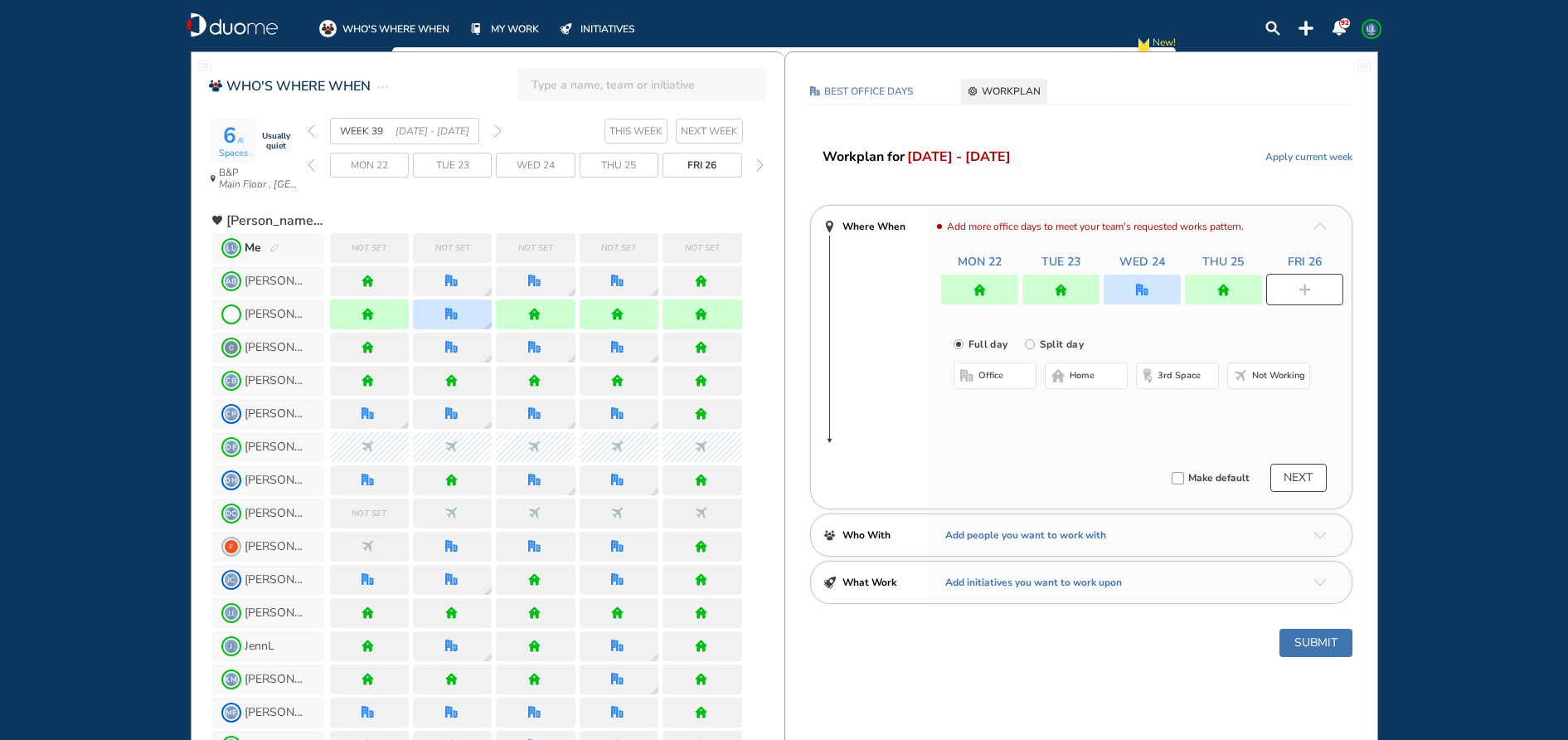
click at [1113, 365] on button "home" at bounding box center [1086, 376] width 83 height 26
drag, startPoint x: 1323, startPoint y: 637, endPoint x: 1315, endPoint y: 626, distance: 13.6
click at [1325, 636] on button "Submit" at bounding box center [1316, 643] width 73 height 28
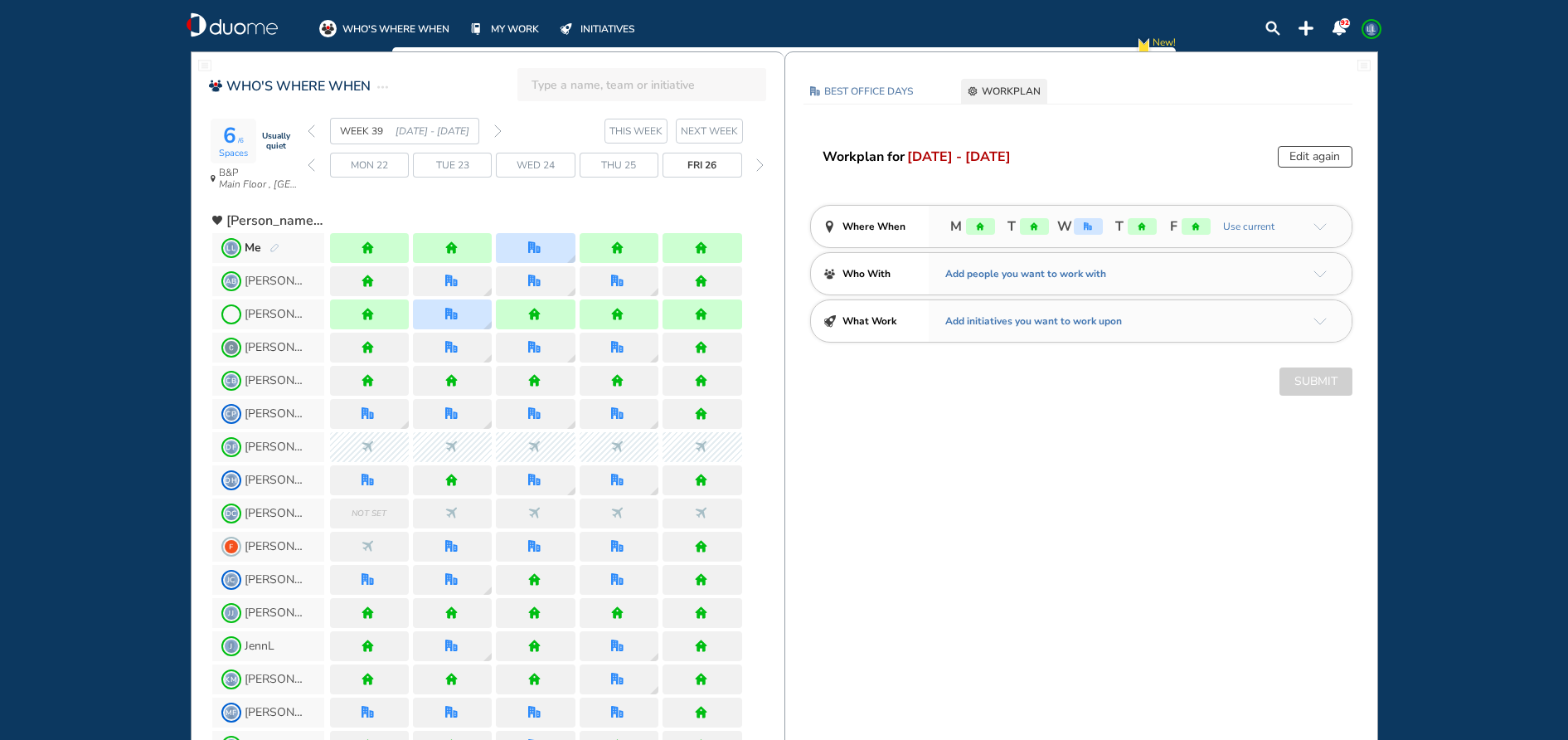
click at [1319, 228] on img "arrow-down-a5b4c4" at bounding box center [1320, 227] width 13 height 7
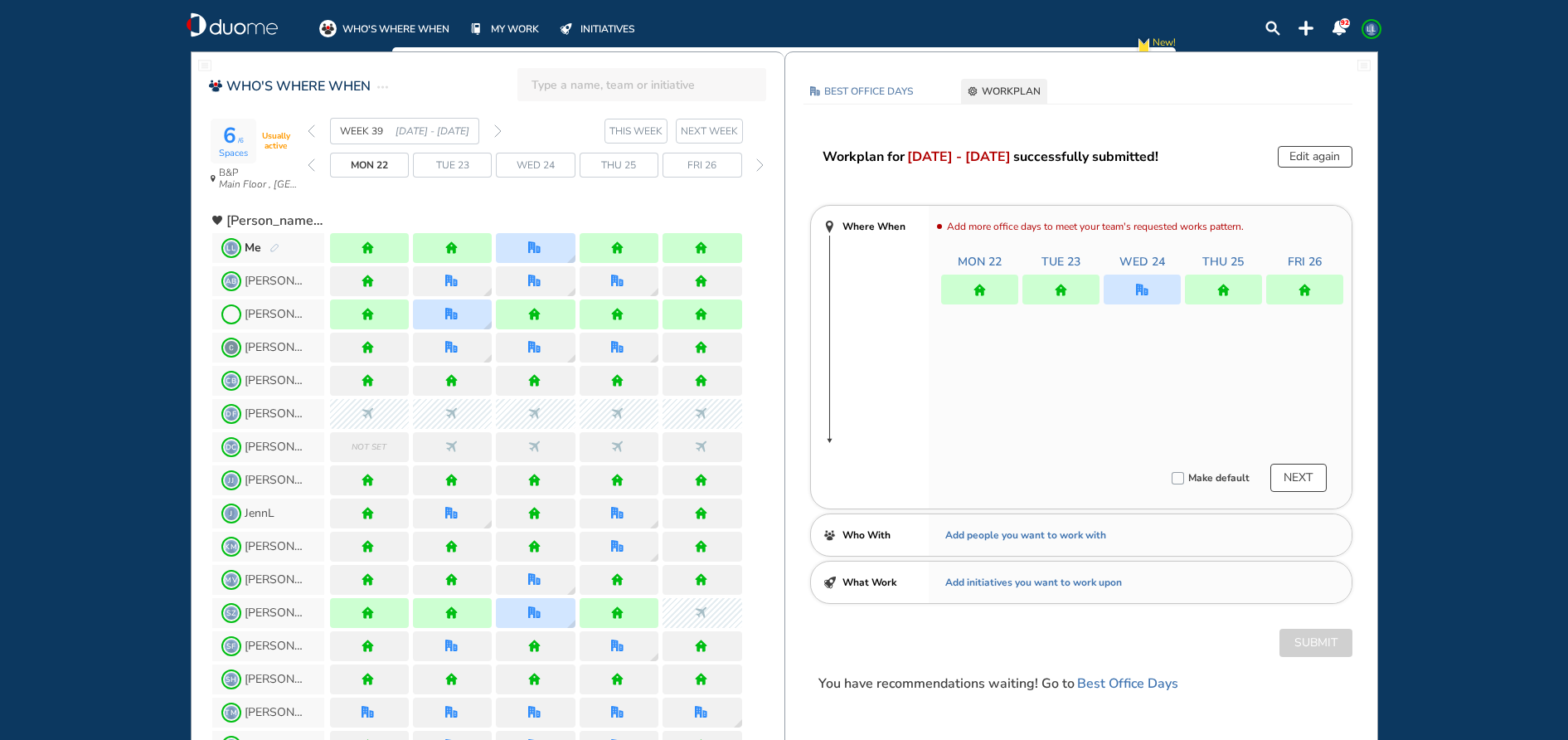
click at [1312, 159] on button "Edit again" at bounding box center [1315, 156] width 75 height 21
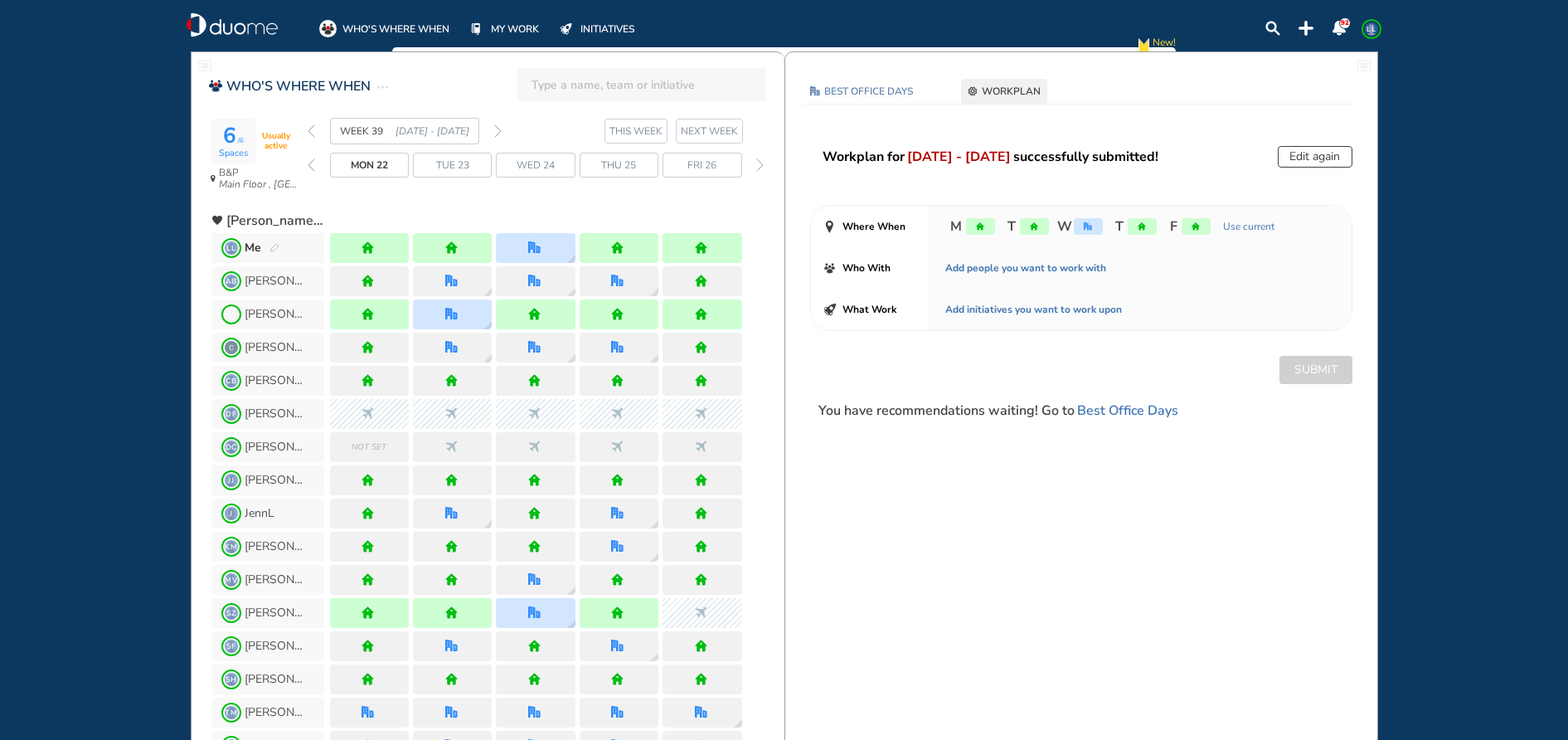
click at [1334, 158] on button "Edit again" at bounding box center [1315, 156] width 75 height 21
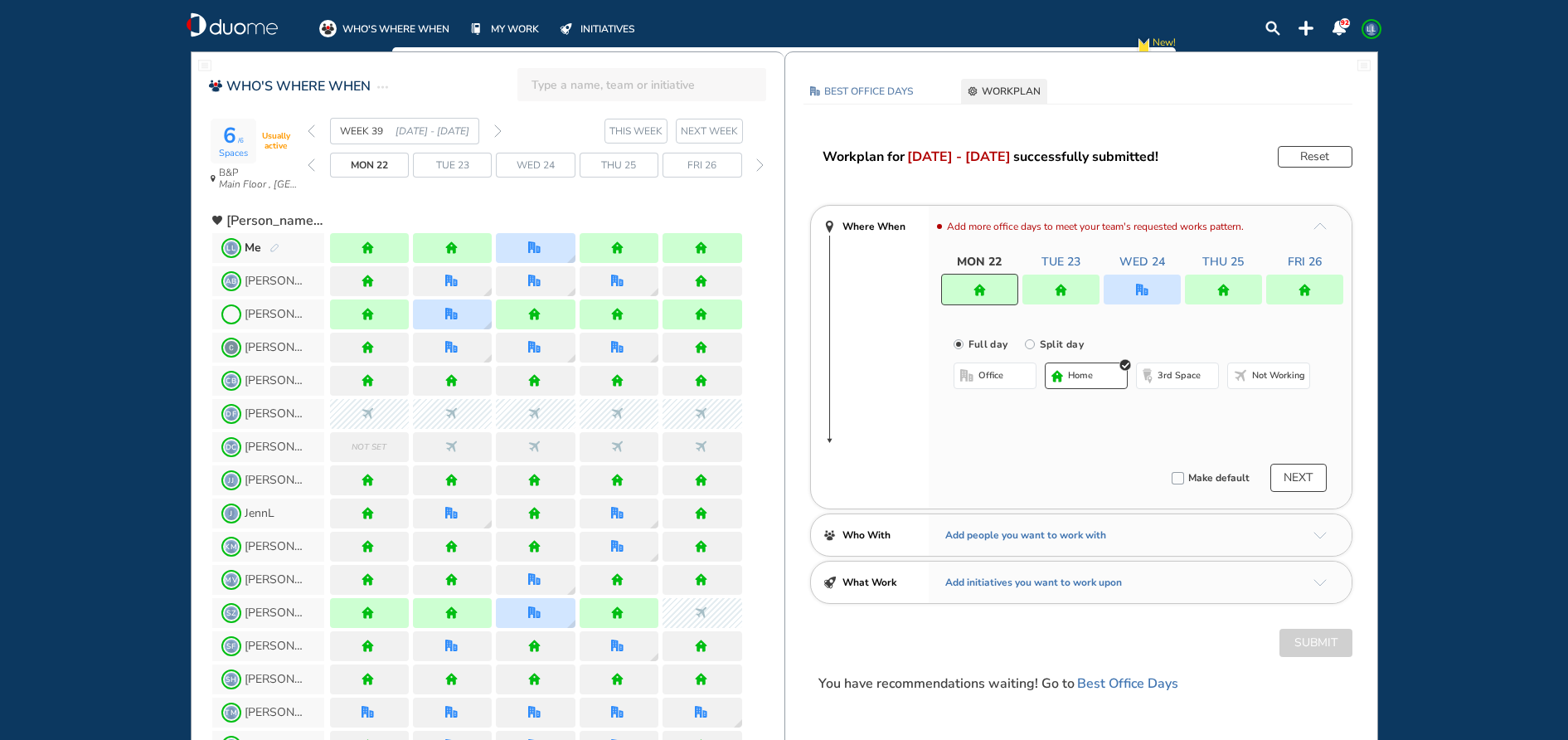
click at [1145, 295] on img "office" at bounding box center [1142, 289] width 12 height 12
